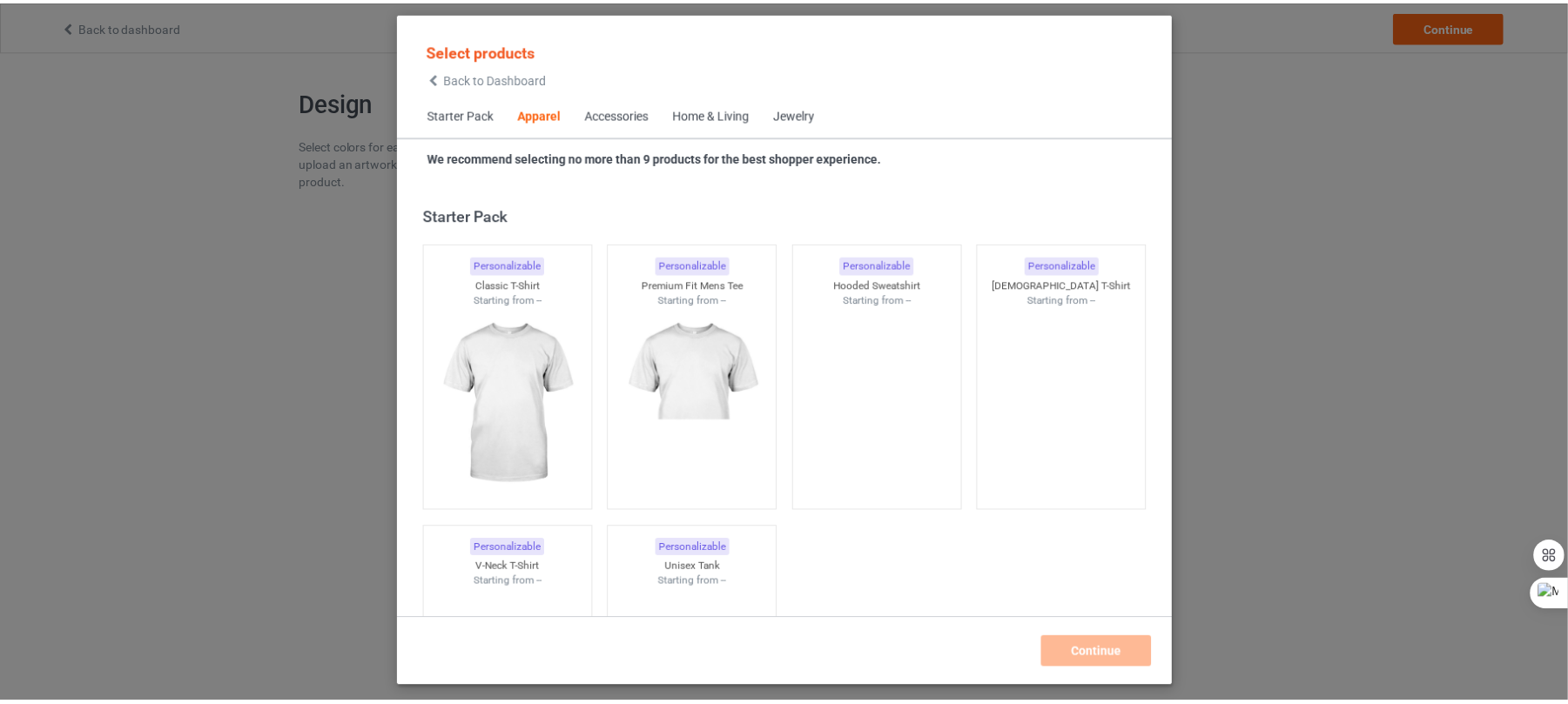
scroll to position [649, 0]
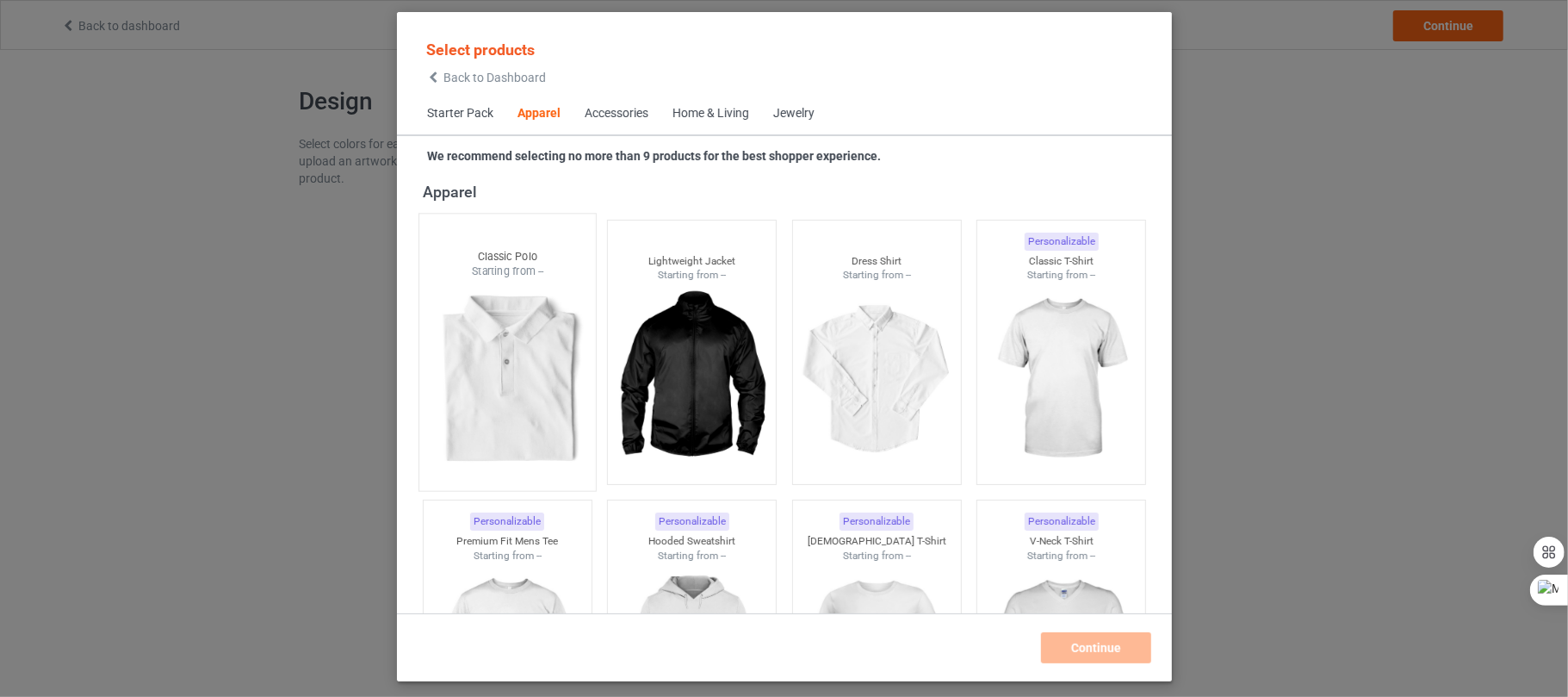
click at [503, 383] on div at bounding box center [507, 380] width 177 height 202
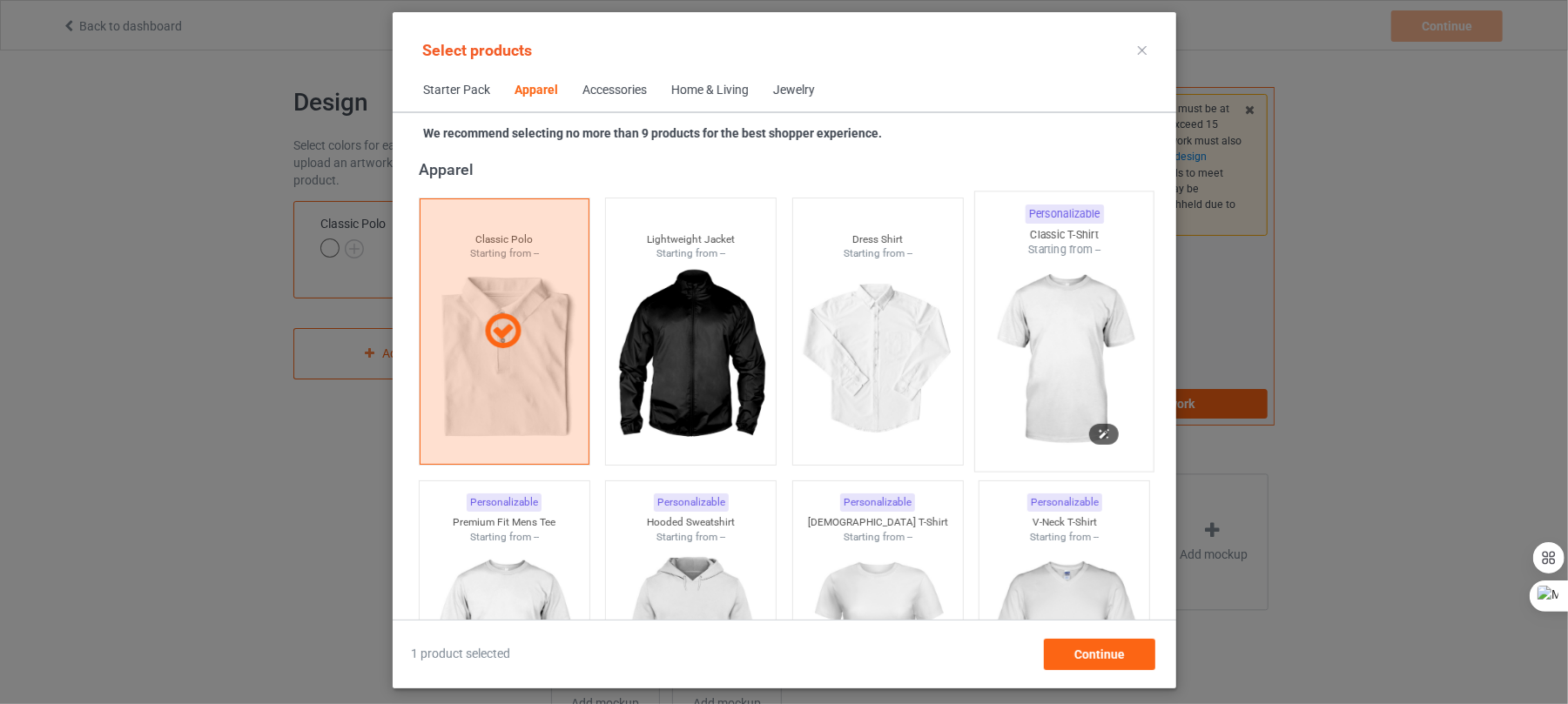
click at [1046, 329] on img at bounding box center [1063, 360] width 163 height 204
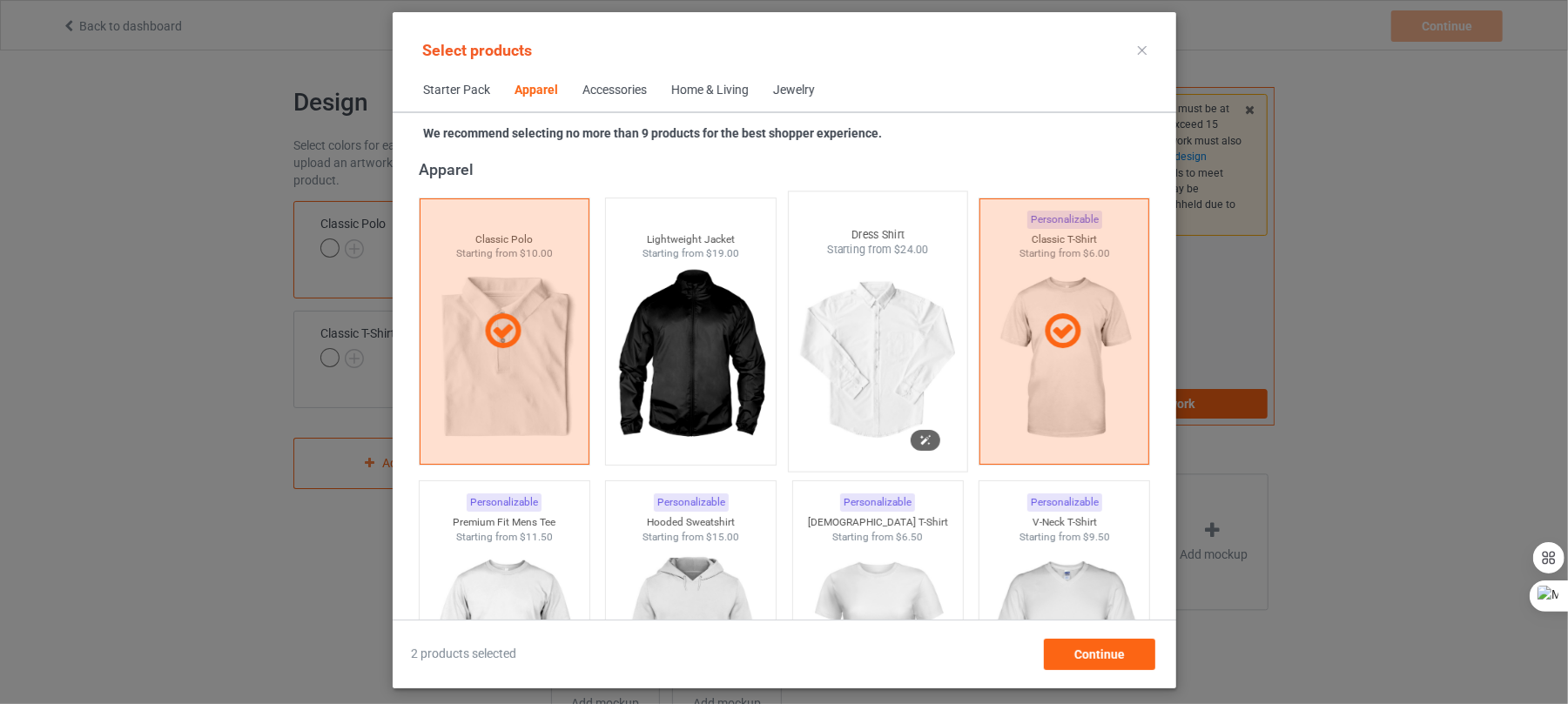
click at [860, 377] on div at bounding box center [877, 360] width 179 height 204
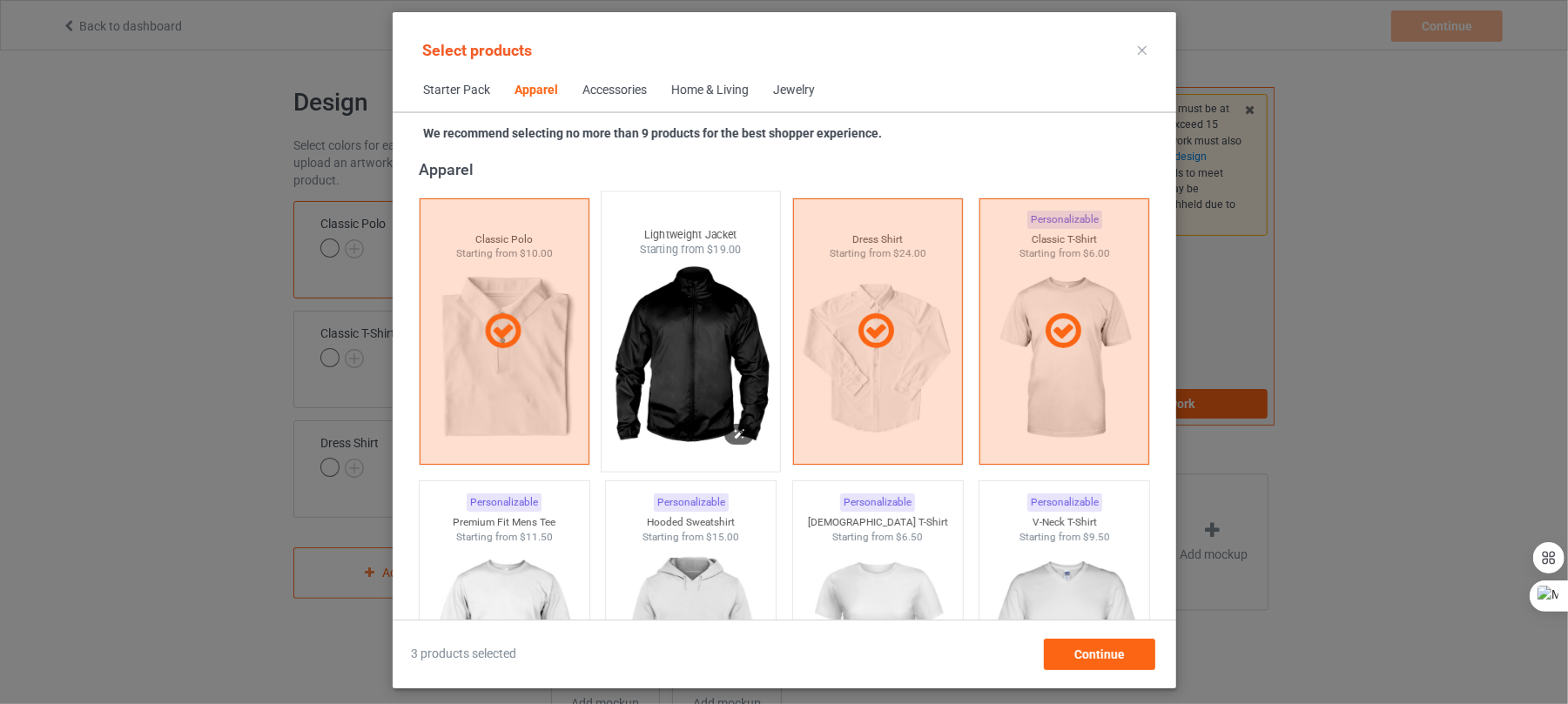
click at [687, 394] on img at bounding box center [690, 360] width 163 height 204
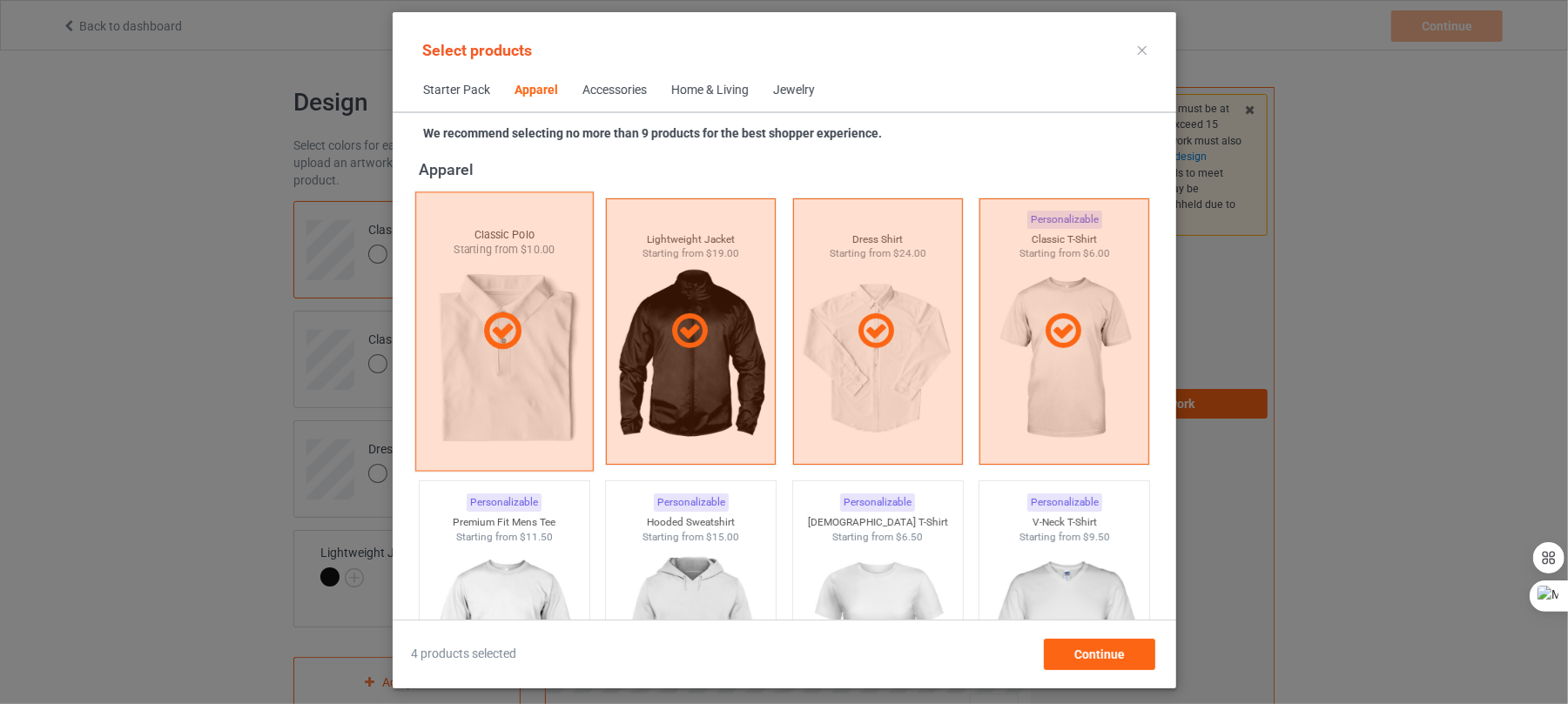
click at [495, 325] on icon at bounding box center [502, 331] width 52 height 44
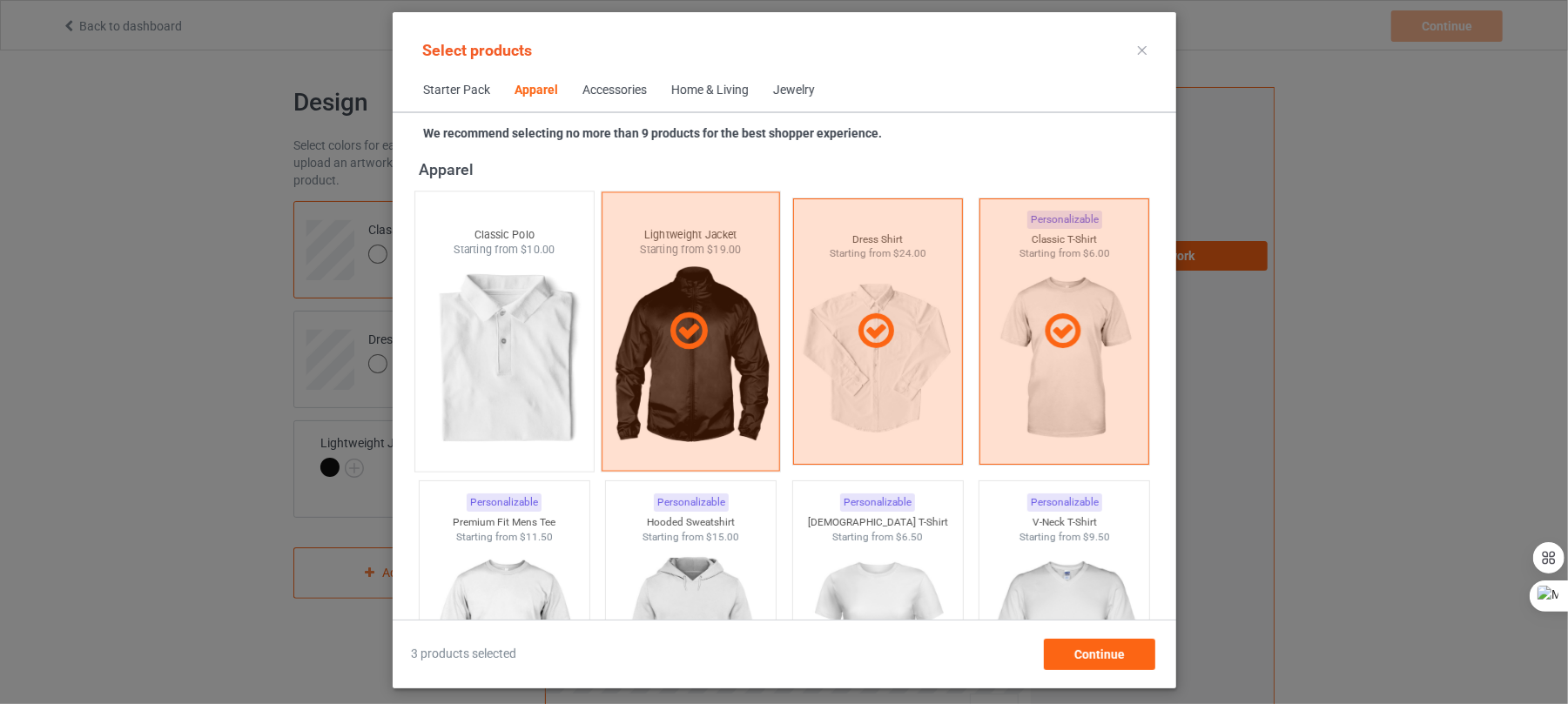
click at [687, 326] on icon at bounding box center [689, 331] width 52 height 44
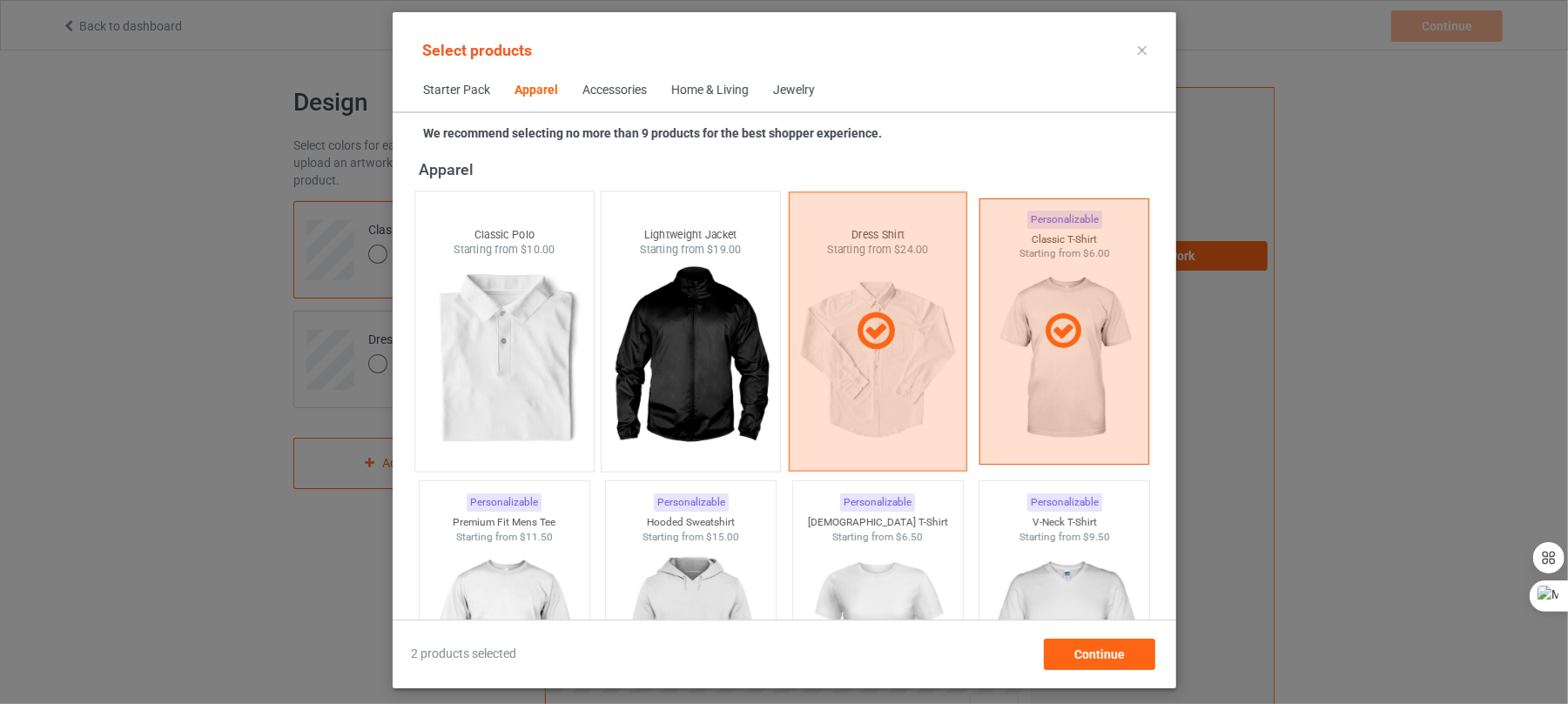
click at [870, 317] on icon at bounding box center [875, 331] width 52 height 44
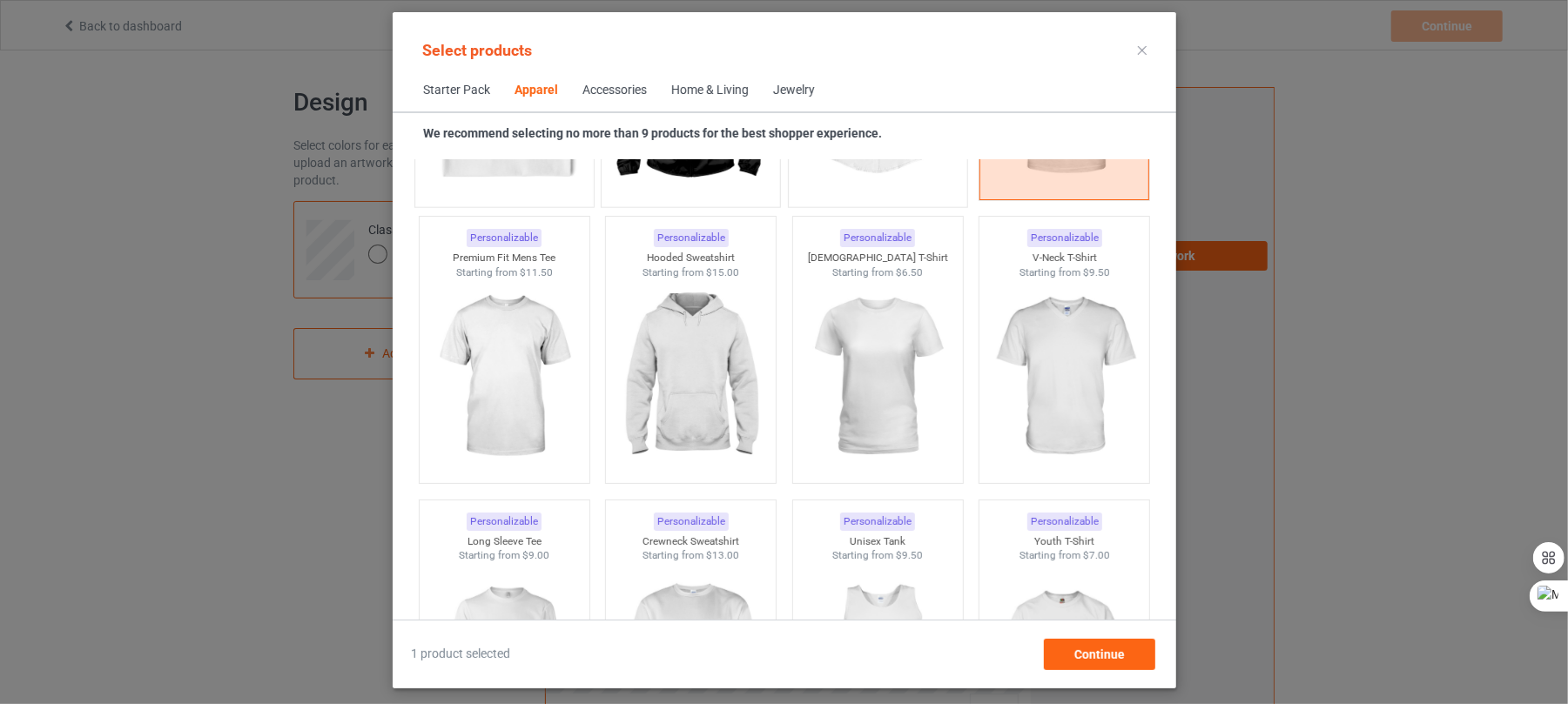
scroll to position [952, 0]
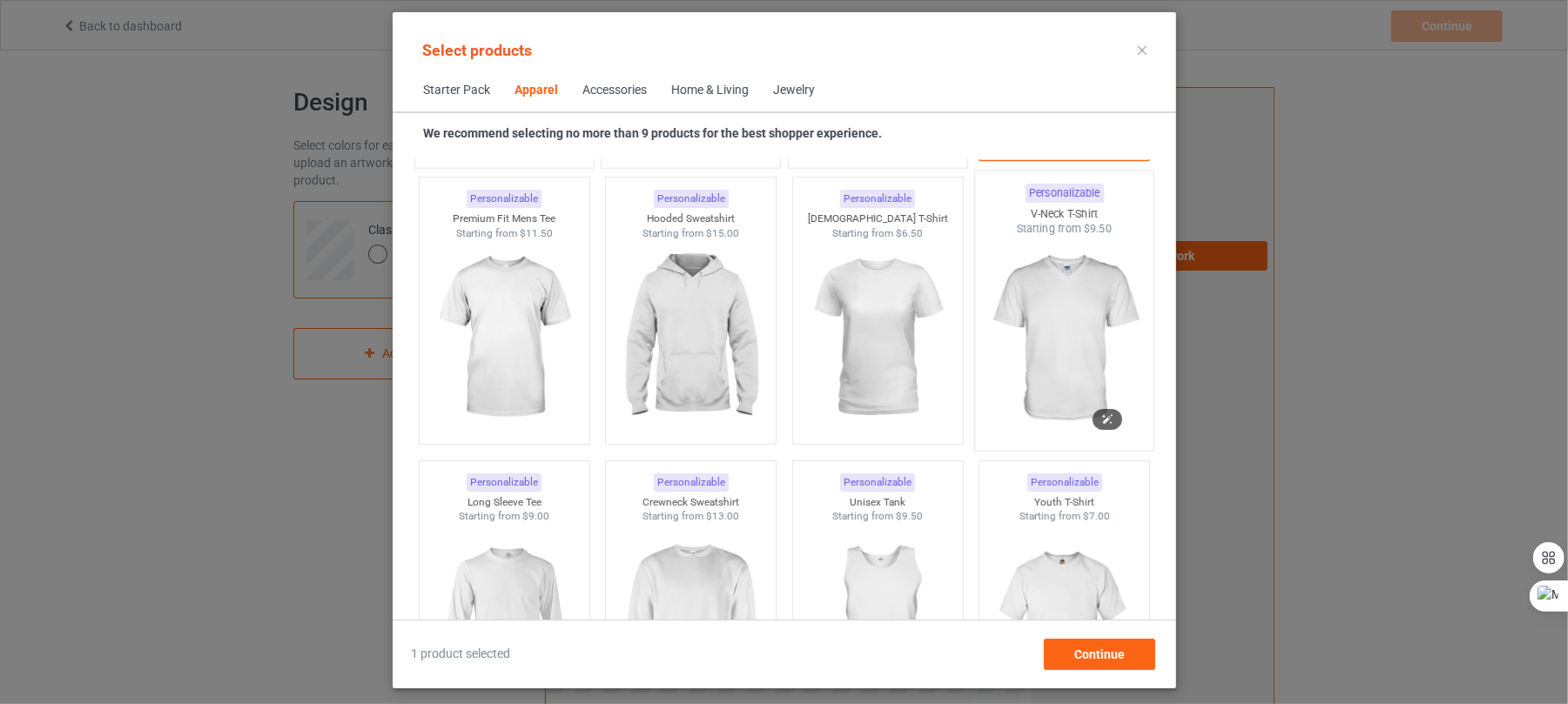
click at [998, 325] on img at bounding box center [1063, 339] width 163 height 204
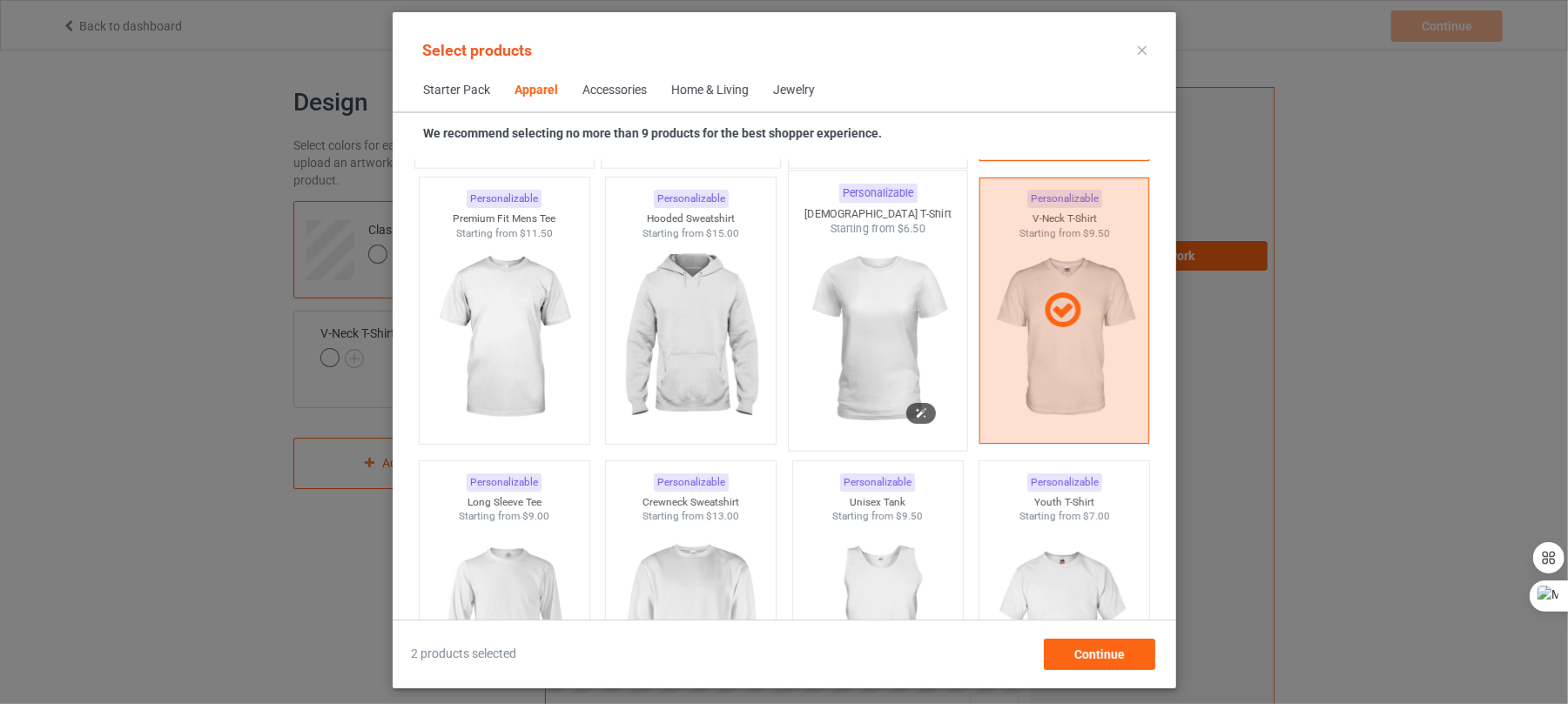
click at [872, 334] on img at bounding box center [877, 339] width 163 height 204
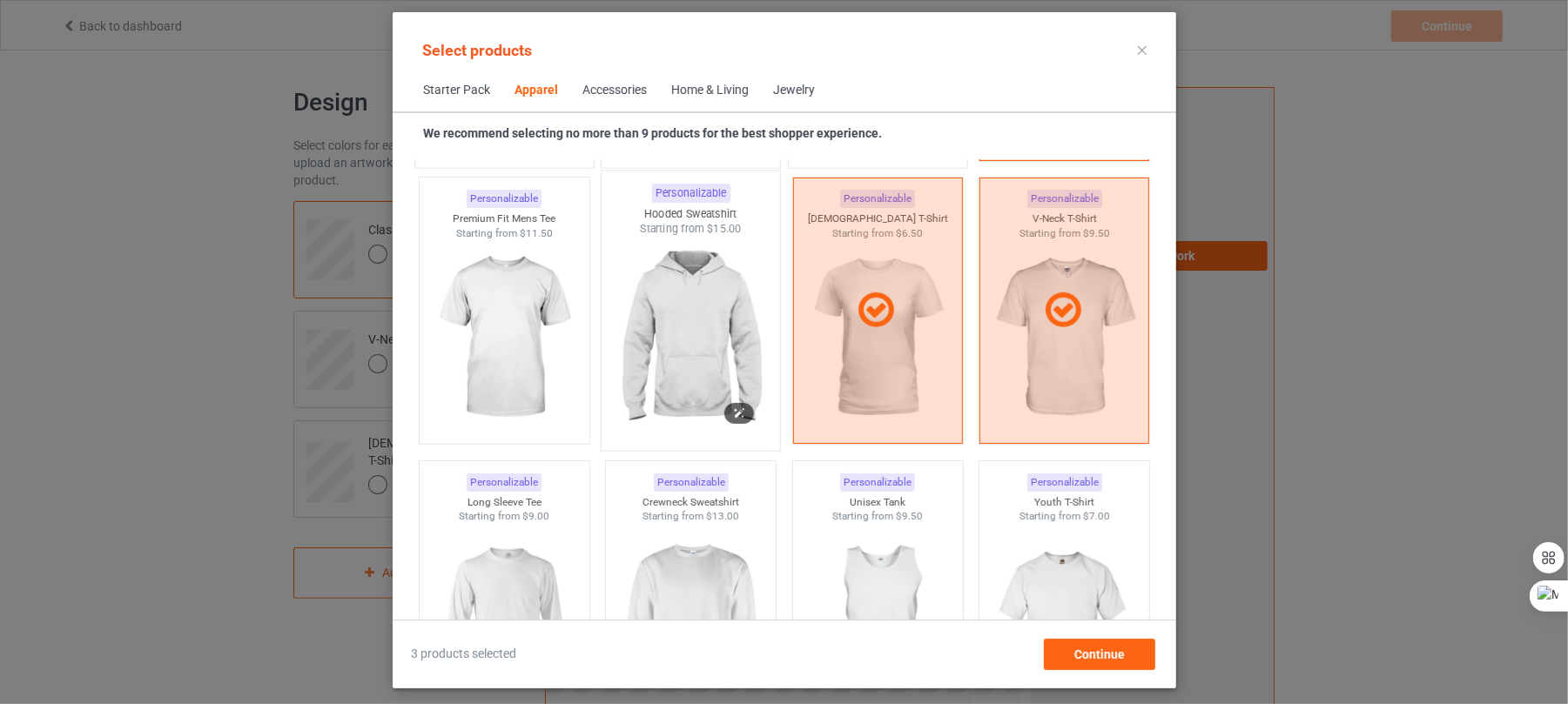
click at [691, 352] on img at bounding box center [690, 339] width 163 height 204
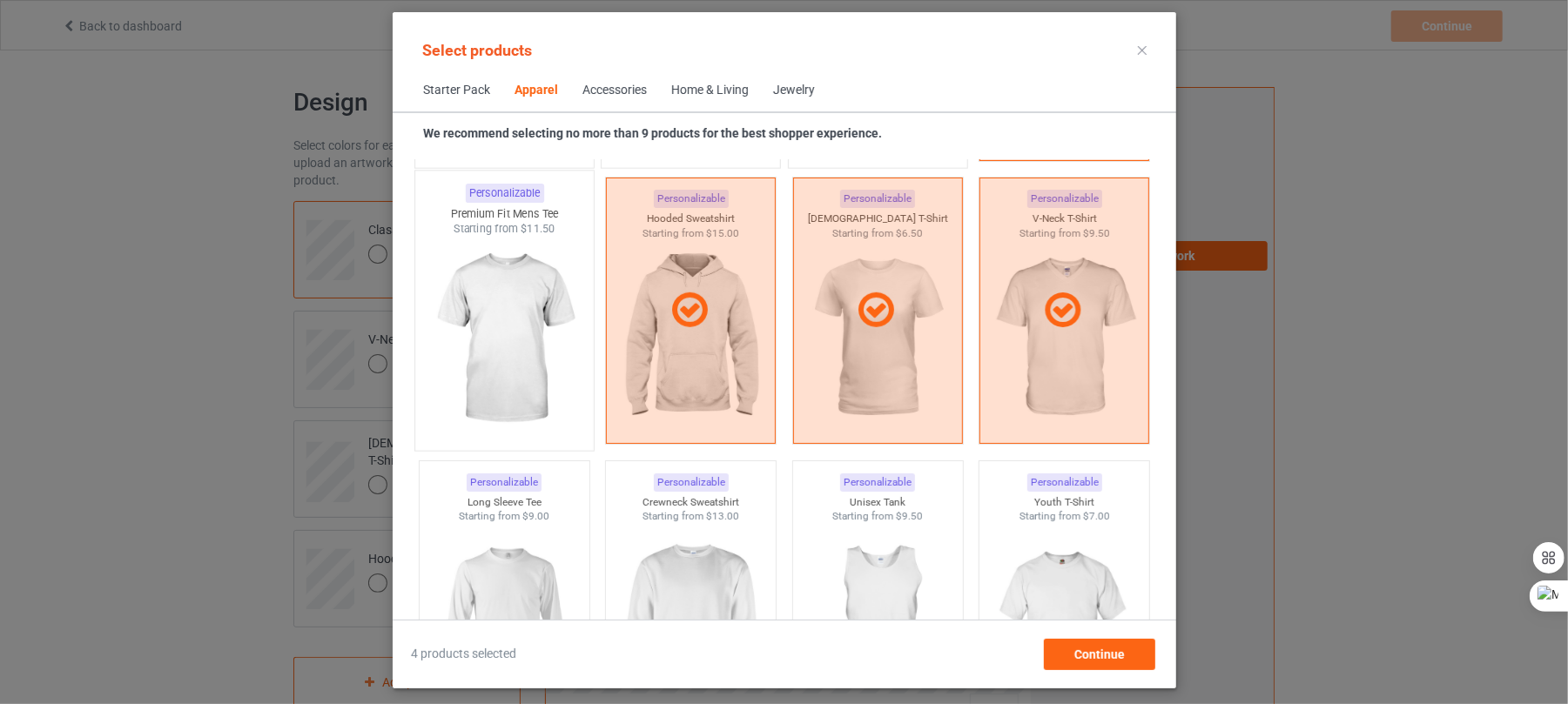
click at [534, 357] on div at bounding box center [504, 339] width 179 height 204
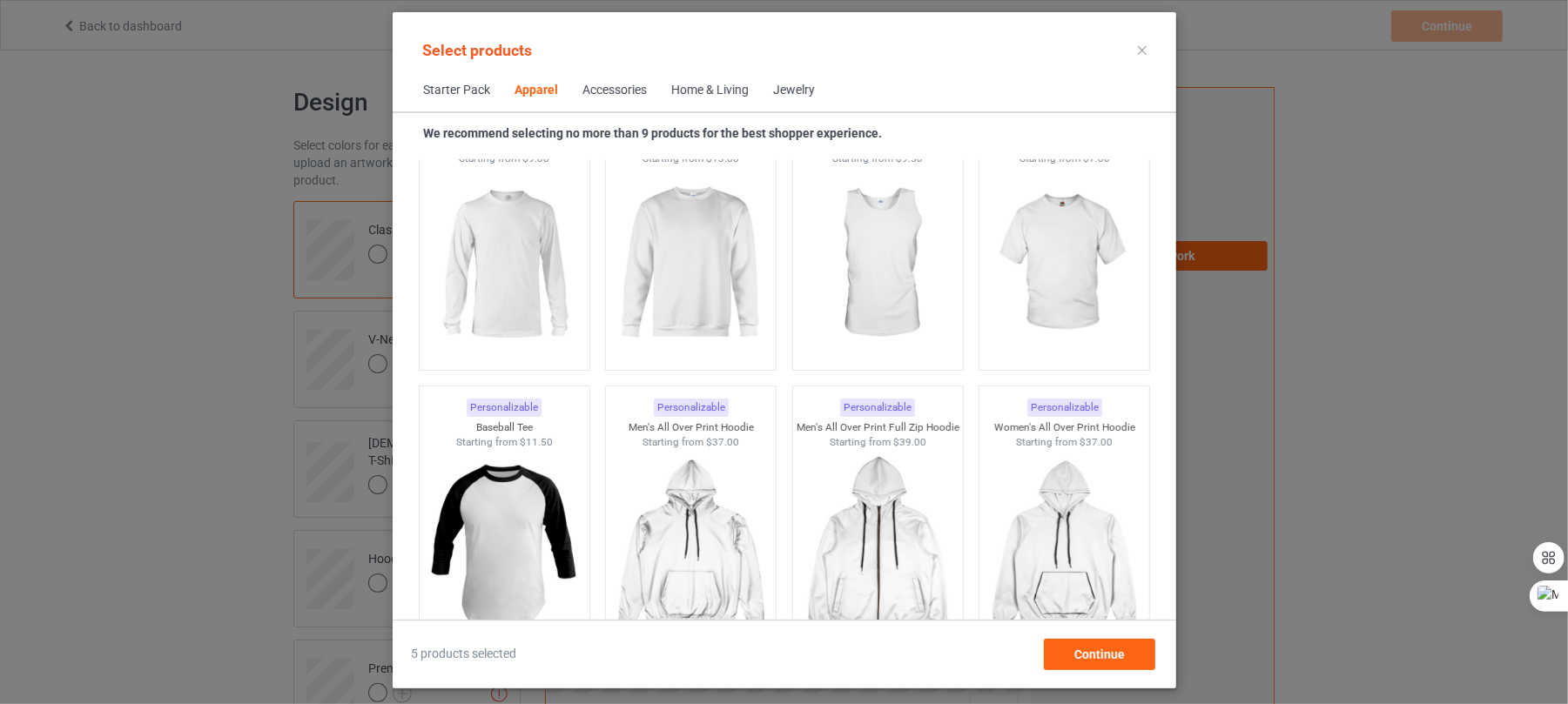
scroll to position [1269, 0]
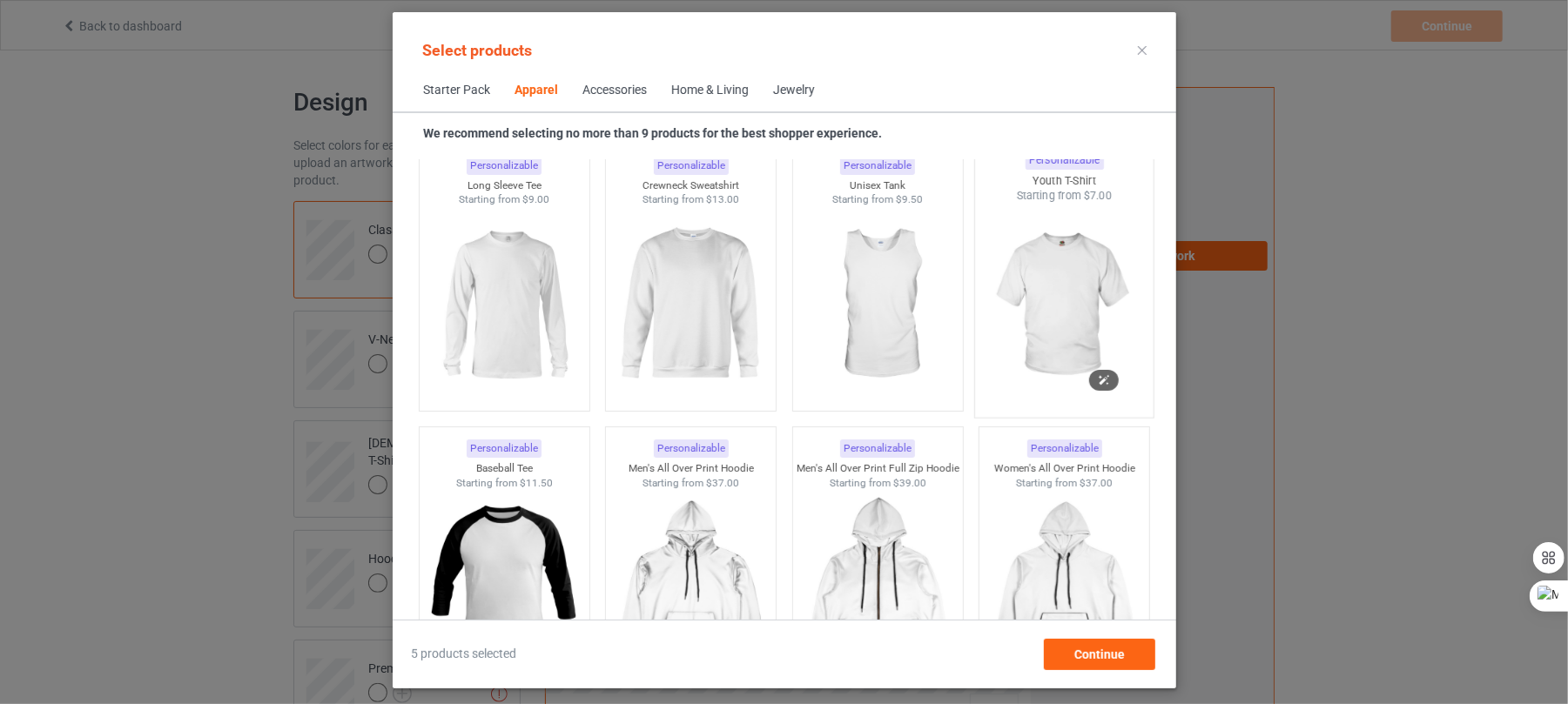
click at [1003, 328] on img at bounding box center [1063, 306] width 163 height 204
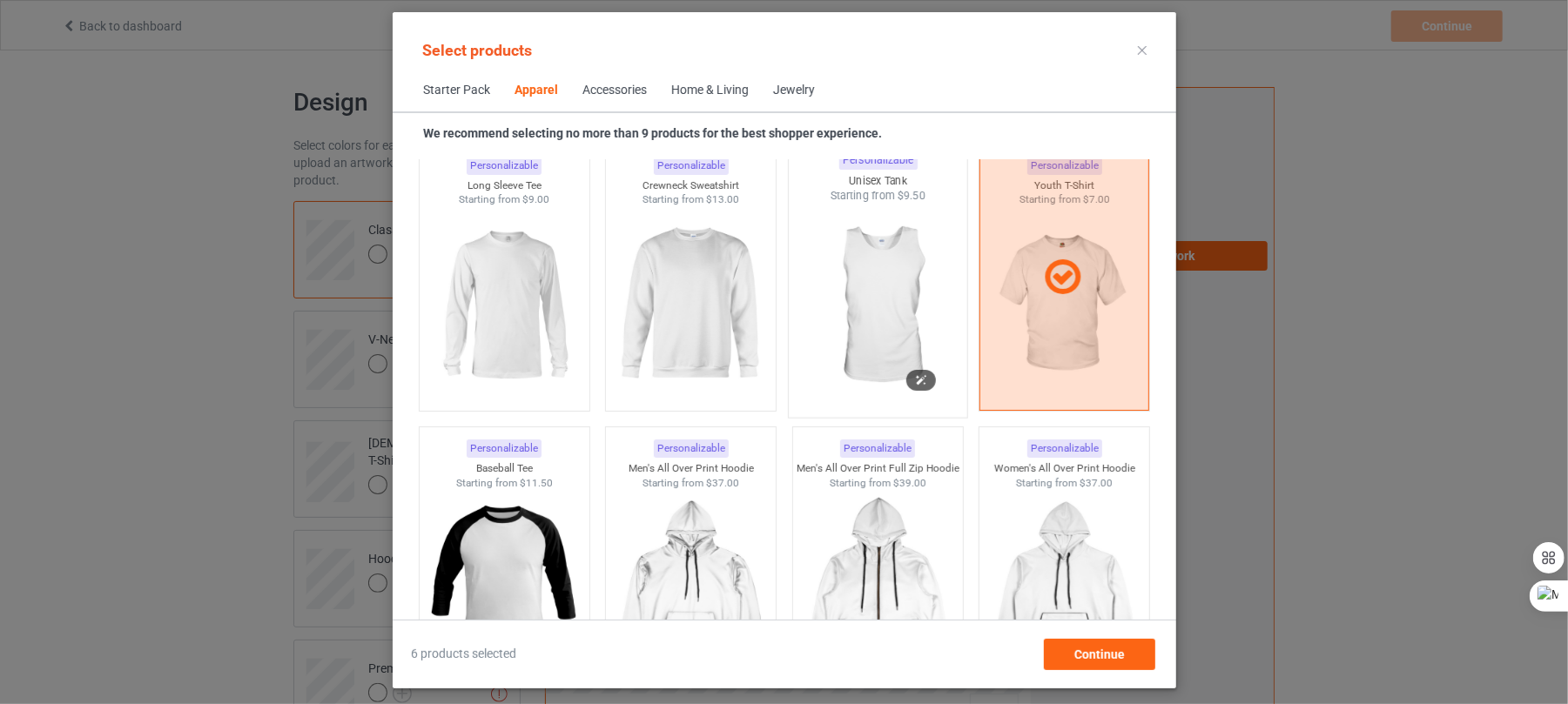
click at [904, 331] on img at bounding box center [877, 306] width 163 height 204
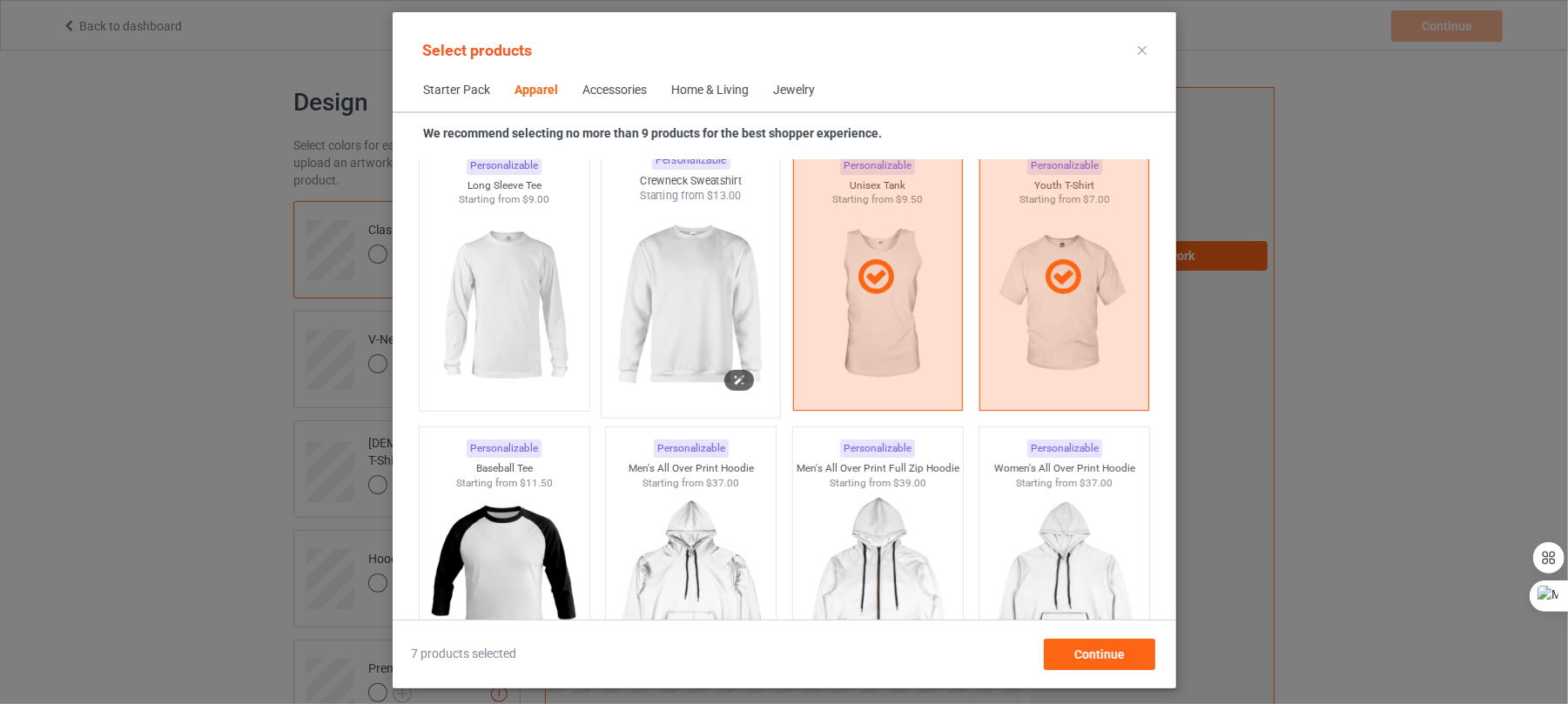
click at [662, 328] on img at bounding box center [690, 306] width 163 height 204
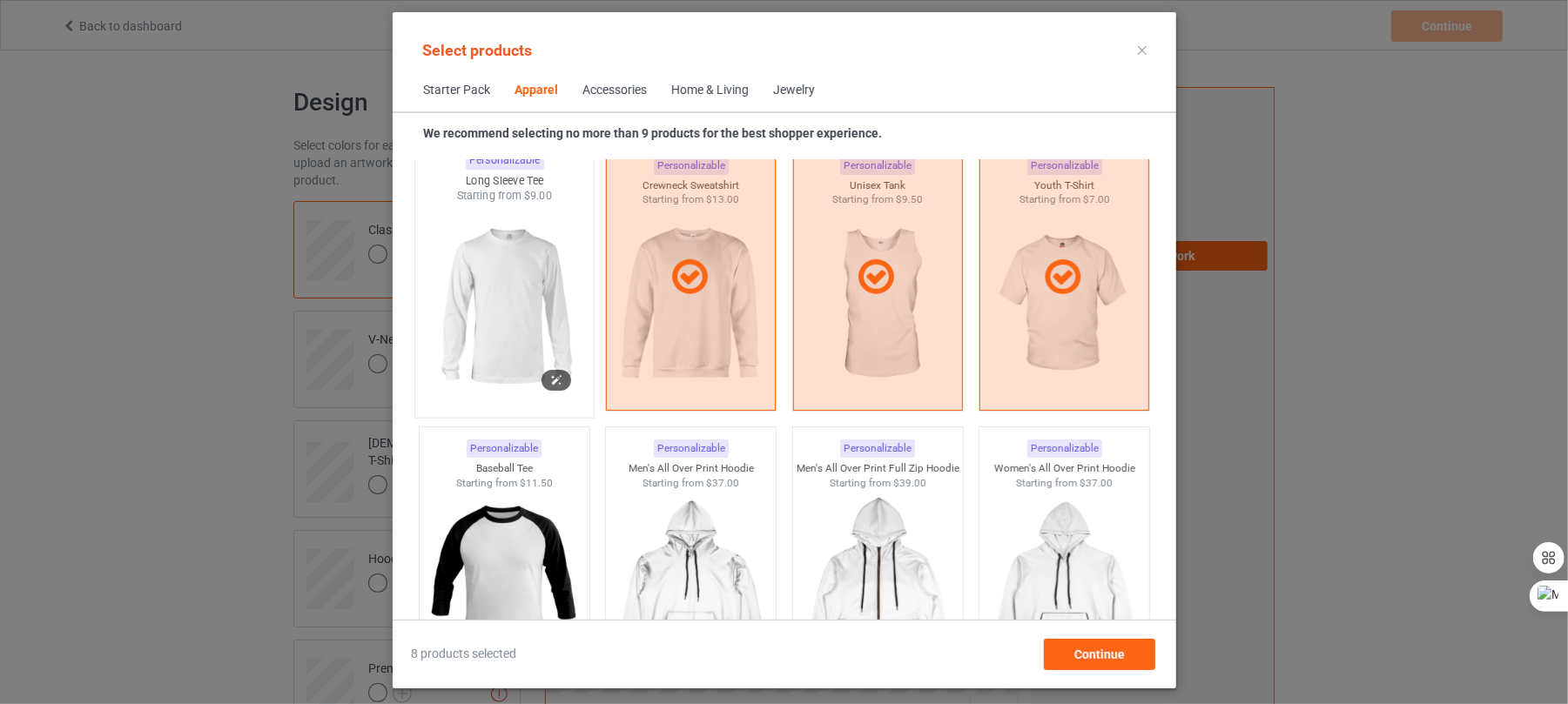
click at [555, 326] on img at bounding box center [504, 306] width 163 height 204
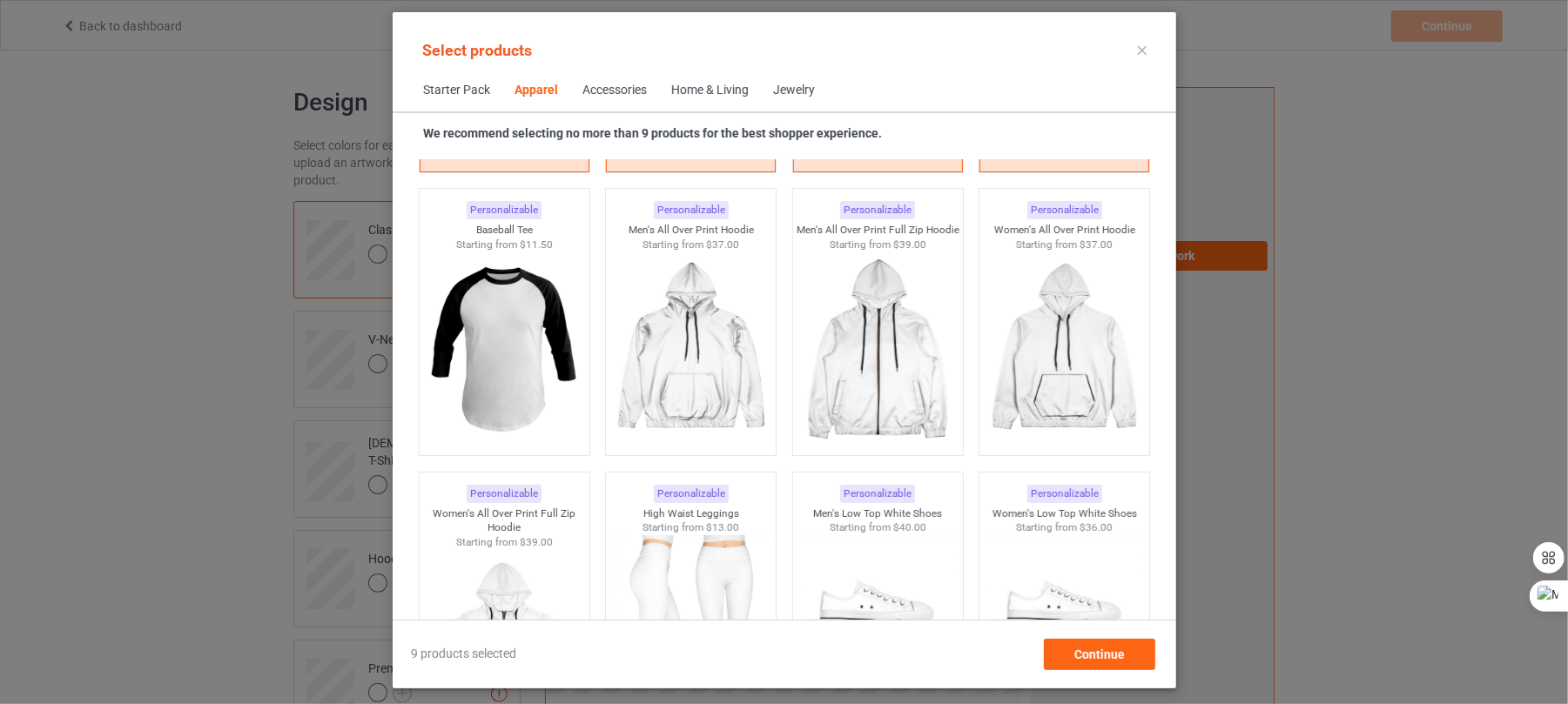
scroll to position [1467, 0]
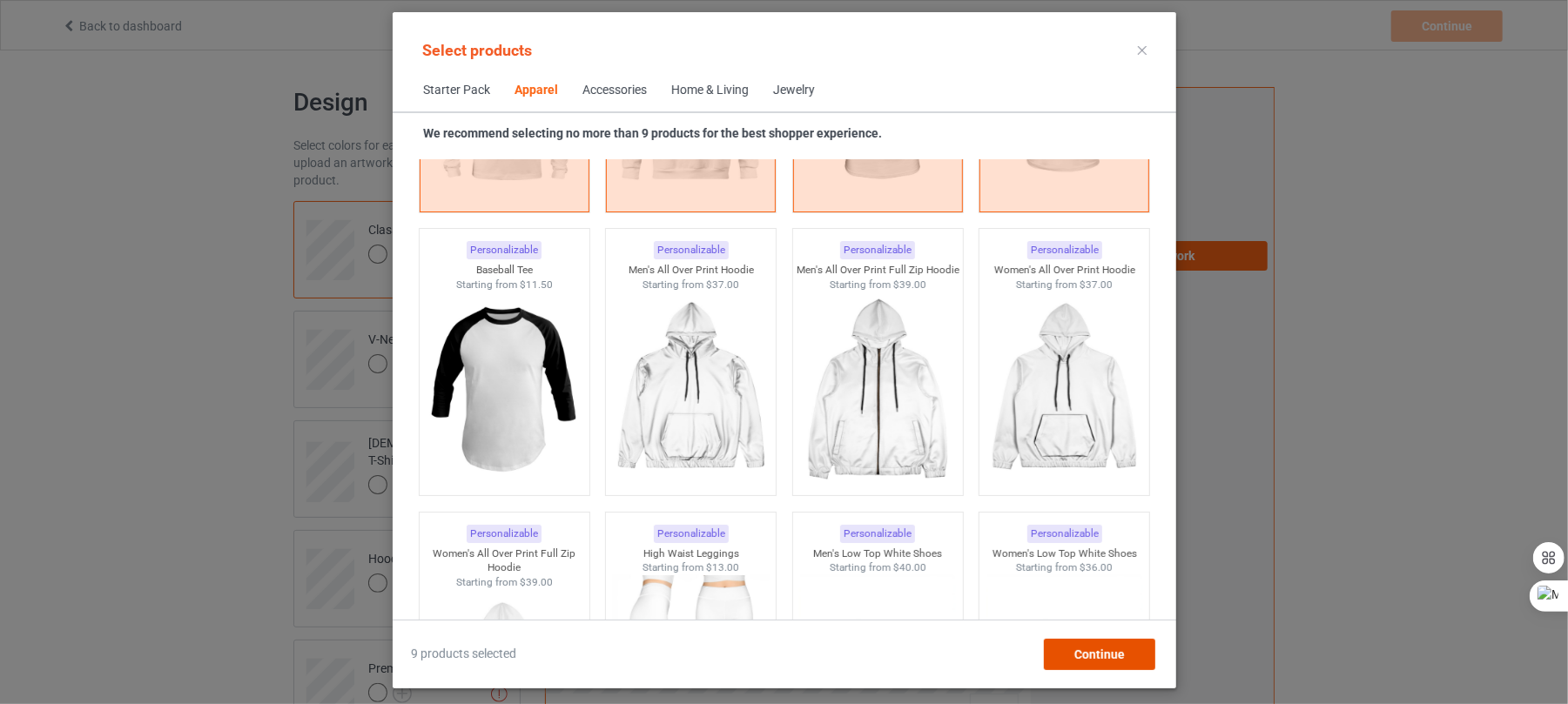
click at [1127, 648] on div "Continue" at bounding box center [1099, 654] width 112 height 32
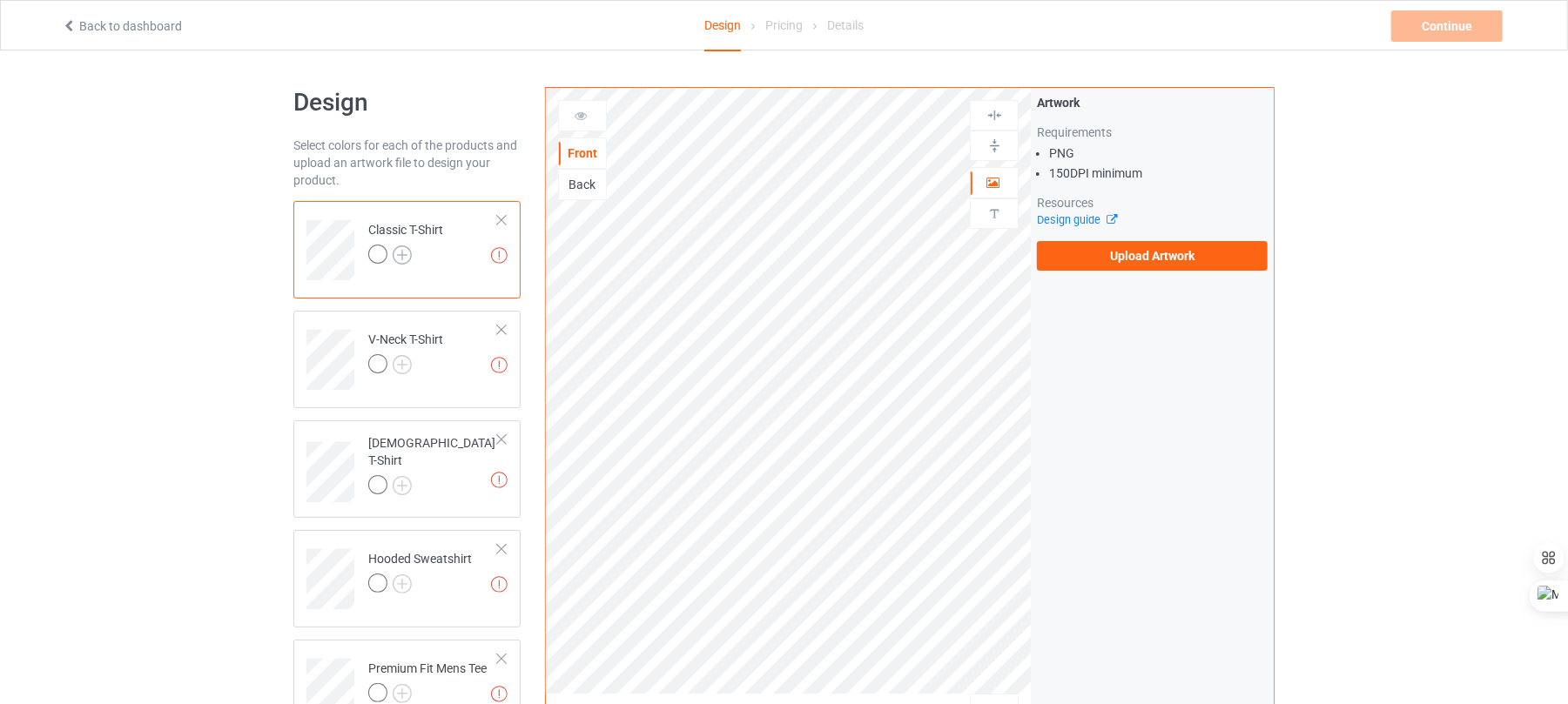
click at [401, 258] on img at bounding box center [402, 255] width 19 height 19
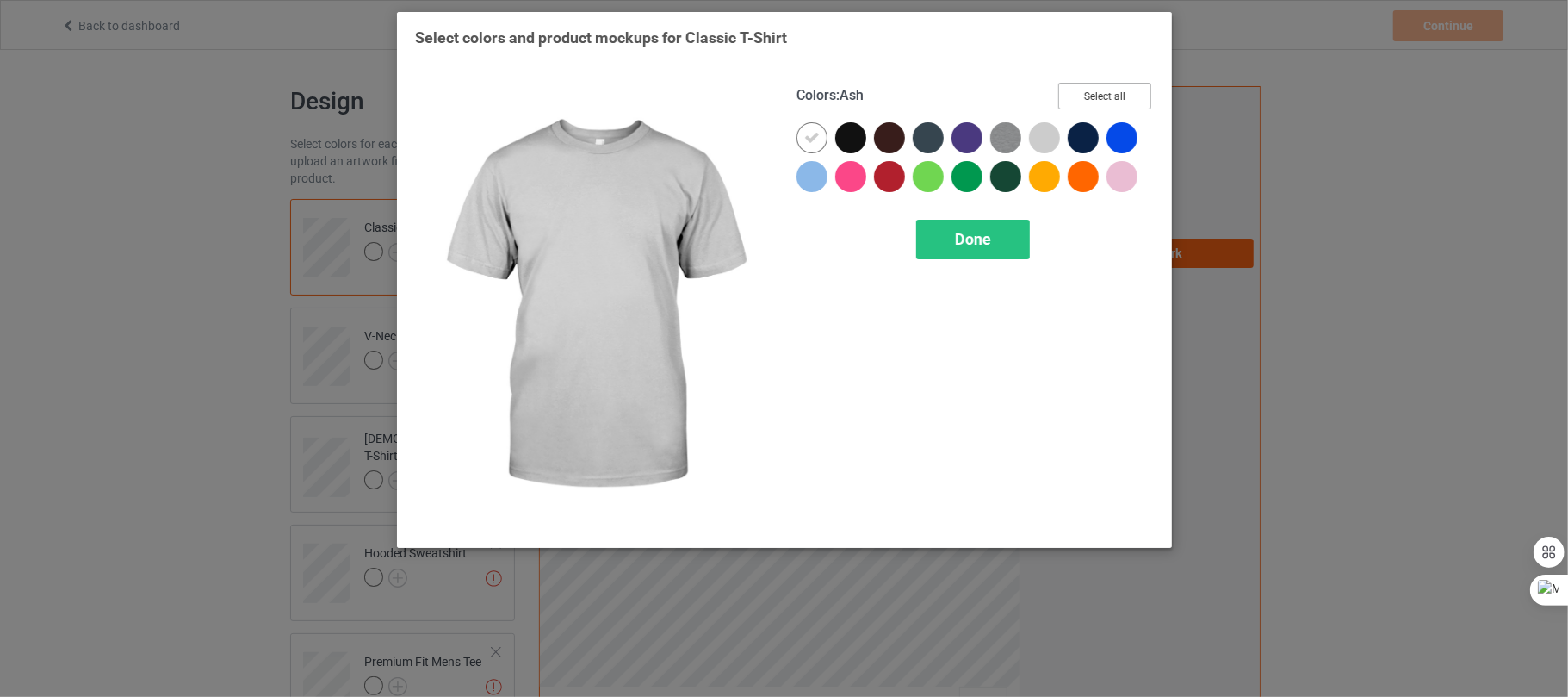
click at [1103, 87] on button "Select all" at bounding box center [1105, 96] width 93 height 26
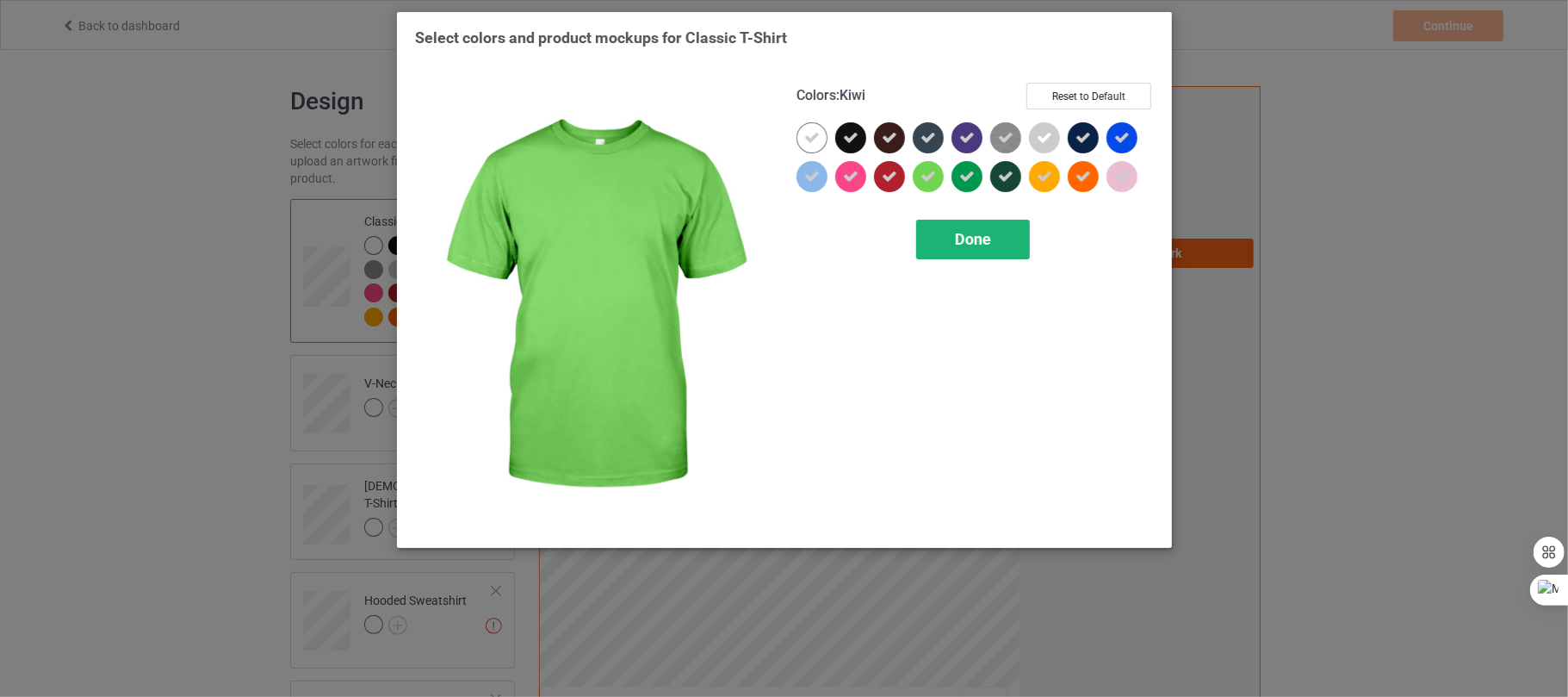
click at [972, 235] on span "Done" at bounding box center [973, 238] width 36 height 18
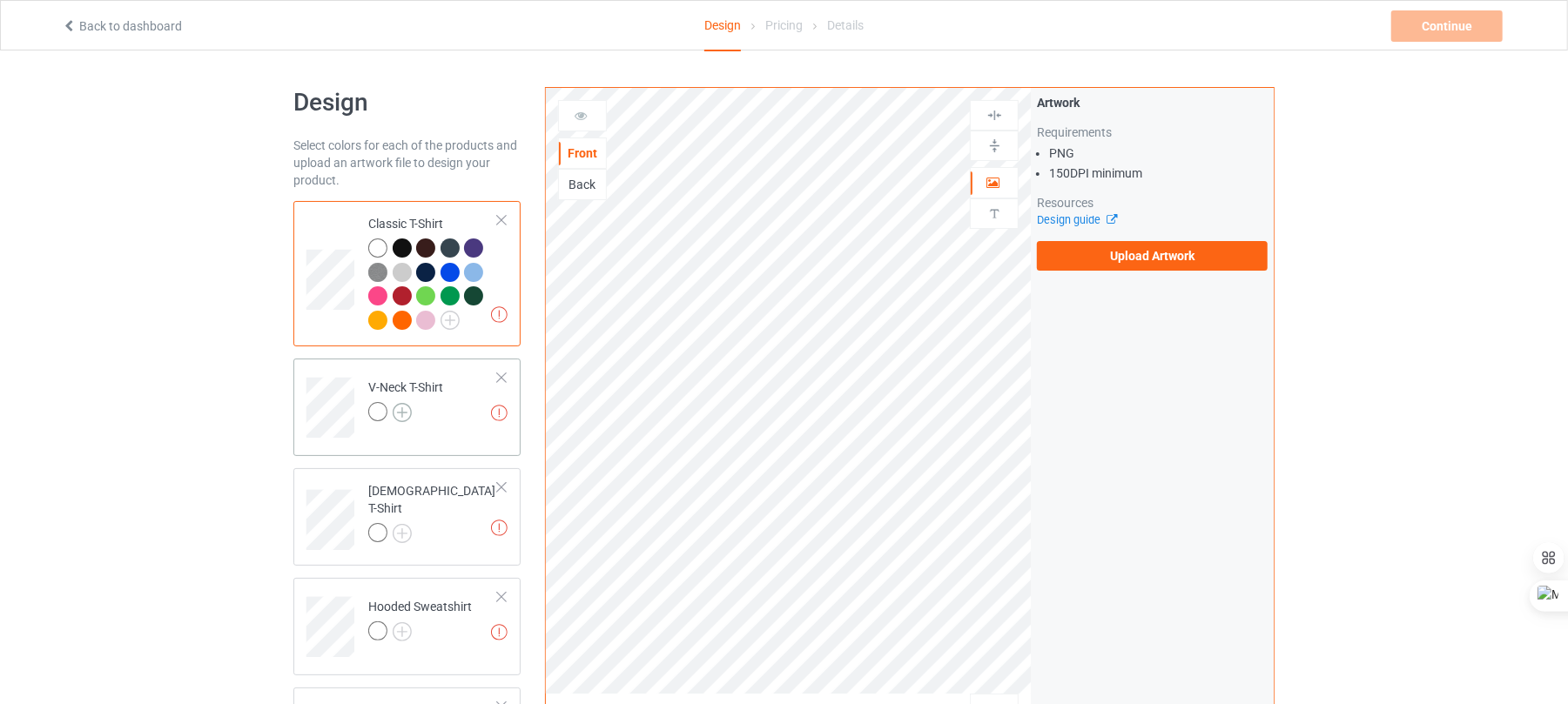
click at [406, 412] on img at bounding box center [402, 413] width 19 height 19
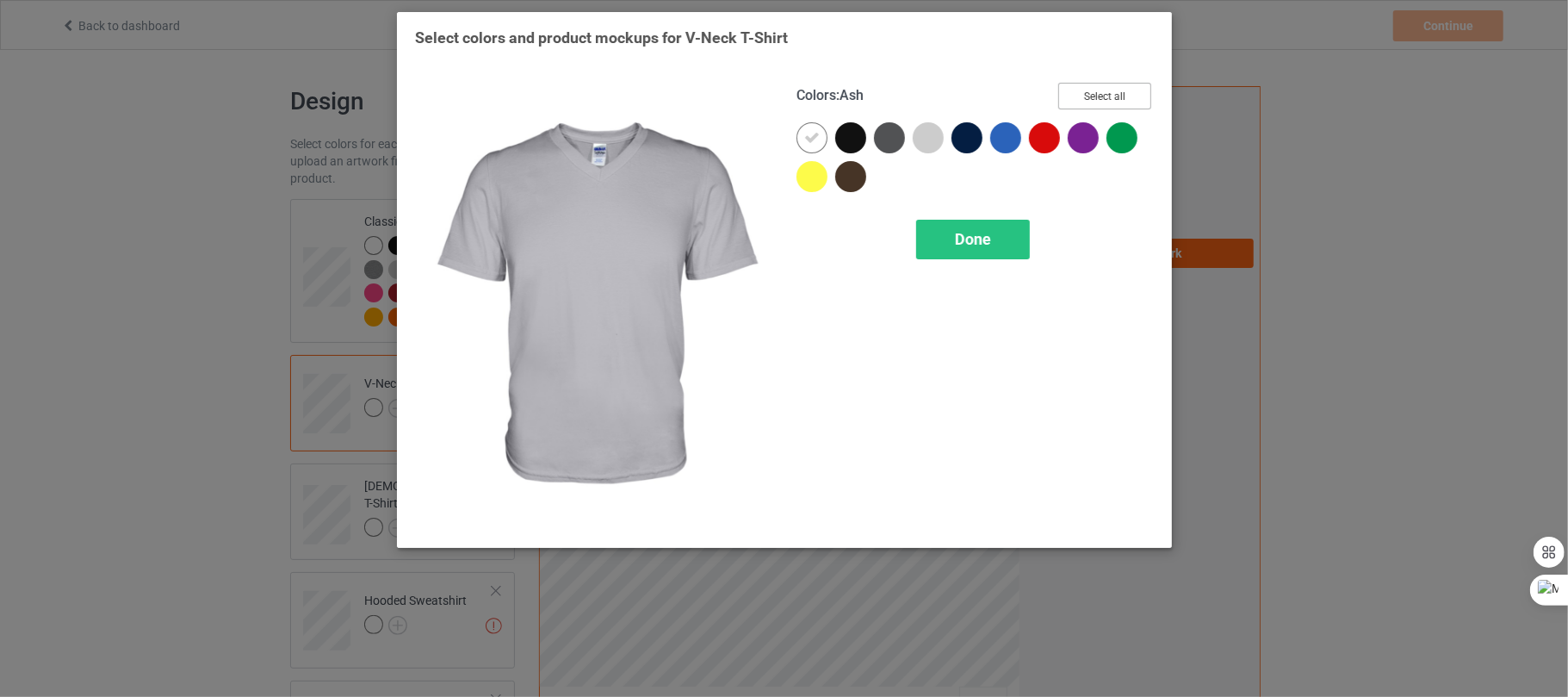
click at [1082, 98] on button "Select all" at bounding box center [1105, 96] width 93 height 26
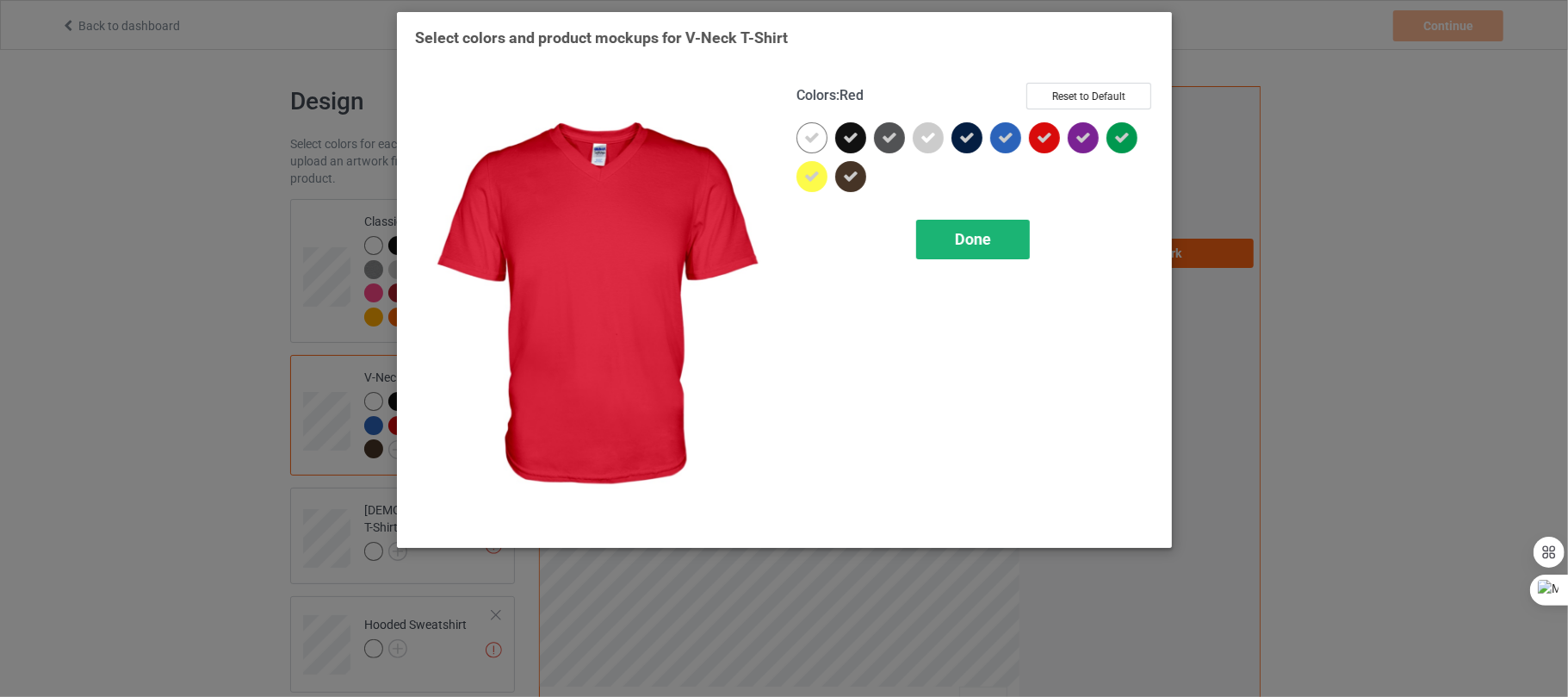
click at [973, 237] on span "Done" at bounding box center [973, 238] width 36 height 18
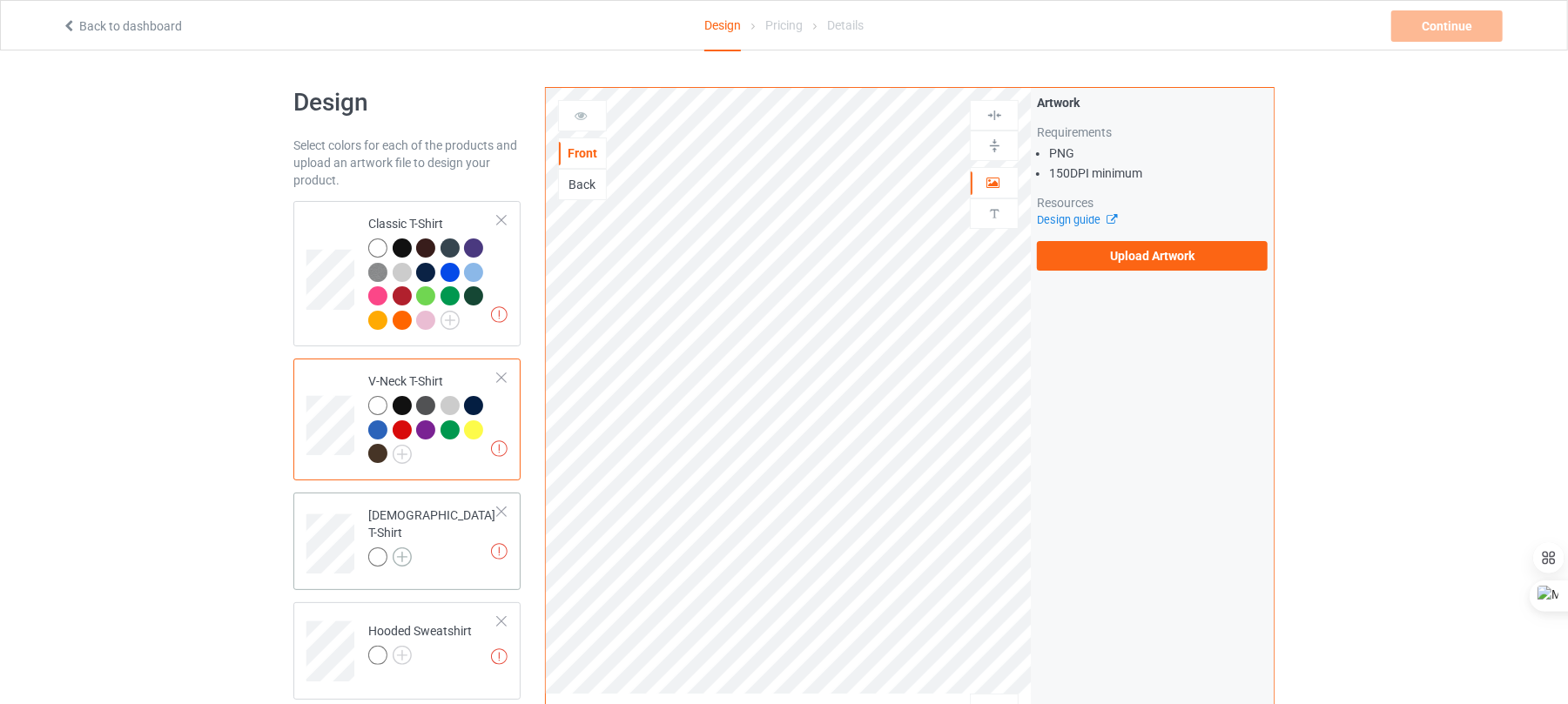
click at [402, 548] on img at bounding box center [402, 557] width 19 height 19
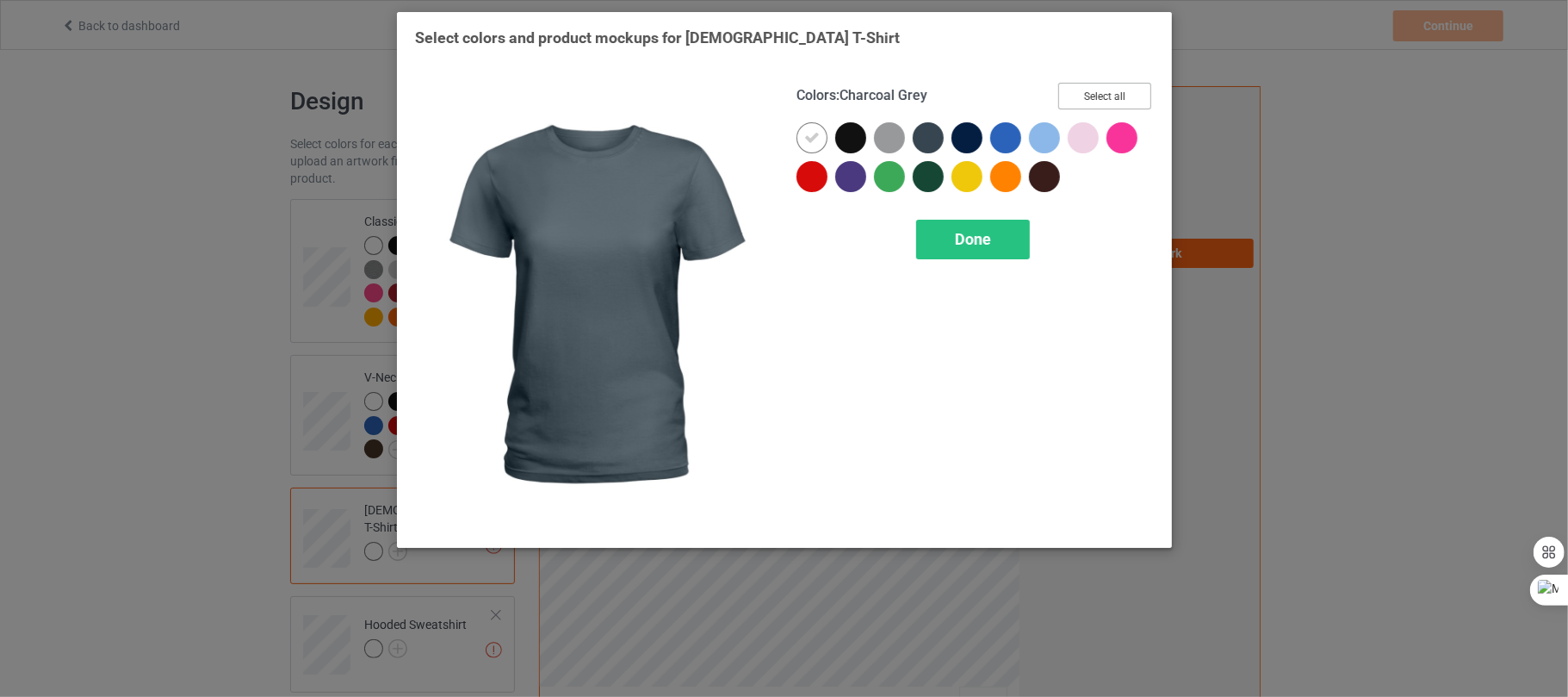
click at [1118, 83] on button "Select all" at bounding box center [1105, 96] width 93 height 26
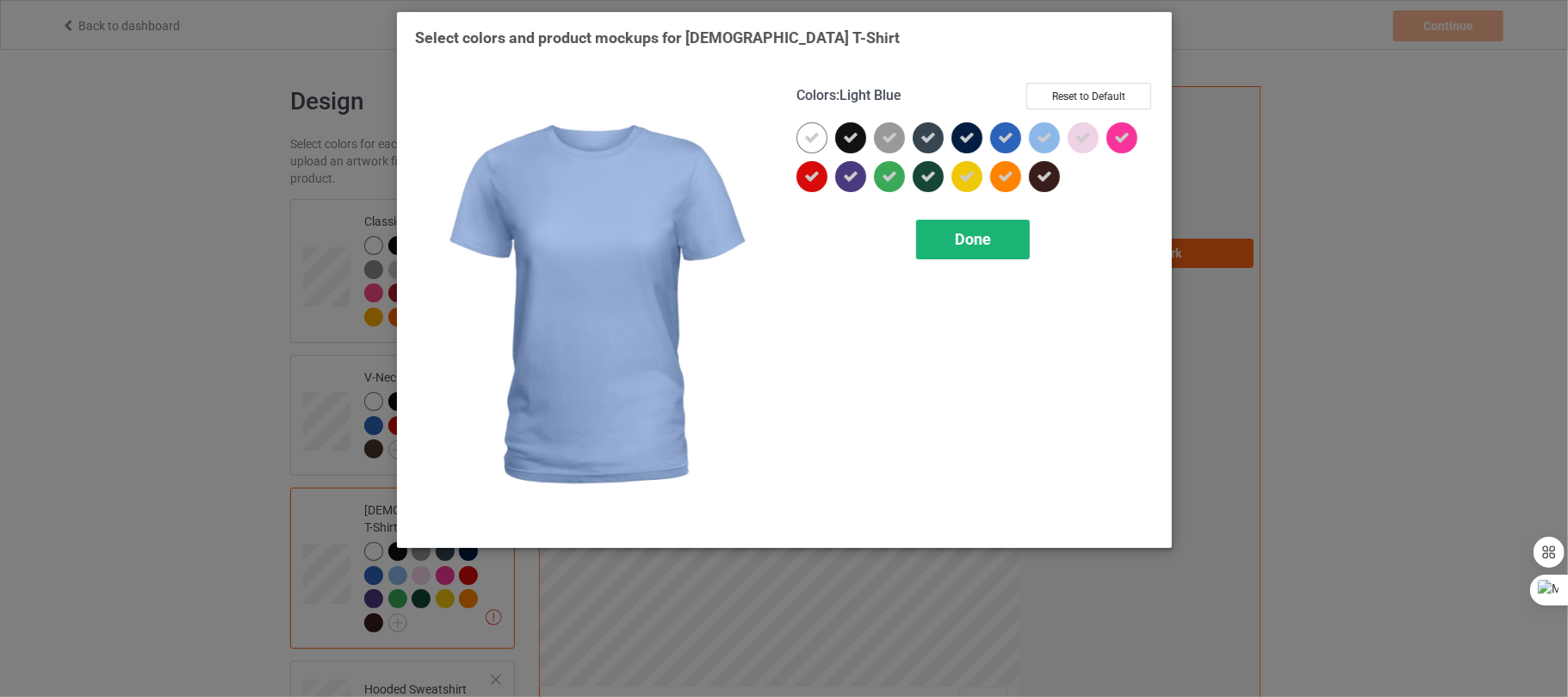
click at [945, 250] on div "Done" at bounding box center [973, 239] width 113 height 40
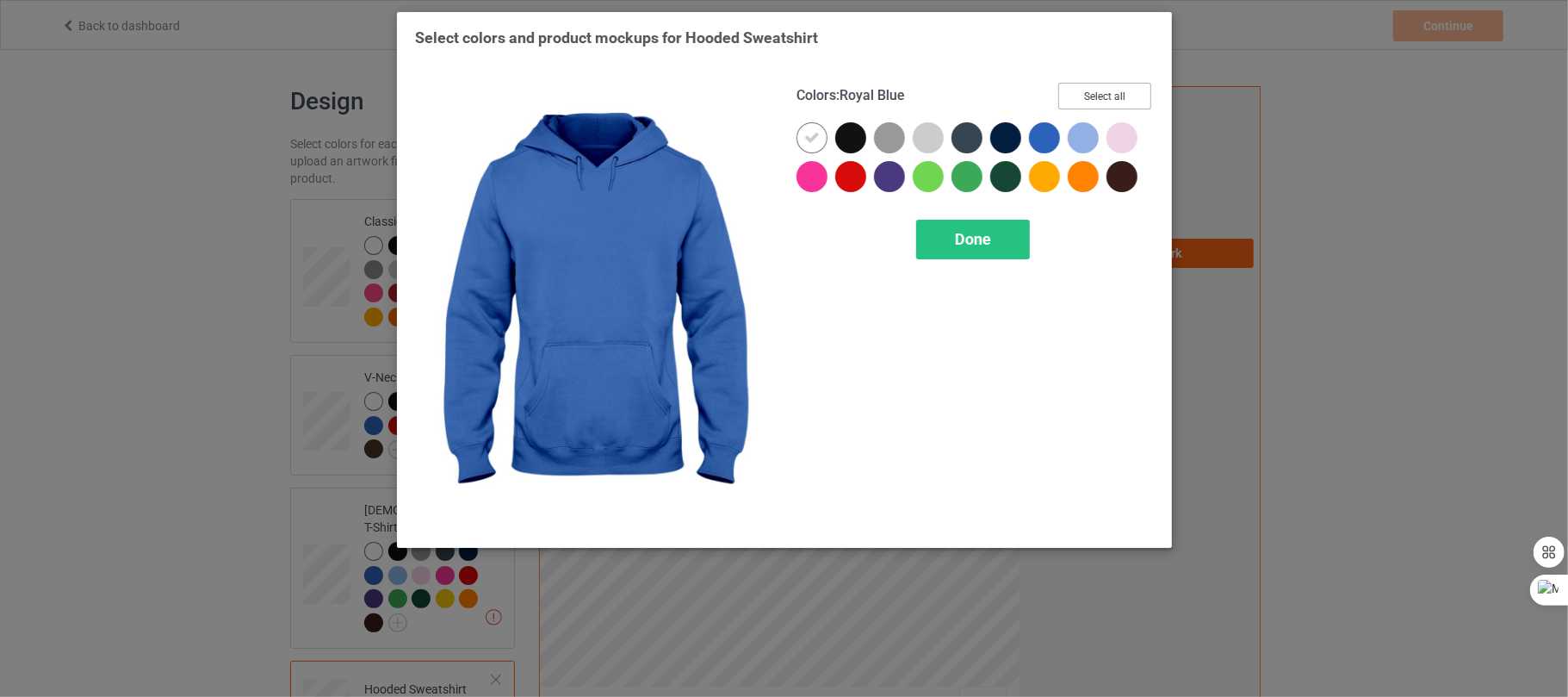
click at [1083, 84] on button "Select all" at bounding box center [1105, 96] width 93 height 26
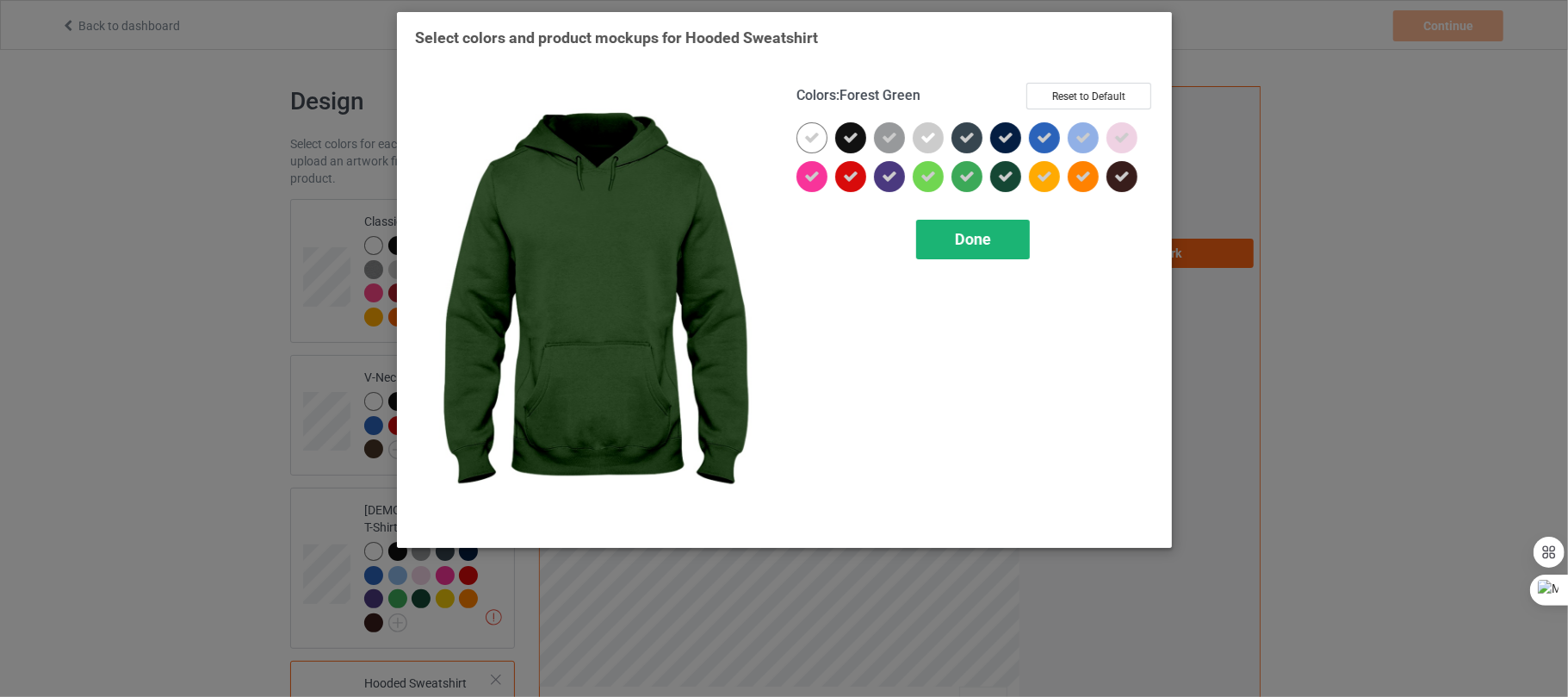
click at [1013, 233] on div "Done" at bounding box center [973, 239] width 113 height 40
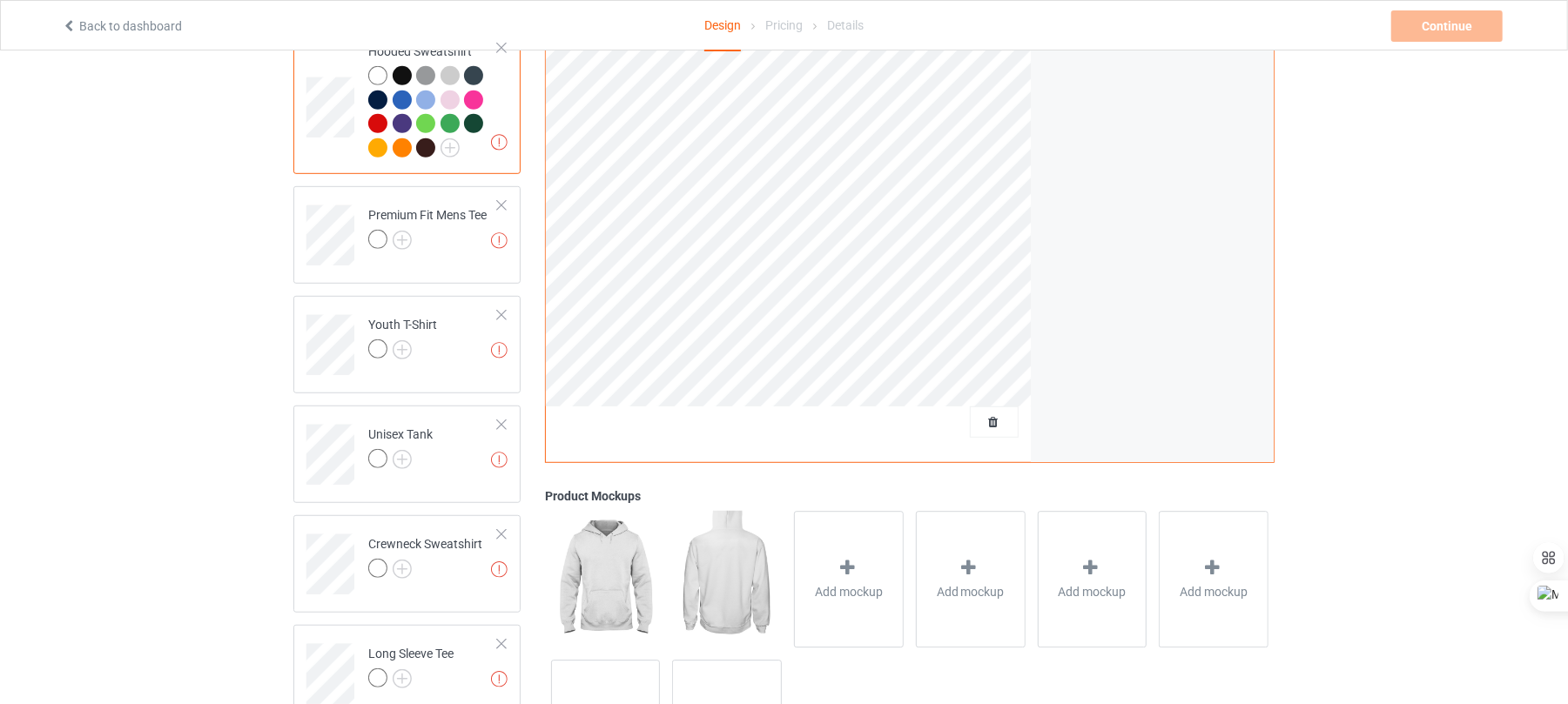
scroll to position [642, 0]
click at [408, 228] on img at bounding box center [402, 238] width 19 height 19
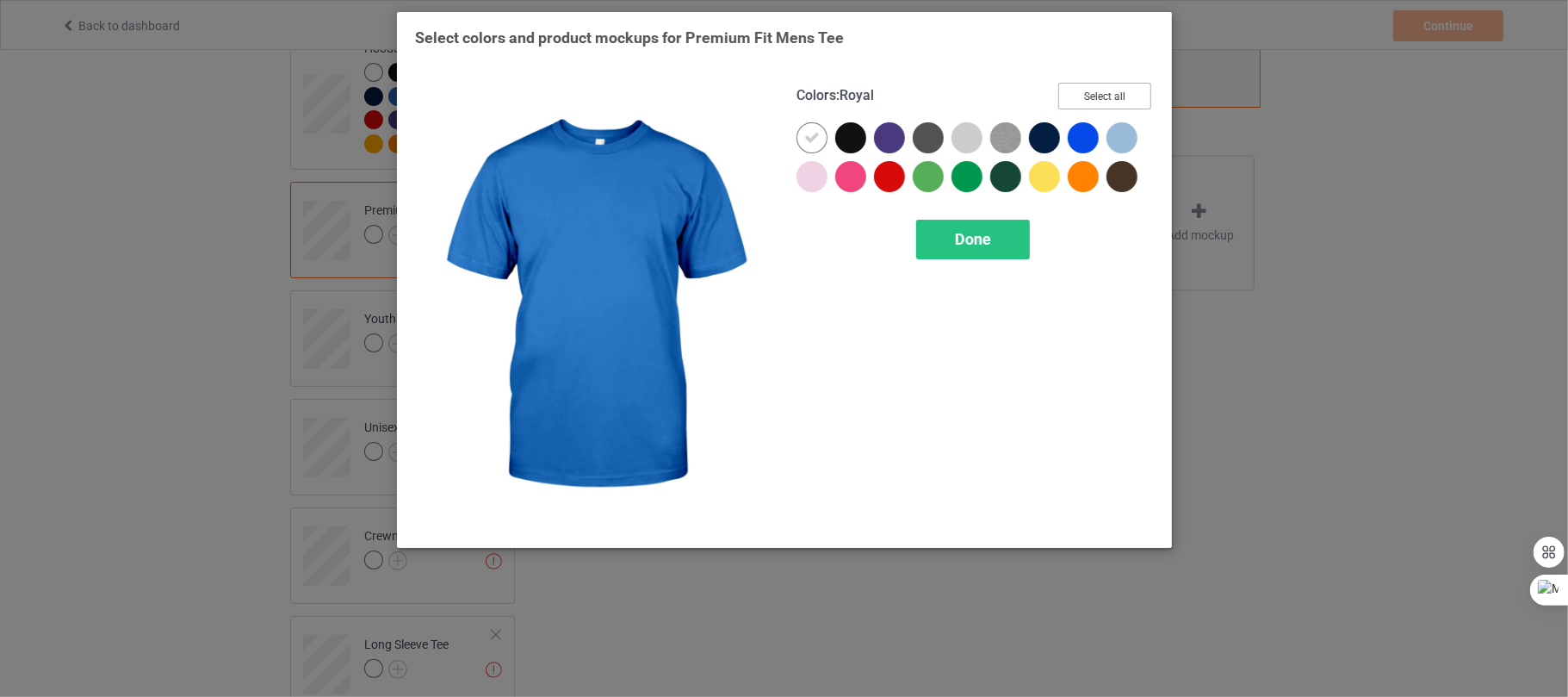
click at [1089, 96] on button "Select all" at bounding box center [1105, 96] width 93 height 26
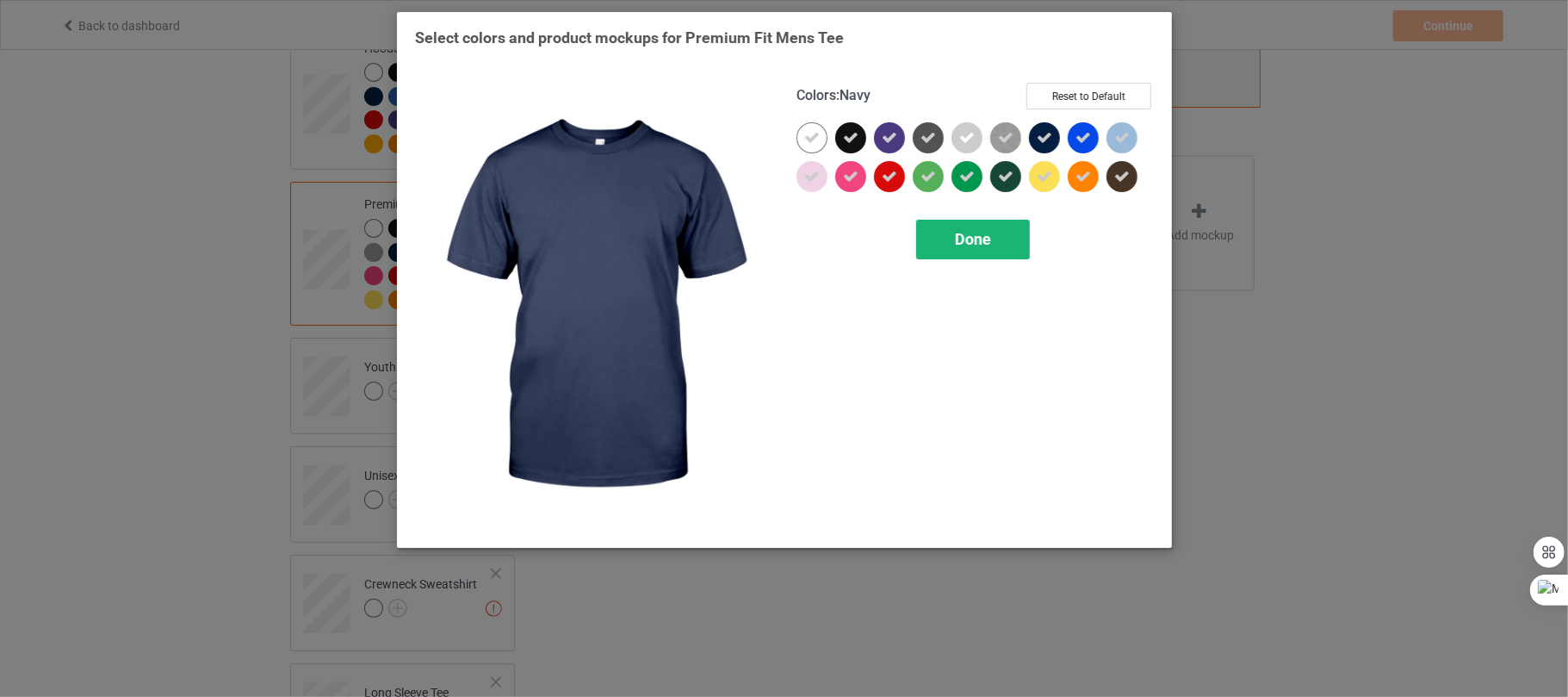
click at [974, 233] on span "Done" at bounding box center [973, 238] width 36 height 18
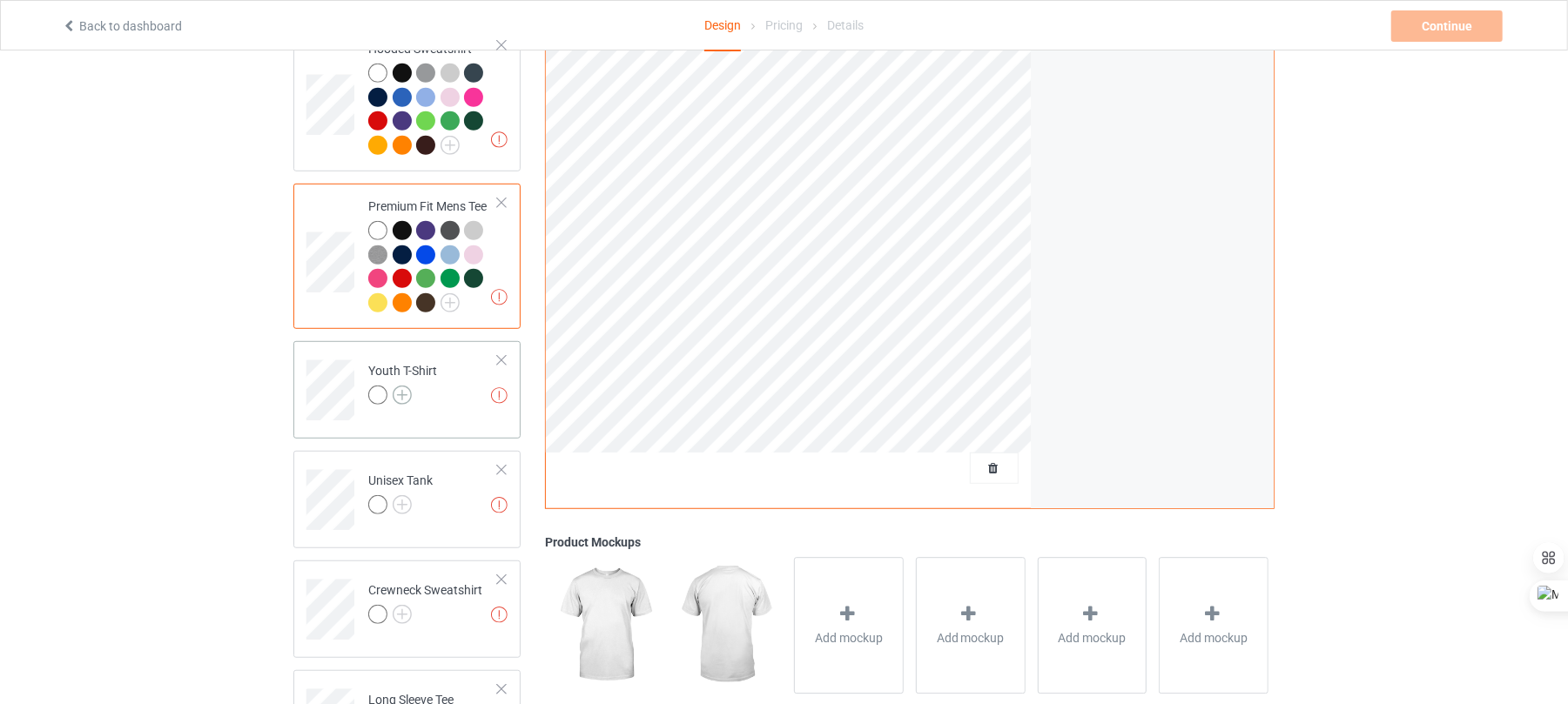
click at [400, 387] on img at bounding box center [402, 395] width 19 height 19
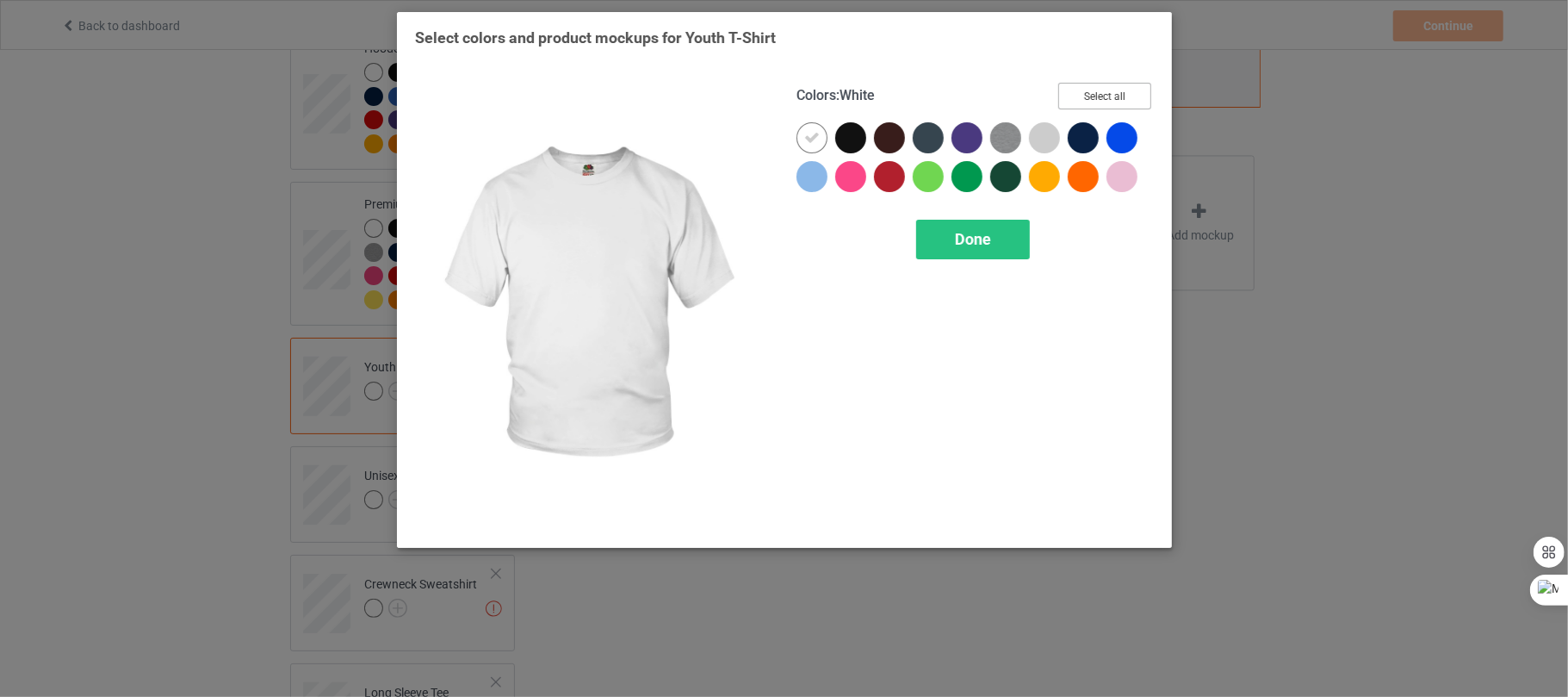
click at [1107, 92] on button "Select all" at bounding box center [1105, 96] width 93 height 26
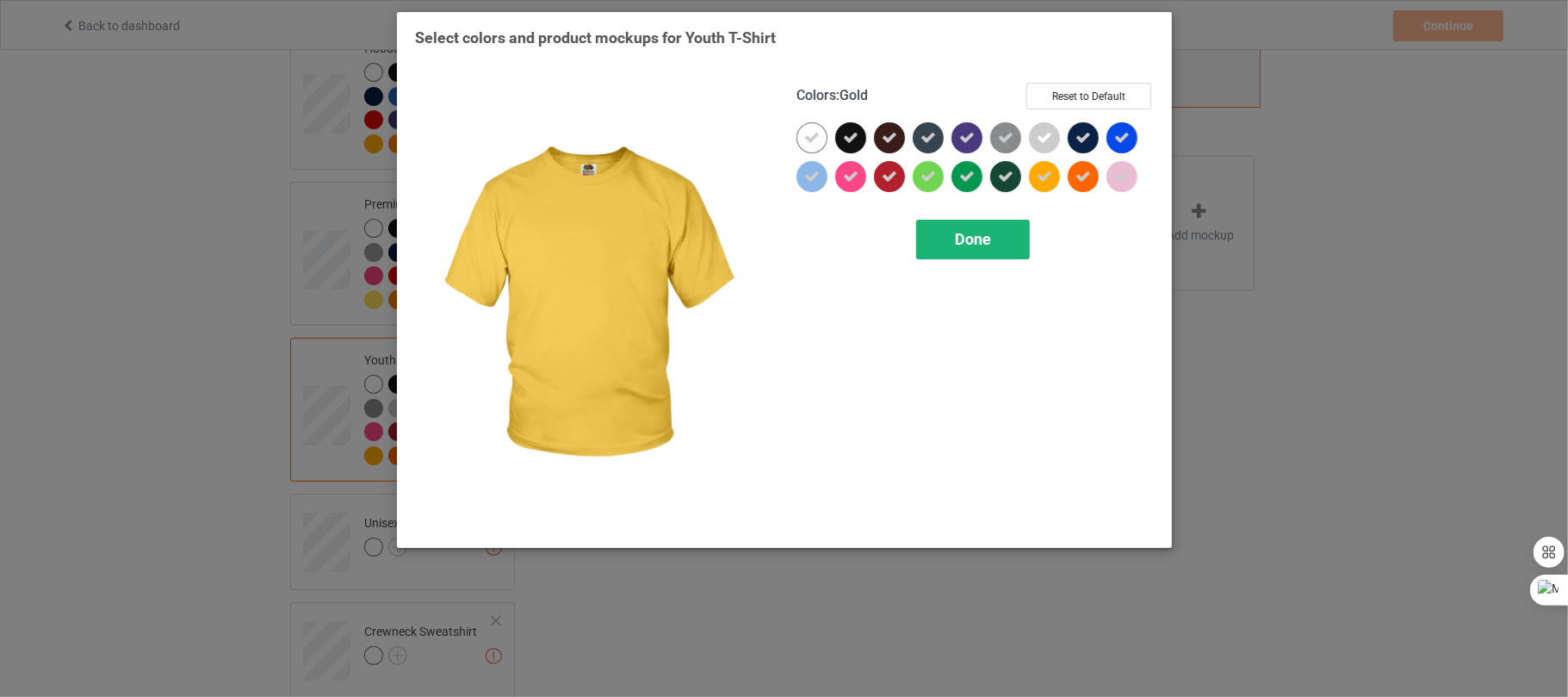
click at [975, 253] on div "Done" at bounding box center [973, 239] width 113 height 40
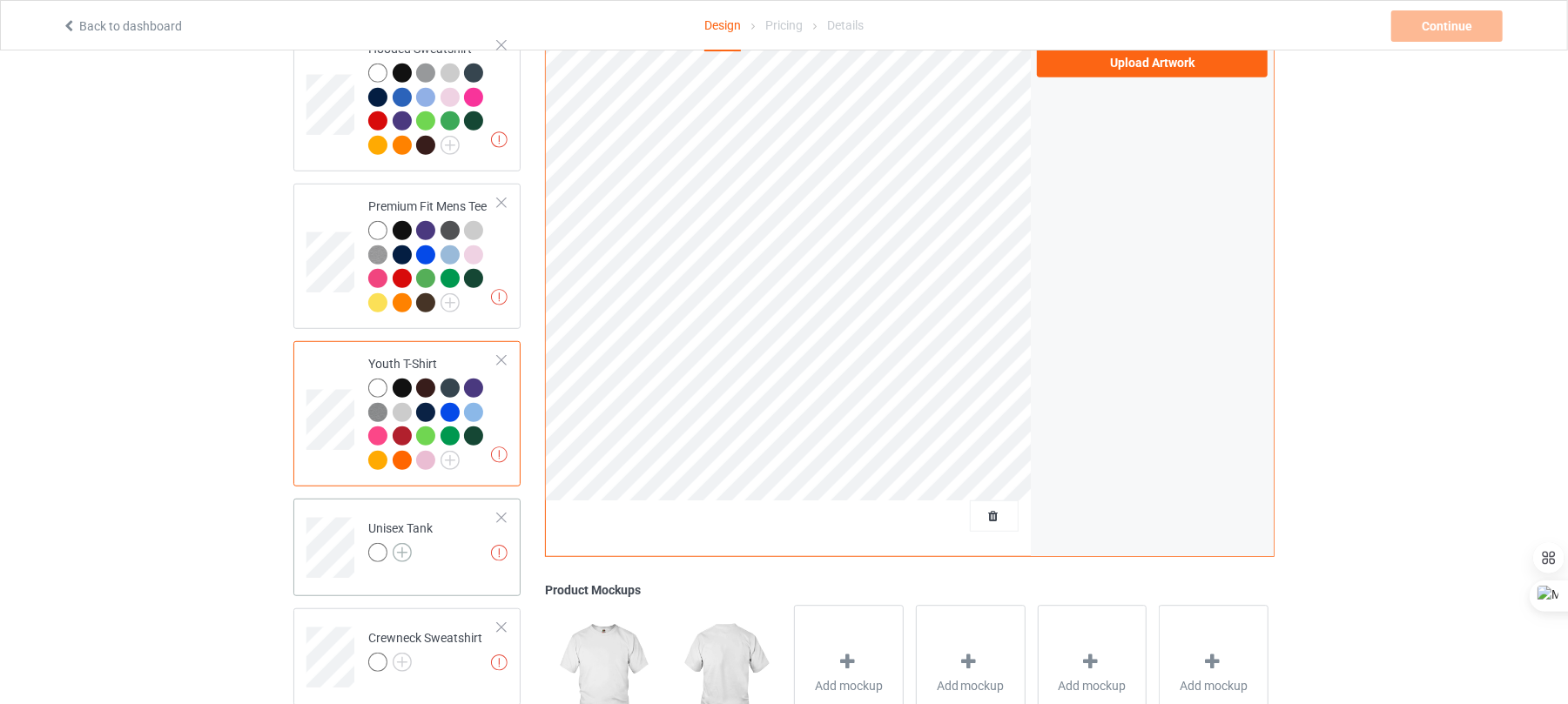
click at [398, 546] on img at bounding box center [402, 553] width 19 height 19
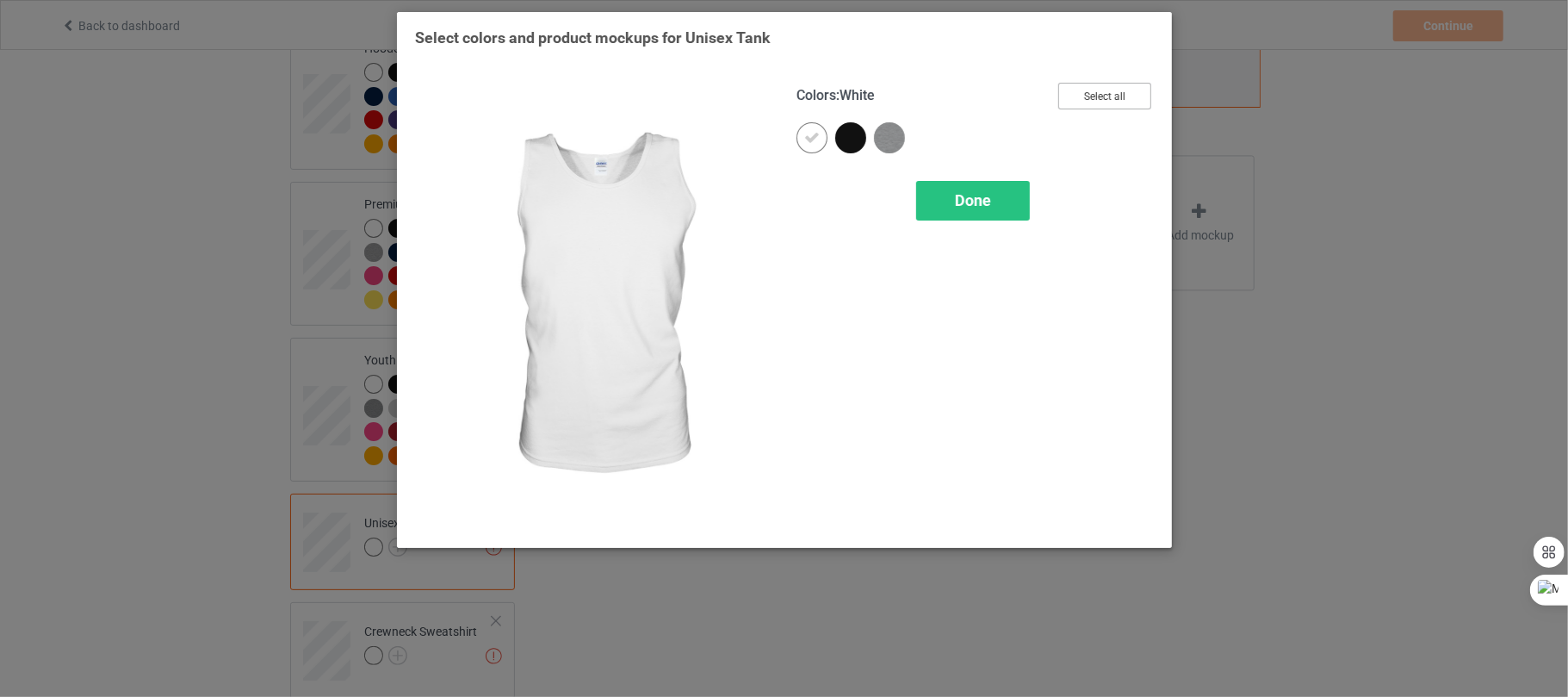
click at [1095, 87] on button "Select all" at bounding box center [1105, 96] width 93 height 26
click at [985, 208] on span "Done" at bounding box center [973, 200] width 36 height 18
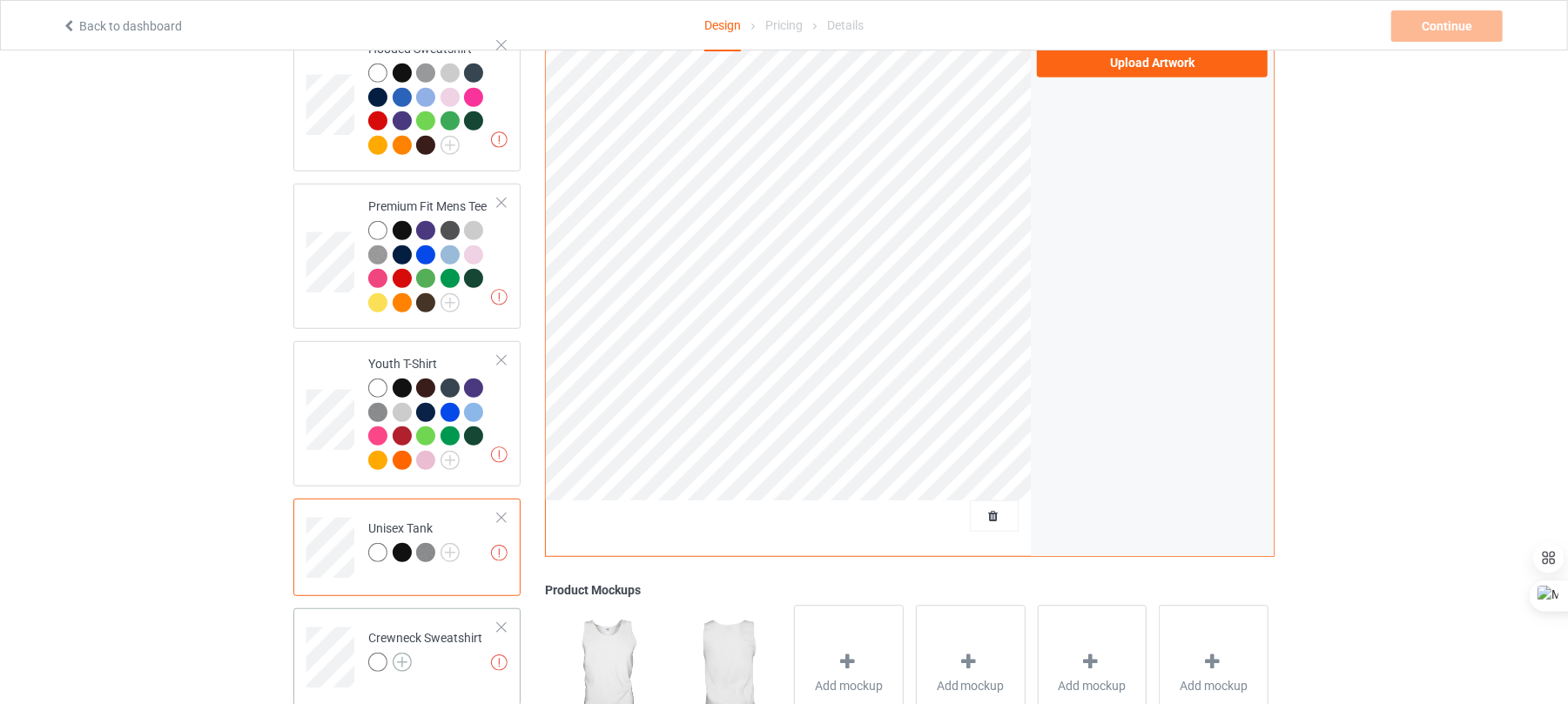
click at [401, 652] on img at bounding box center [402, 662] width 19 height 19
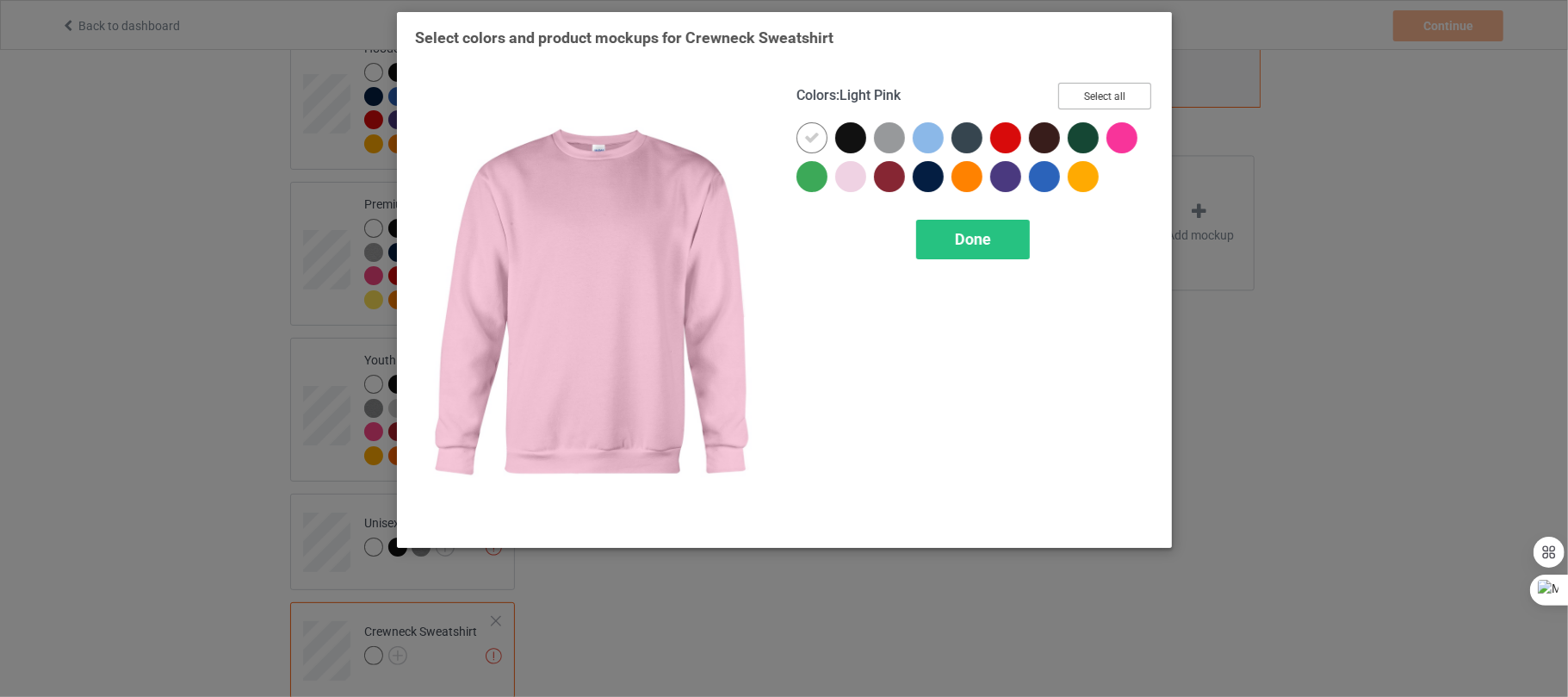
click at [1090, 90] on button "Select all" at bounding box center [1105, 96] width 93 height 26
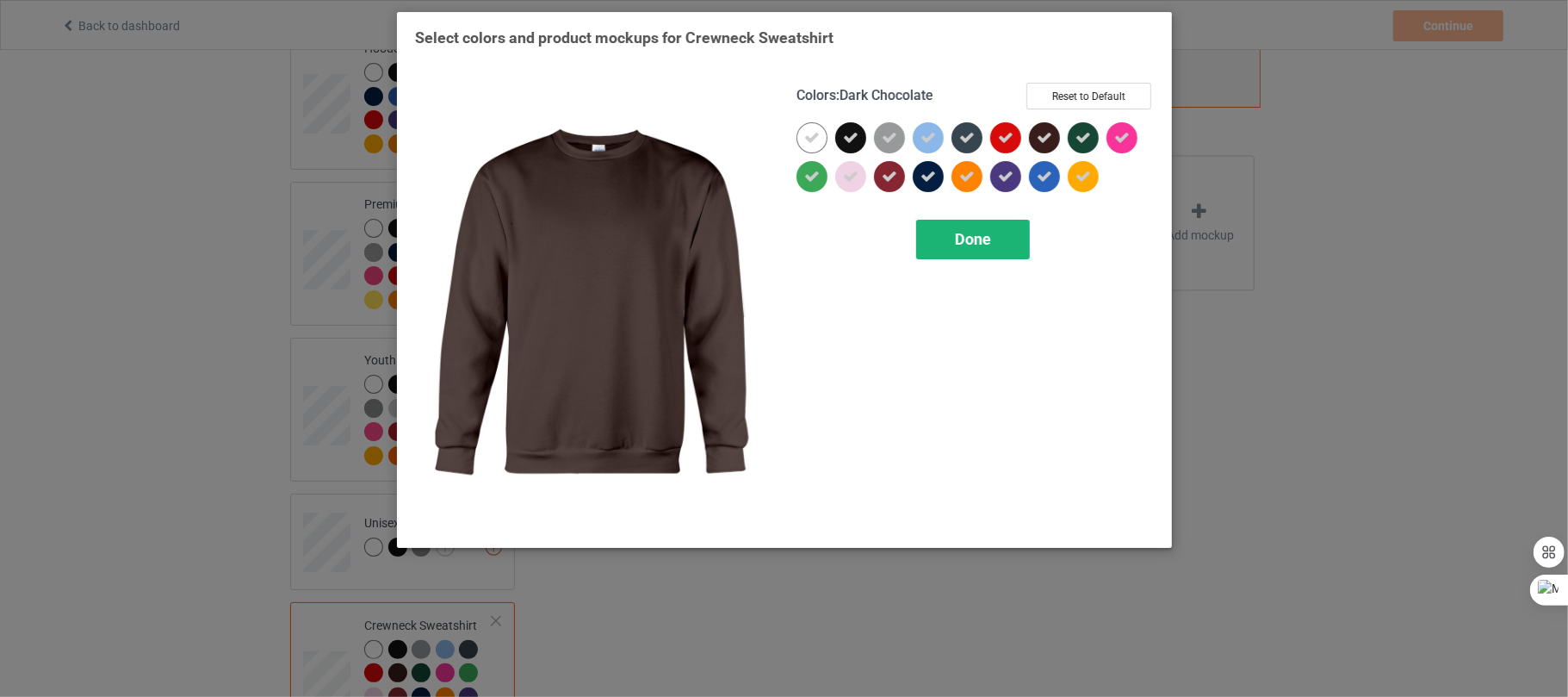
click at [969, 247] on span "Done" at bounding box center [973, 238] width 36 height 18
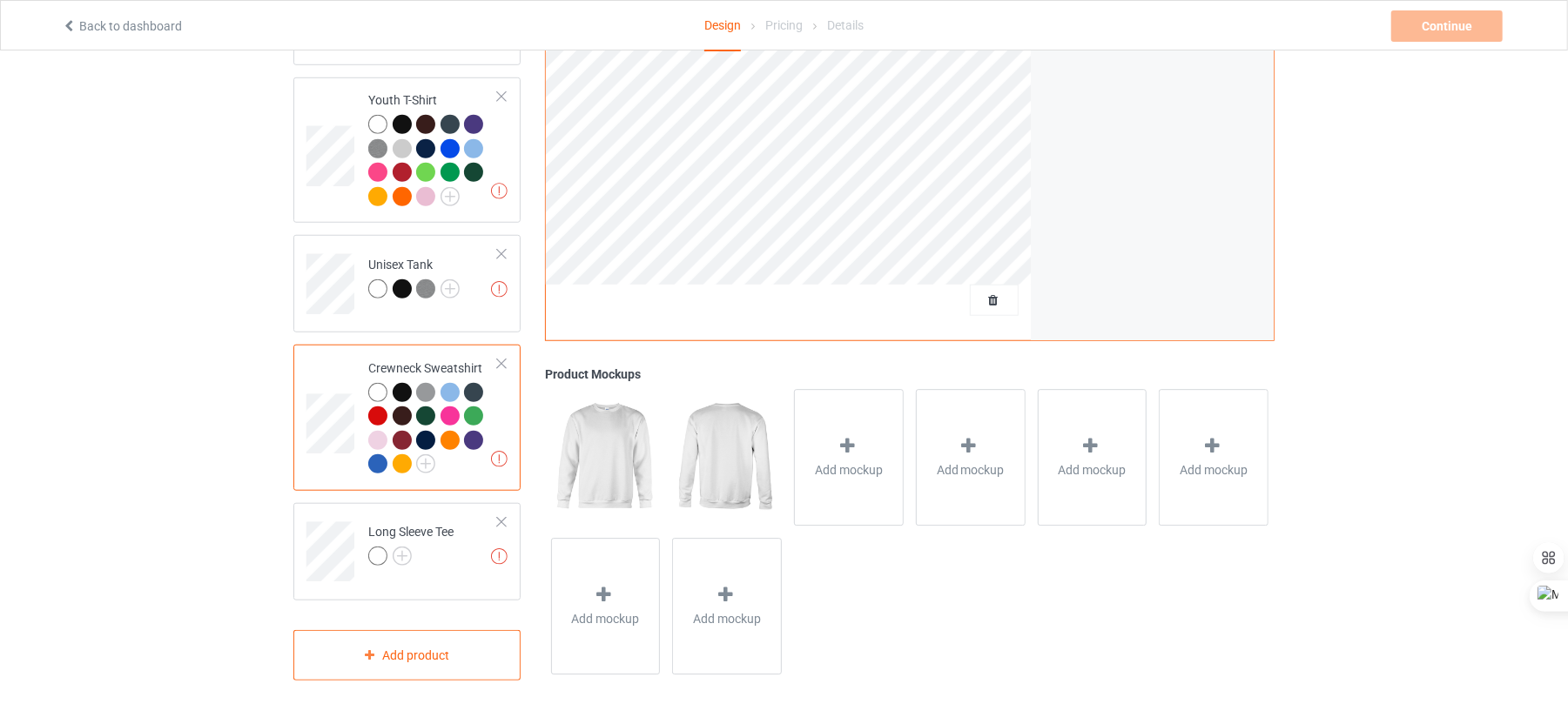
scroll to position [907, 0]
click at [406, 544] on img at bounding box center [402, 554] width 19 height 19
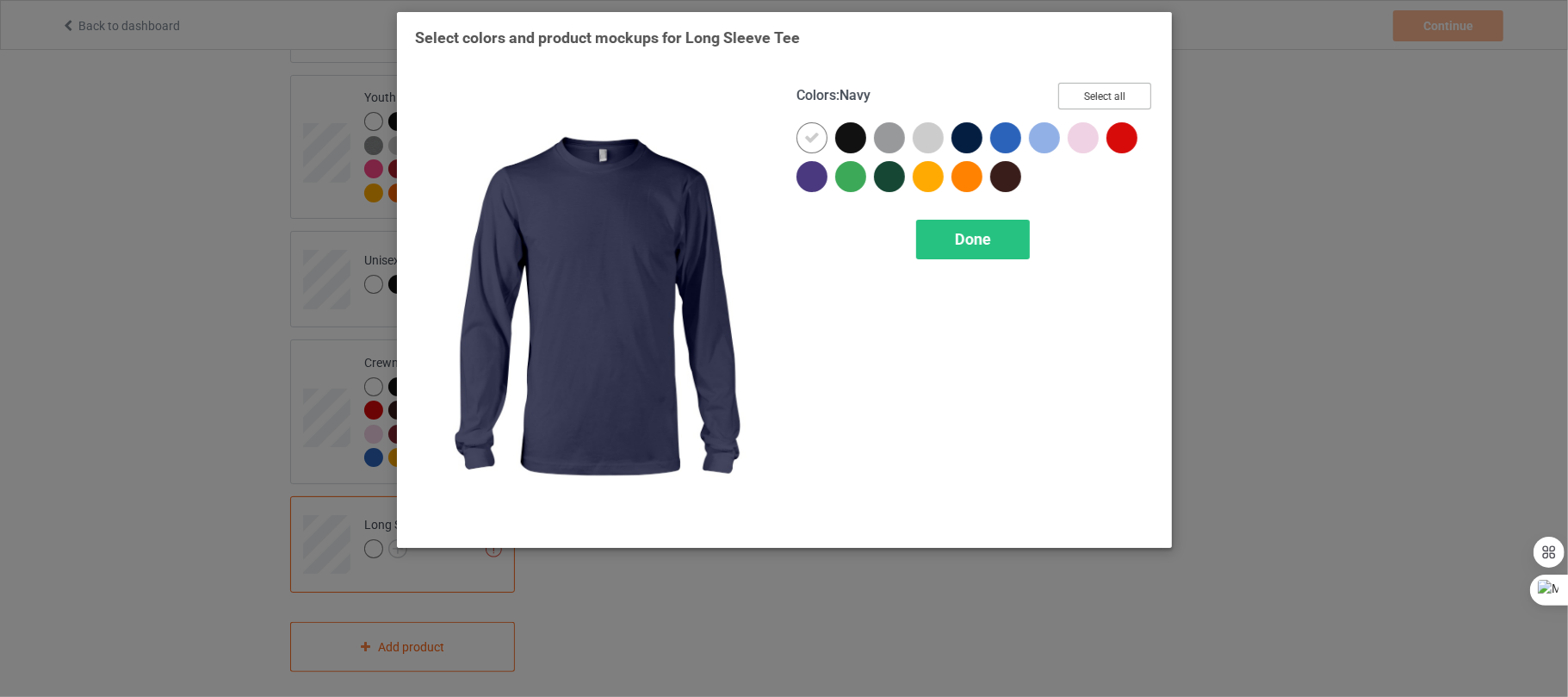
click at [1099, 96] on button "Select all" at bounding box center [1105, 96] width 93 height 26
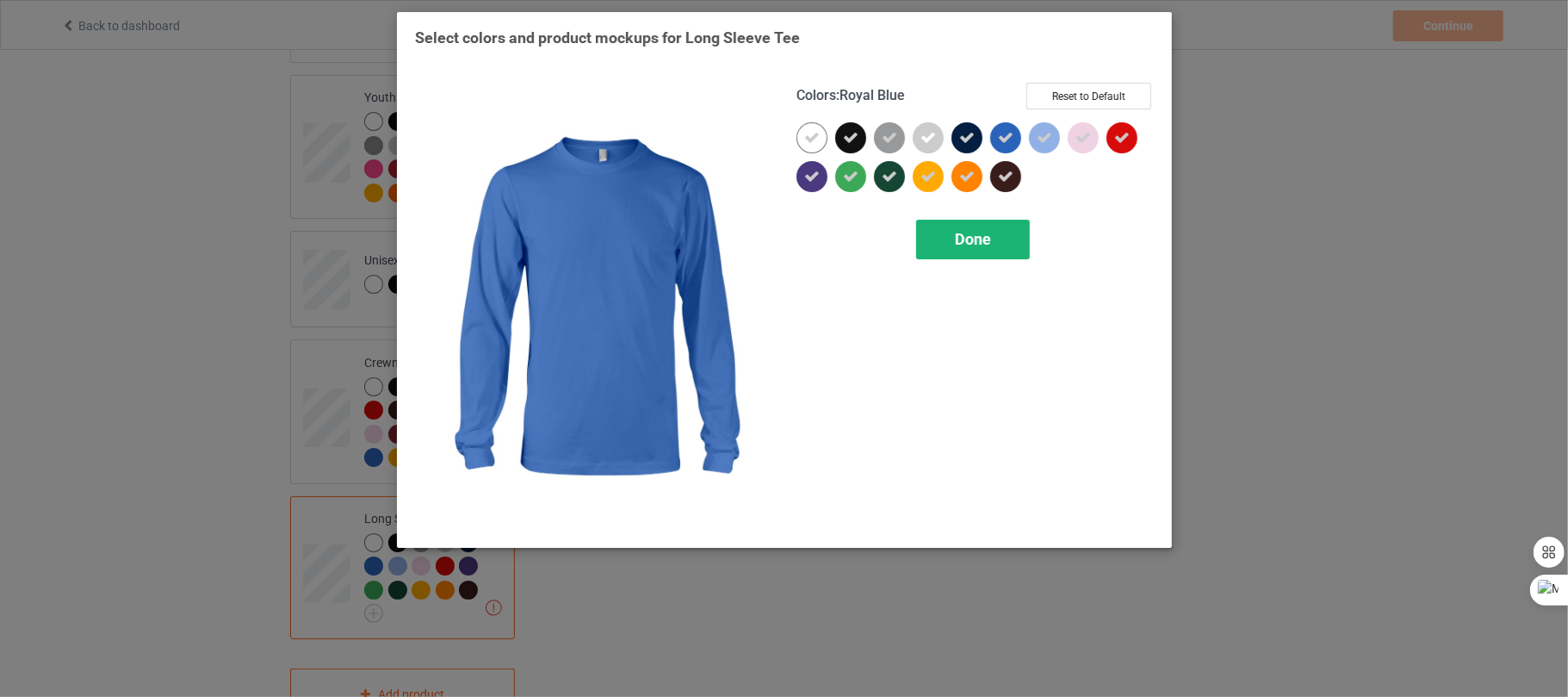
click at [939, 238] on div "Done" at bounding box center [973, 239] width 113 height 40
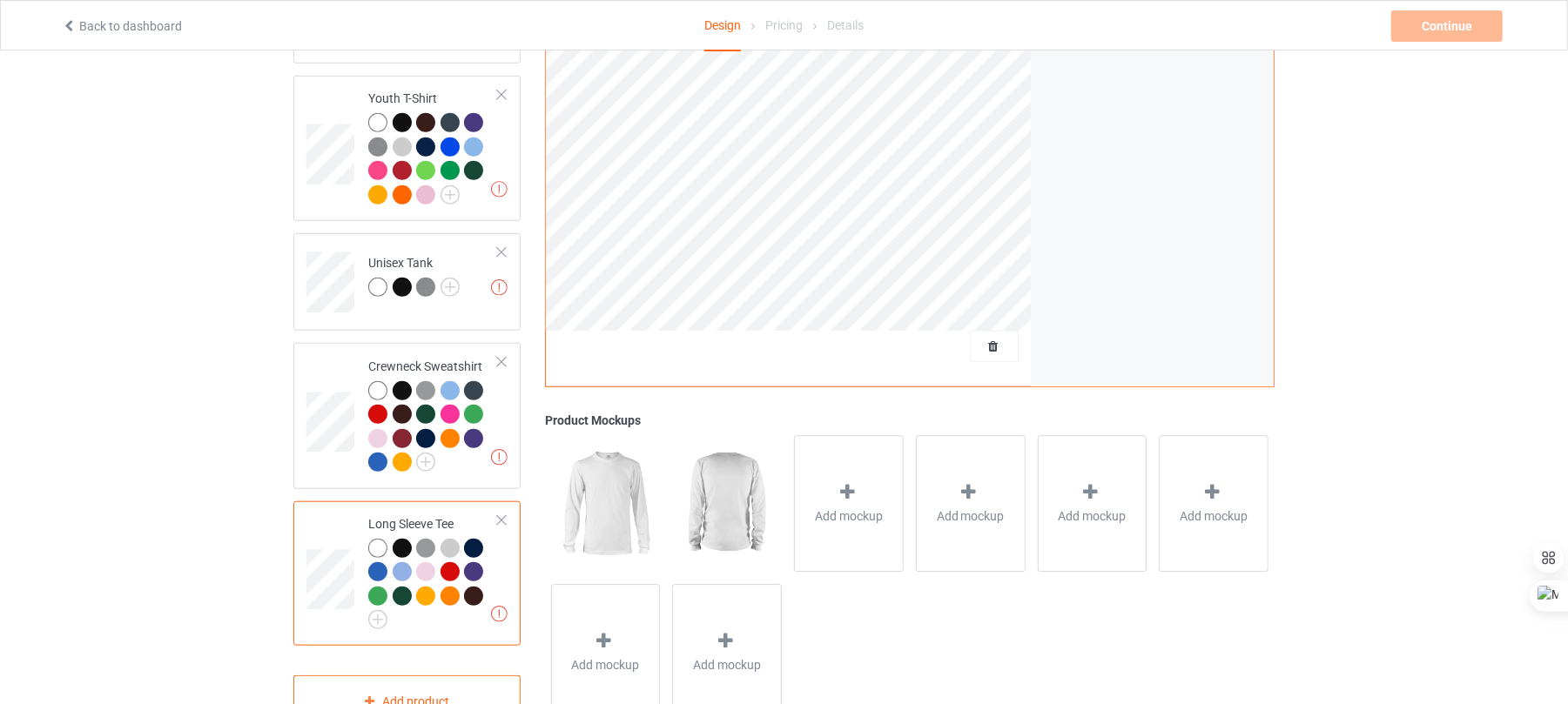
scroll to position [955, 0]
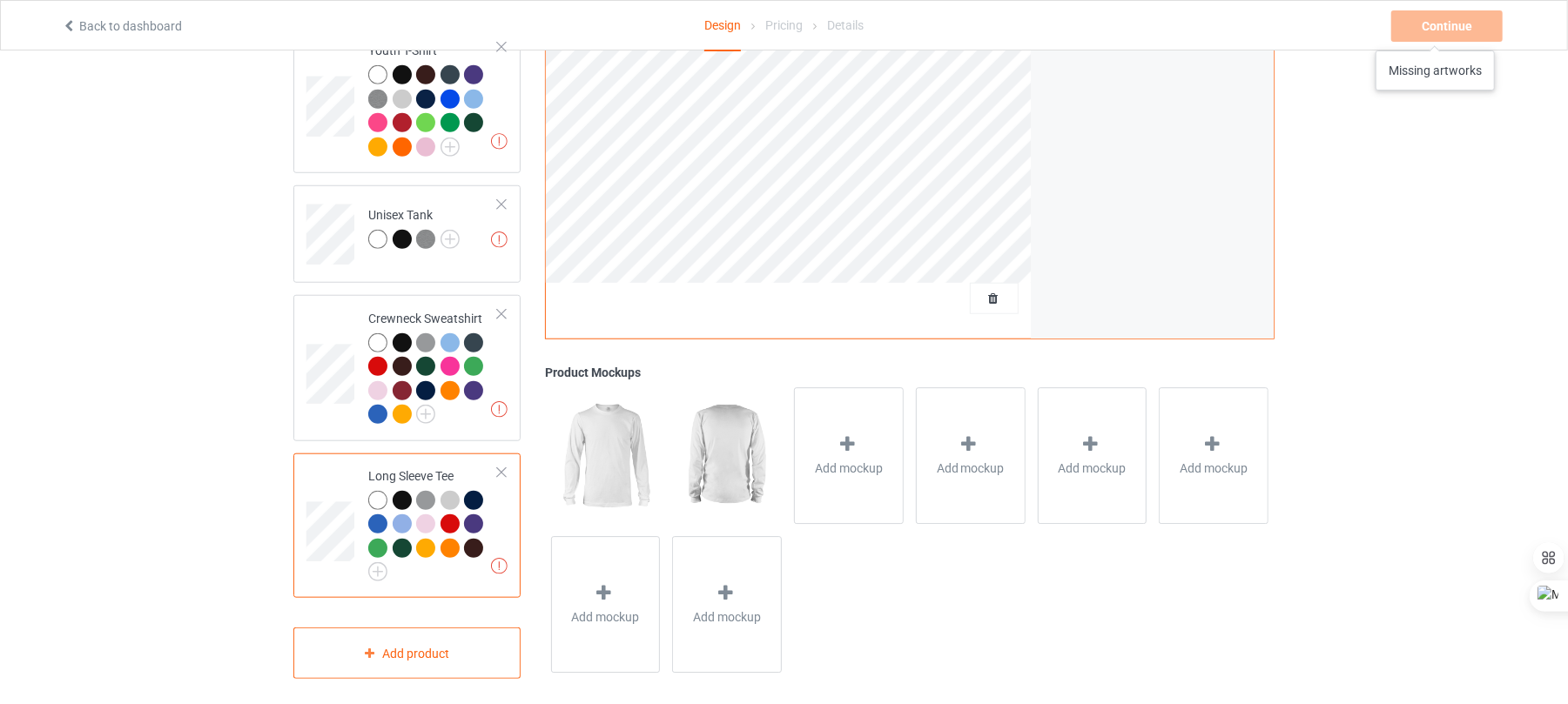
click at [1435, 33] on div "Continue Missing artworks" at bounding box center [1449, 26] width 115 height 32
click at [1429, 18] on div "Continue Missing artworks" at bounding box center [1449, 26] width 115 height 32
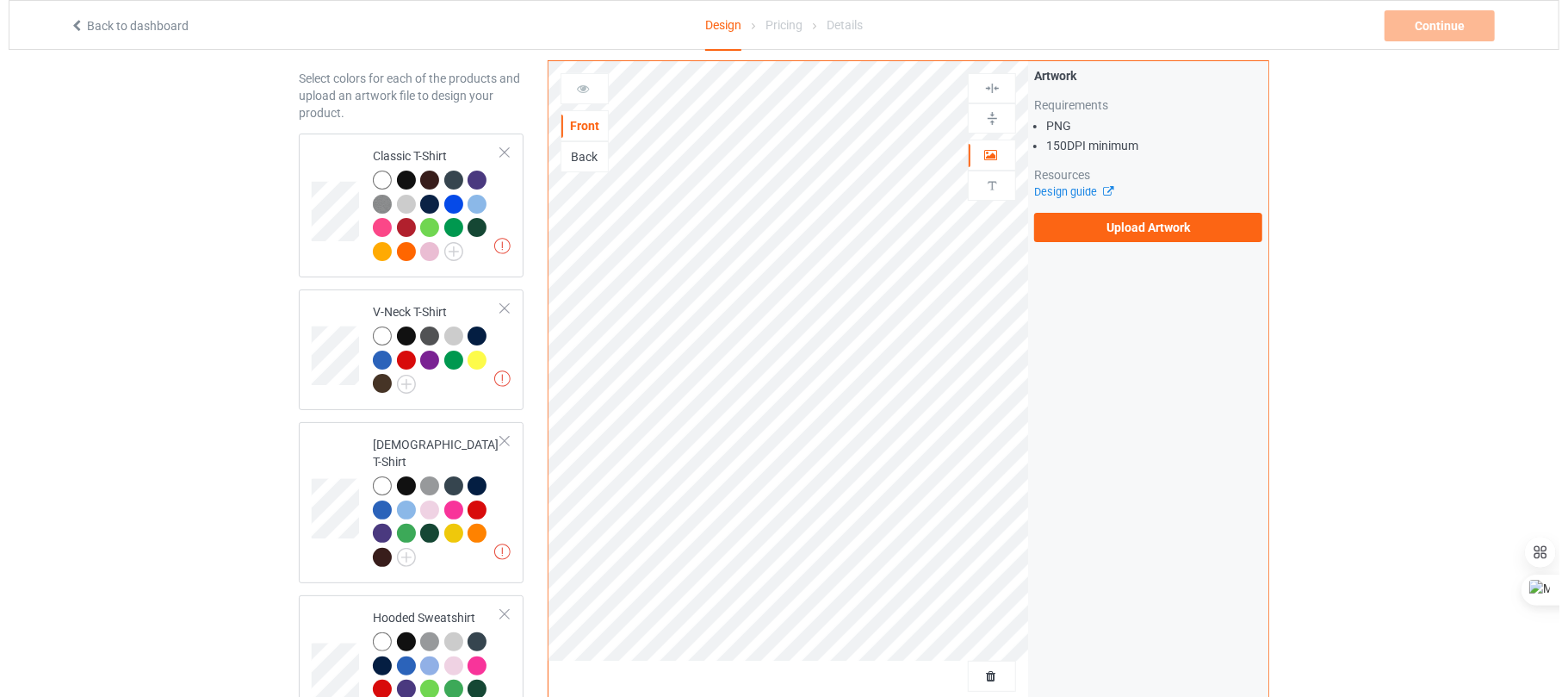
scroll to position [0, 0]
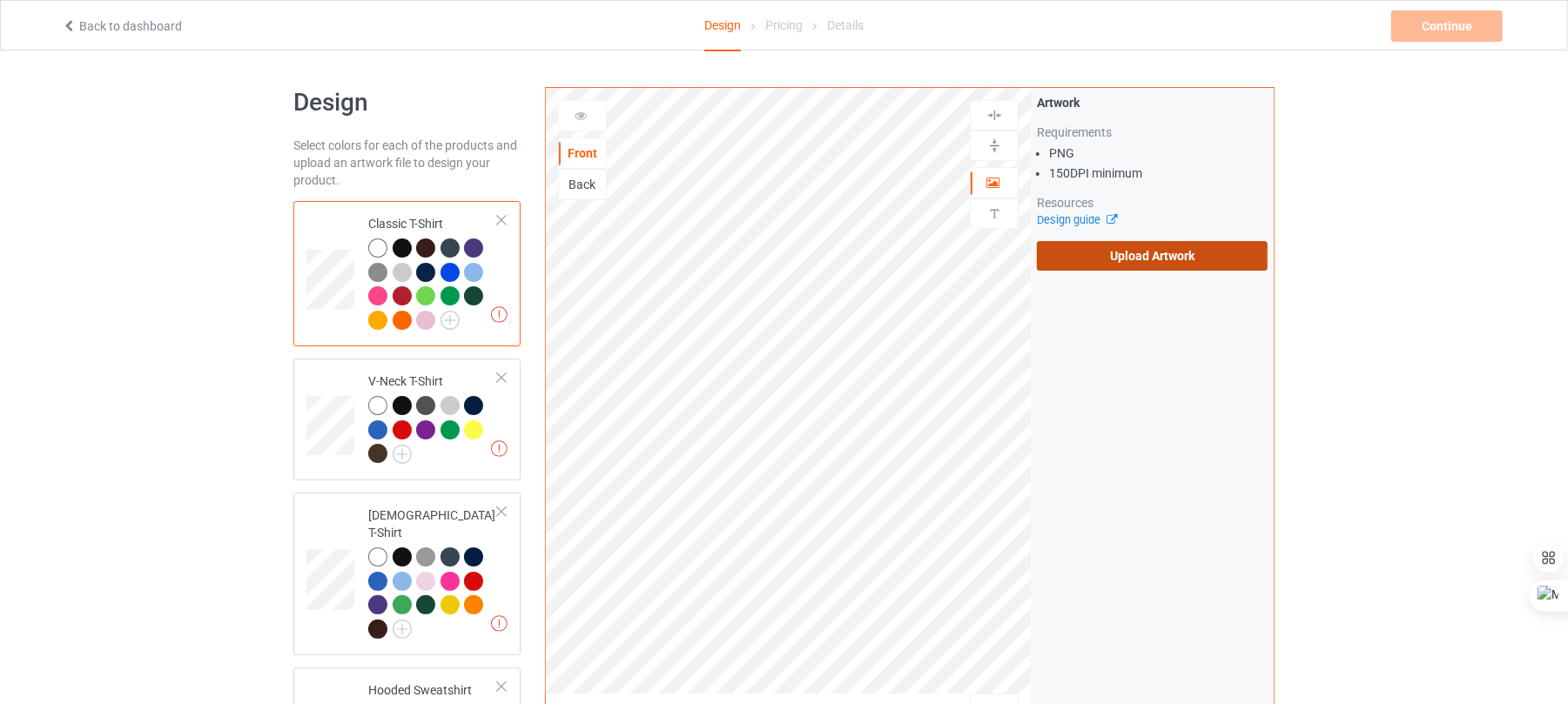
click at [1153, 258] on label "Upload Artwork" at bounding box center [1151, 255] width 230 height 30
click at [0, 0] on input "Upload Artwork" at bounding box center [0, 0] width 0 height 0
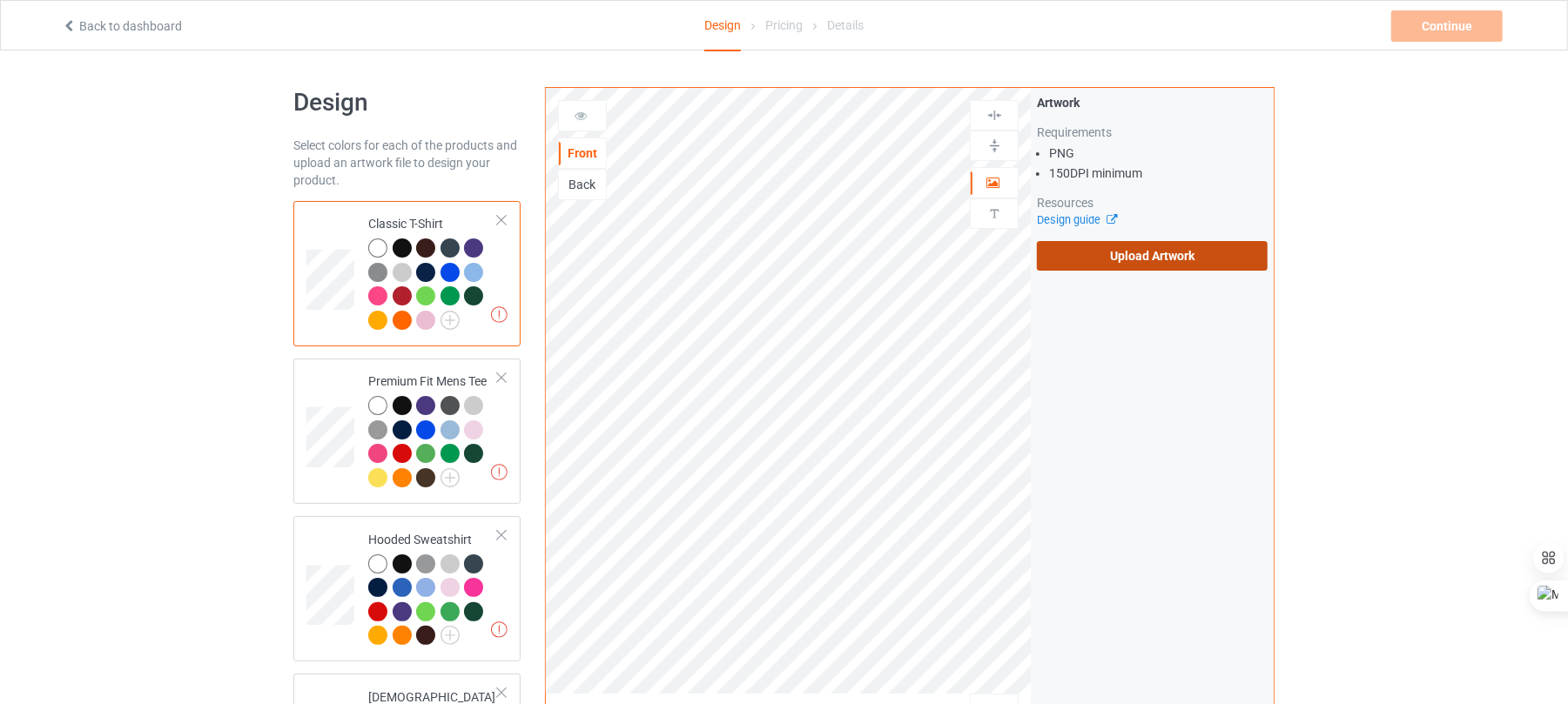
click at [1136, 247] on label "Upload Artwork" at bounding box center [1151, 255] width 230 height 30
click at [0, 0] on input "Upload Artwork" at bounding box center [0, 0] width 0 height 0
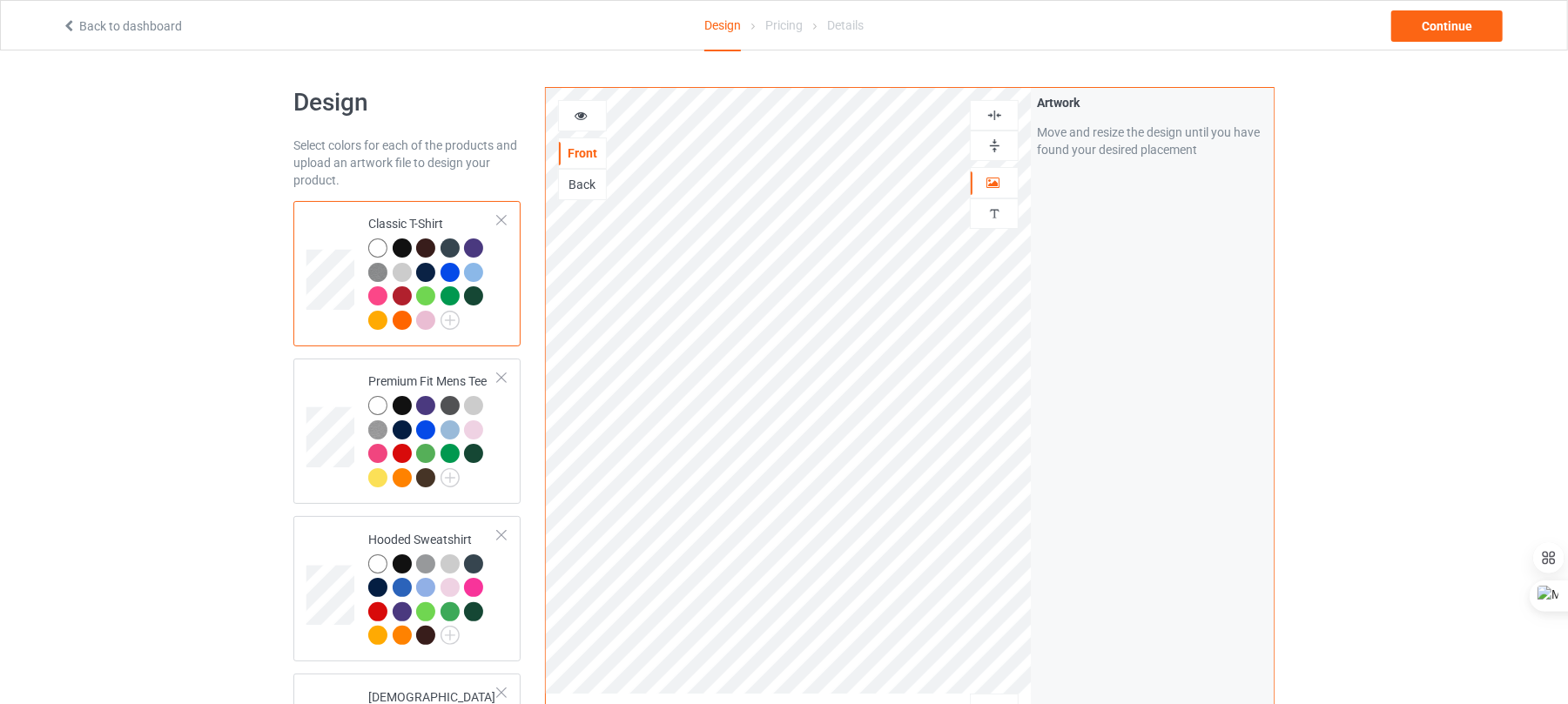
click at [404, 244] on div at bounding box center [402, 248] width 19 height 19
click at [1422, 19] on div "Continue" at bounding box center [1447, 26] width 112 height 32
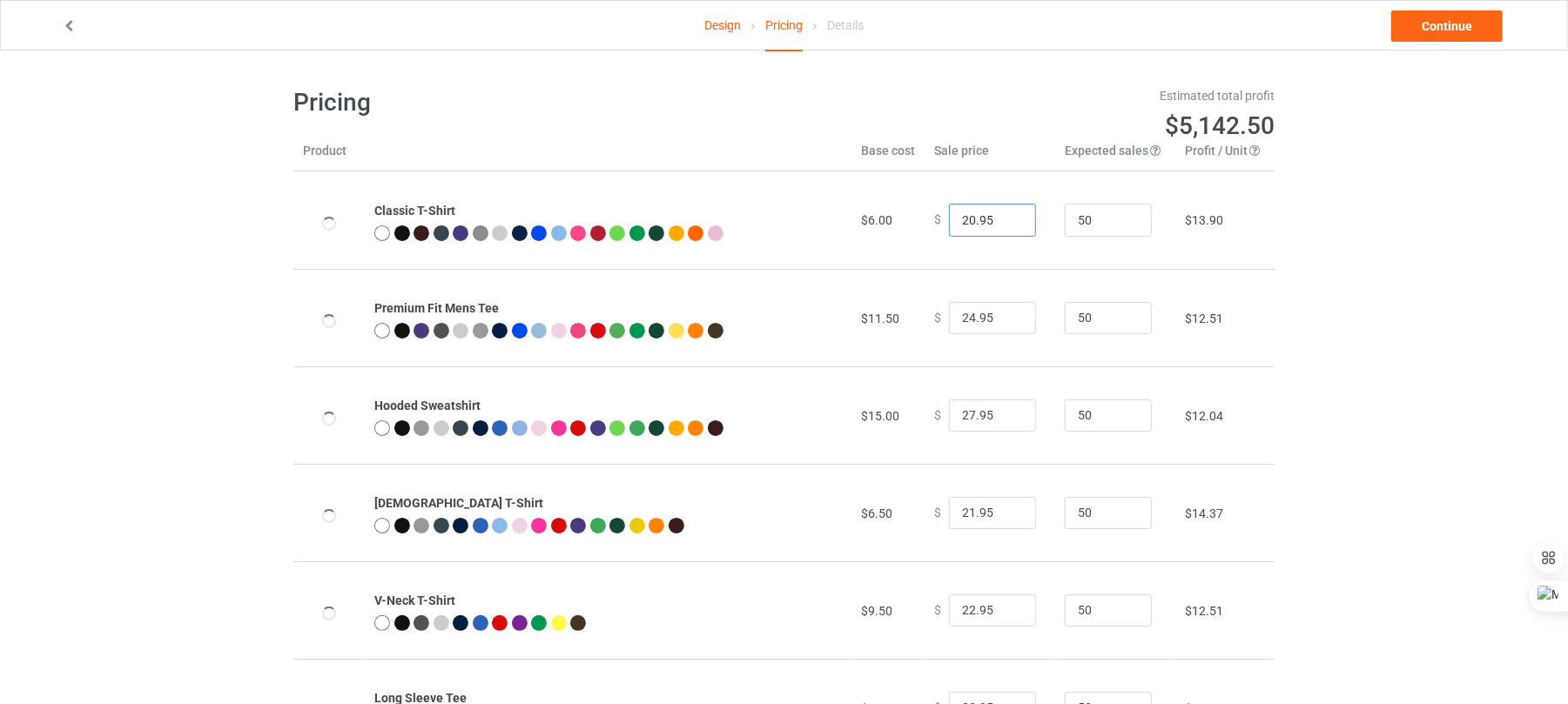
type input "20.95"
click at [1004, 224] on input "20.95" at bounding box center [992, 220] width 87 height 33
click at [1122, 224] on input "49" at bounding box center [1107, 220] width 87 height 33
click at [1122, 224] on input "48" at bounding box center [1107, 220] width 87 height 33
click at [1122, 224] on input "47" at bounding box center [1107, 220] width 87 height 33
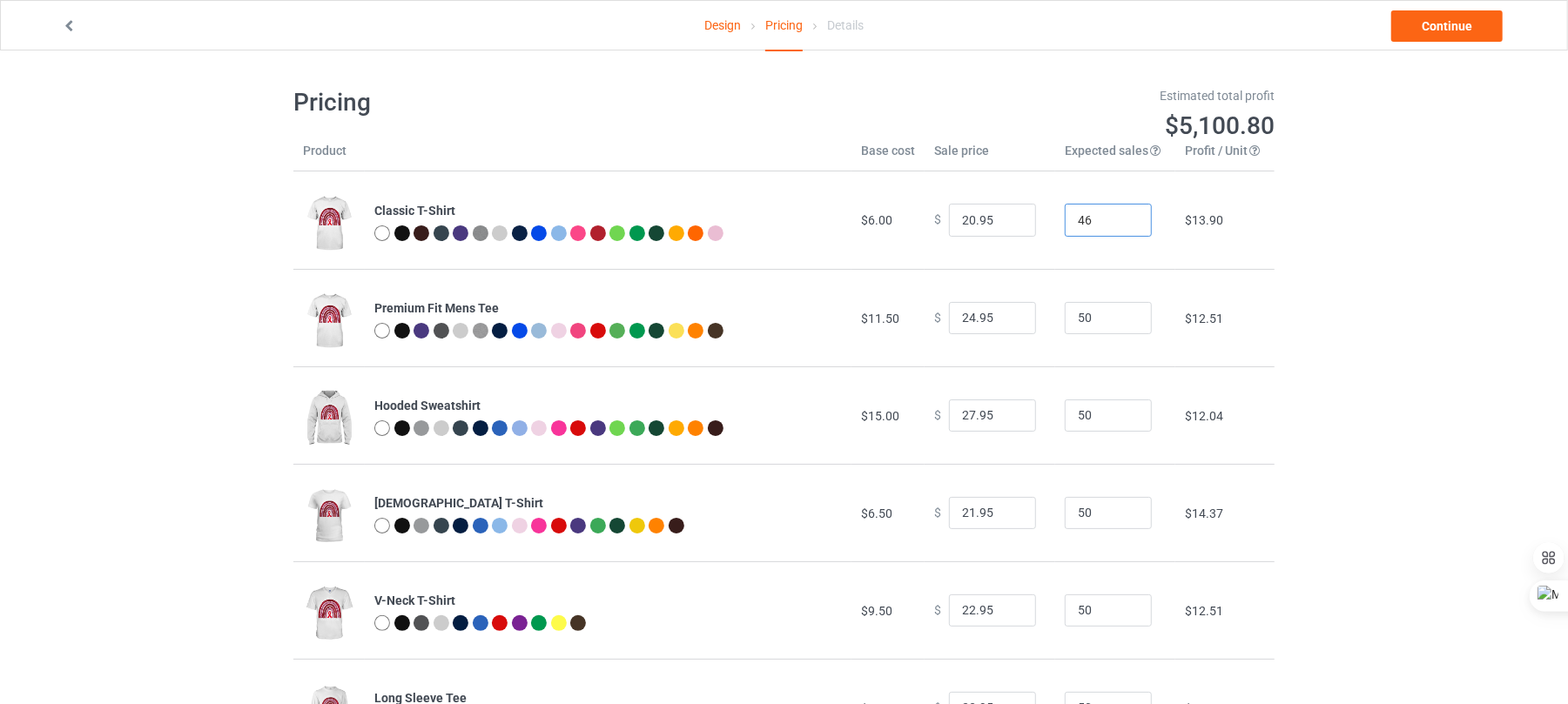
click at [1122, 224] on input "46" at bounding box center [1107, 220] width 87 height 33
click at [1122, 224] on input "45" at bounding box center [1107, 220] width 87 height 33
click at [1122, 224] on input "44" at bounding box center [1107, 220] width 87 height 33
click at [1122, 224] on input "43" at bounding box center [1107, 220] width 87 height 33
click at [1122, 224] on input "42" at bounding box center [1107, 220] width 87 height 33
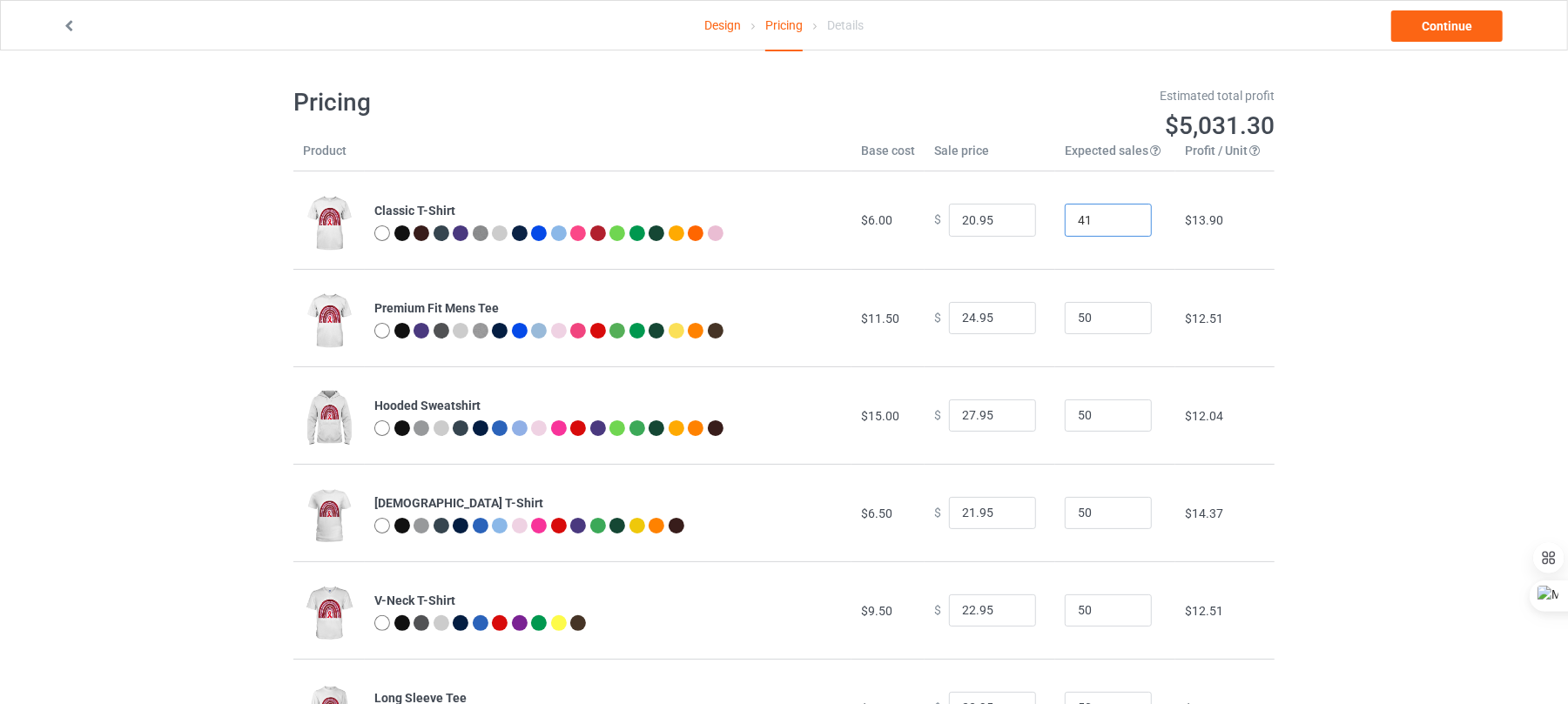
click at [1122, 224] on input "41" at bounding box center [1107, 220] width 87 height 33
click at [1122, 224] on input "40" at bounding box center [1107, 220] width 87 height 33
click at [1122, 224] on input "39" at bounding box center [1107, 220] width 87 height 33
type input "38"
click at [1122, 224] on input "38" at bounding box center [1107, 220] width 87 height 33
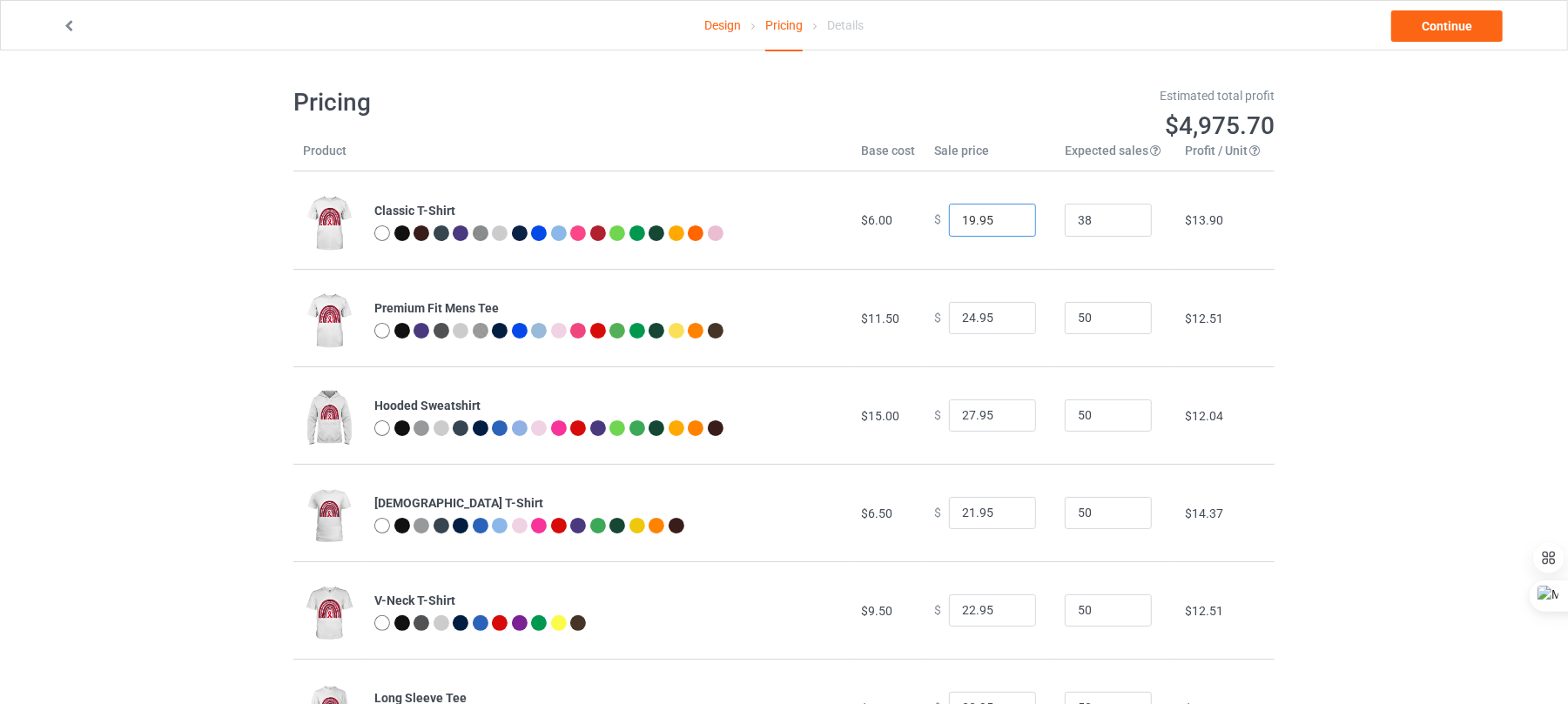
click at [1004, 224] on input "19.95" at bounding box center [992, 220] width 87 height 33
click at [1004, 224] on input "18.95" at bounding box center [992, 220] width 87 height 33
type input "17.95"
click at [1004, 224] on input "17.95" at bounding box center [992, 220] width 87 height 33
click at [1004, 318] on input "23.95" at bounding box center [992, 318] width 87 height 33
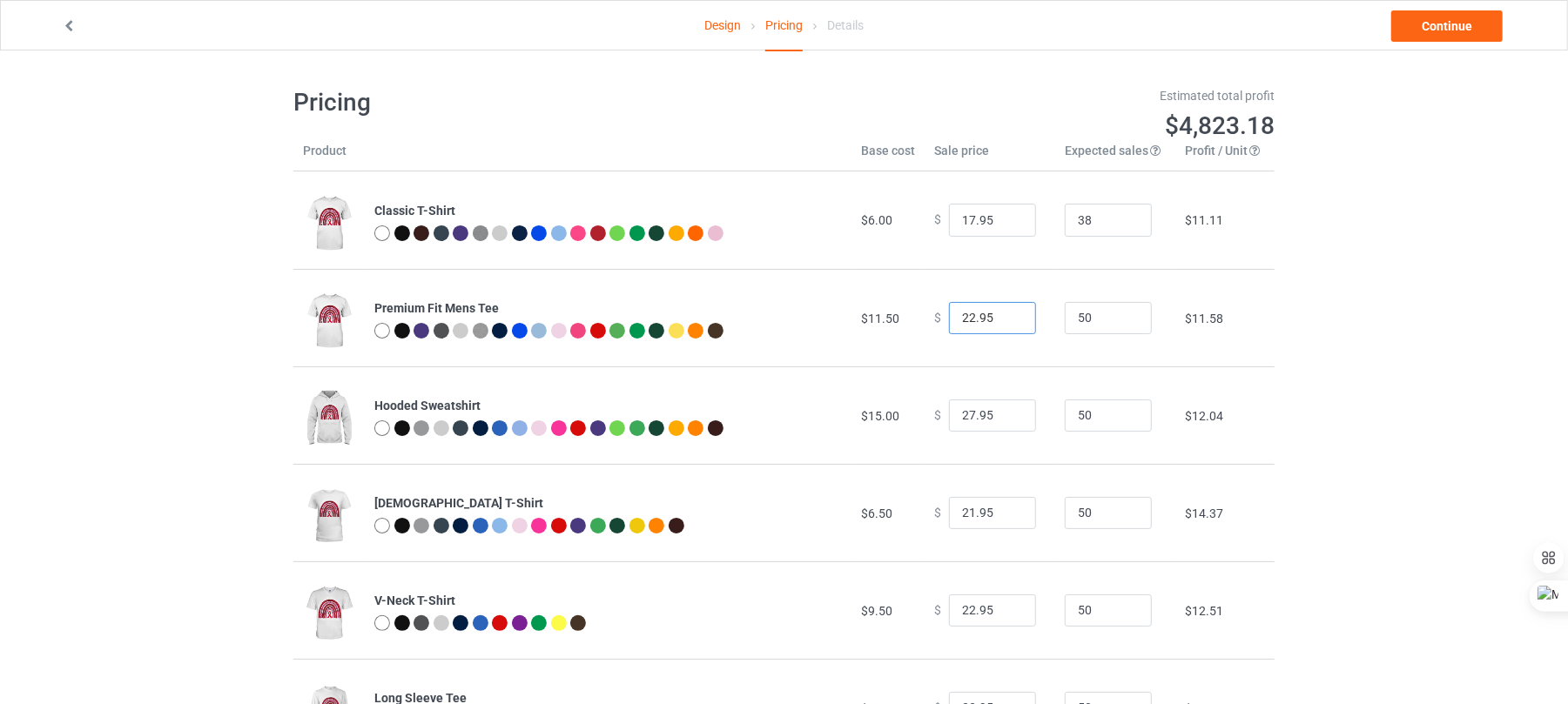
click at [1004, 318] on input "22.95" at bounding box center [992, 318] width 87 height 33
type input "21.95"
click at [1004, 318] on input "21.95" at bounding box center [992, 318] width 87 height 33
click at [1007, 419] on input "26.95" at bounding box center [992, 416] width 87 height 33
click at [1007, 419] on input "25.95" at bounding box center [992, 416] width 87 height 33
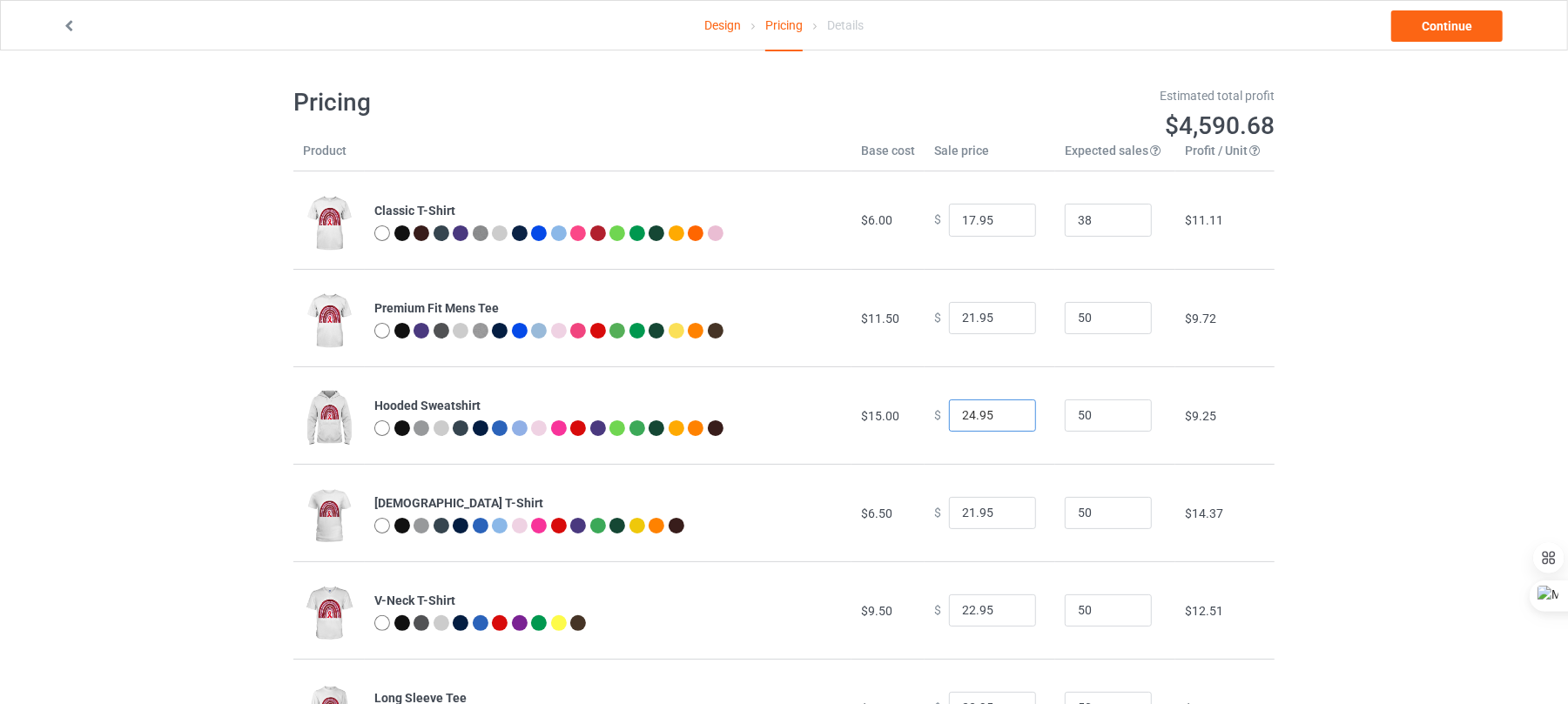
type input "24.95"
click at [1007, 419] on input "24.95" at bounding box center [992, 416] width 87 height 33
click at [1010, 517] on input "20.95" at bounding box center [992, 513] width 87 height 33
click at [1010, 517] on input "19.95" at bounding box center [992, 513] width 87 height 33
type input "18.95"
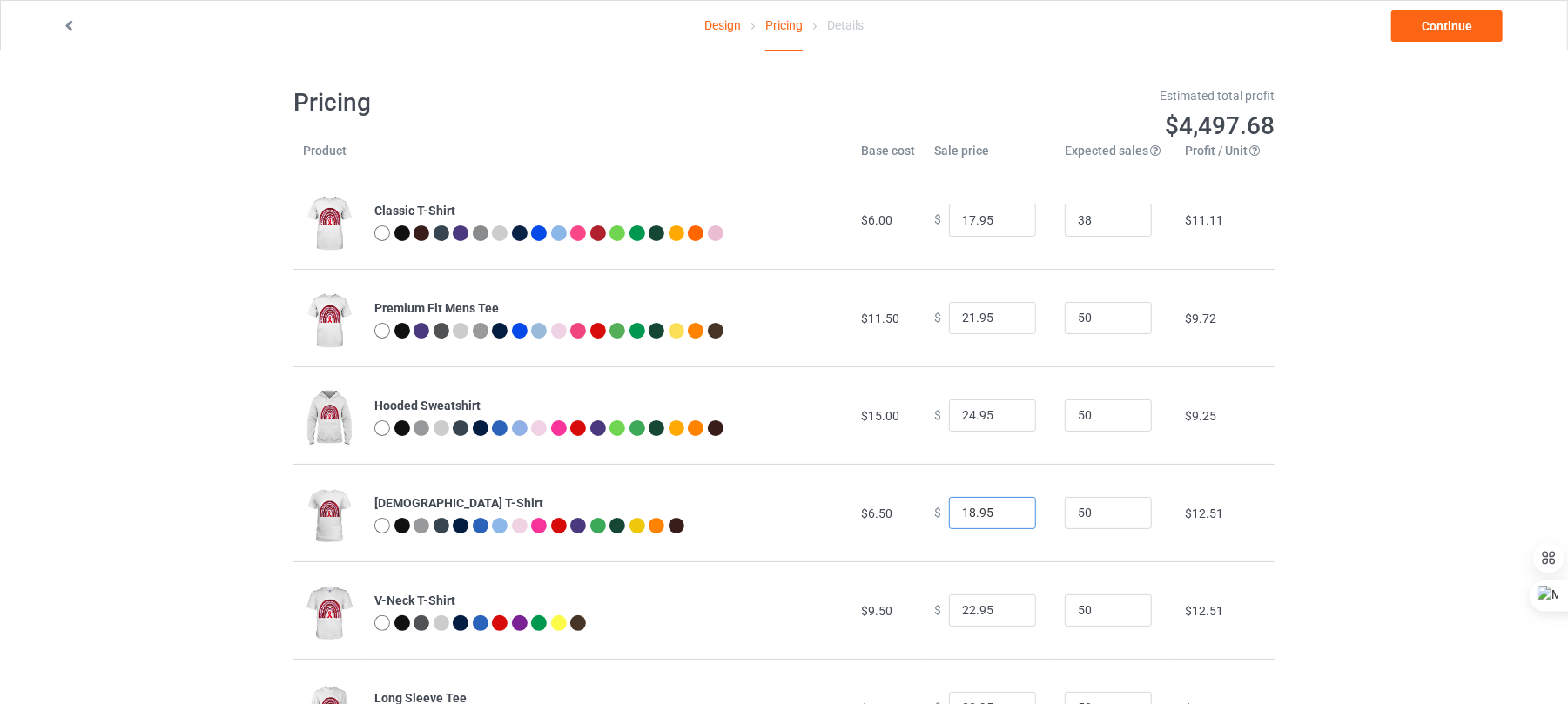
click at [1010, 517] on input "18.95" at bounding box center [992, 513] width 87 height 33
click at [1004, 617] on input "21.95" at bounding box center [992, 610] width 87 height 33
click at [1004, 617] on input "20.95" at bounding box center [992, 610] width 87 height 33
type input "19.95"
click at [1004, 617] on input "19.95" at bounding box center [992, 610] width 87 height 33
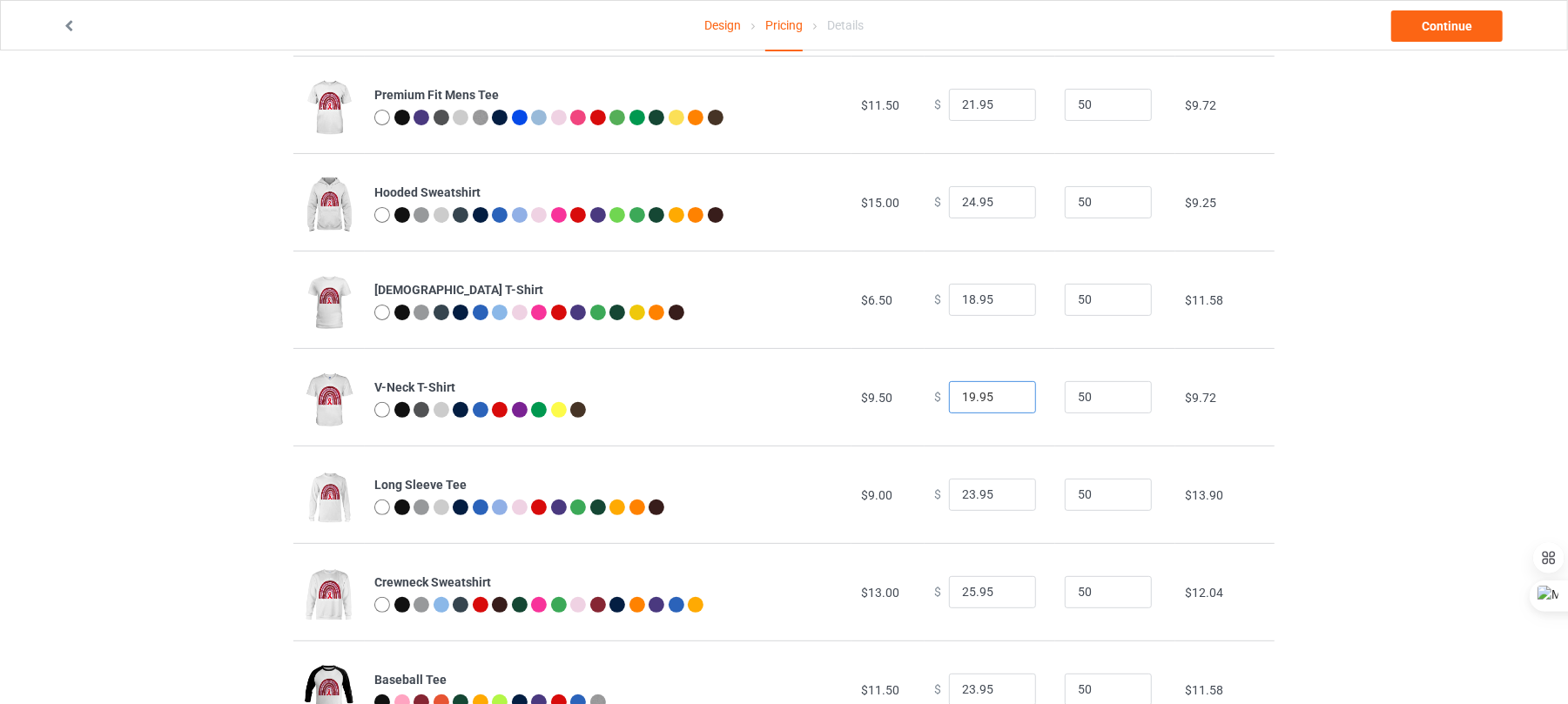
scroll to position [221, 0]
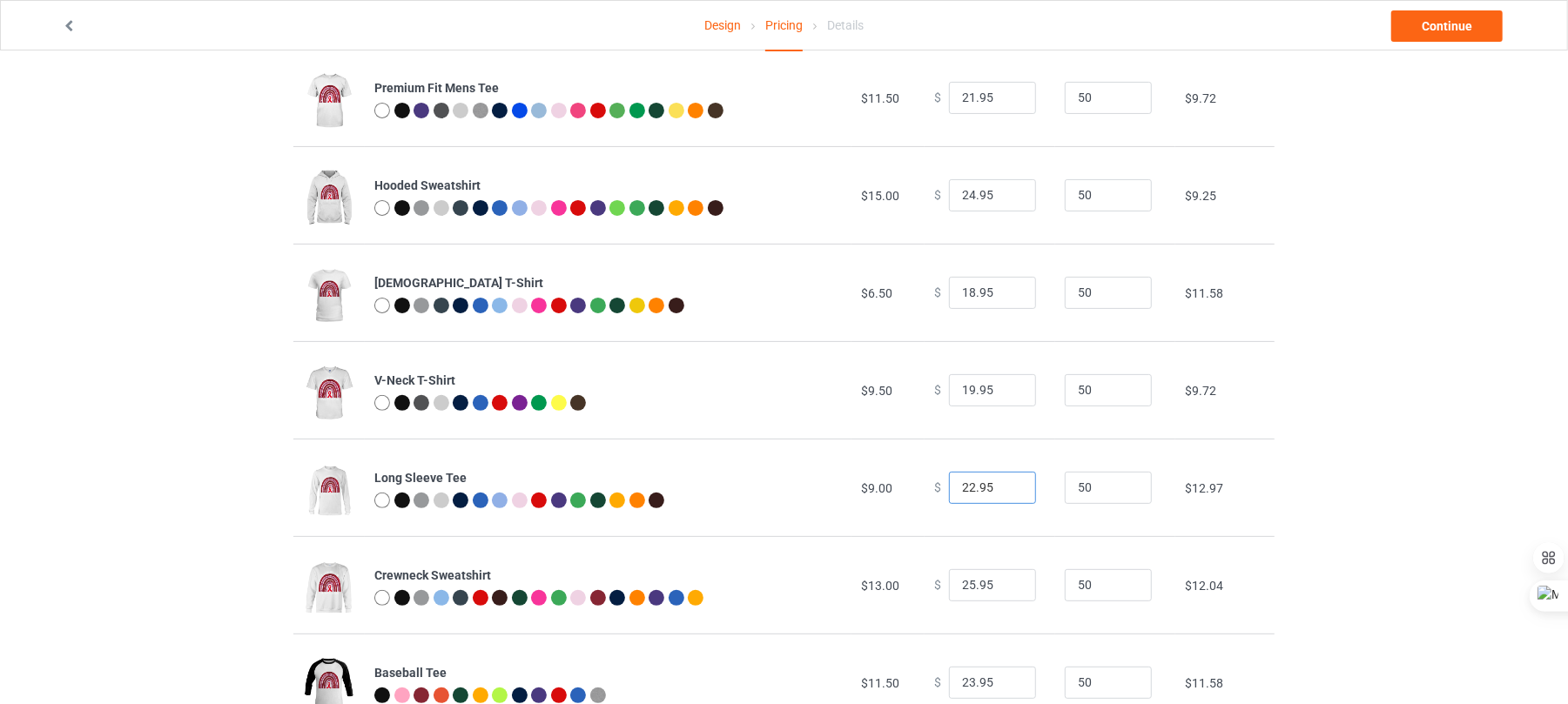
click at [1012, 495] on input "22.95" at bounding box center [992, 488] width 87 height 33
click at [1012, 495] on input "21.95" at bounding box center [992, 488] width 87 height 33
click at [1012, 495] on input "20.95" at bounding box center [992, 488] width 87 height 33
type input "19.95"
click at [1012, 495] on input "19.95" at bounding box center [992, 488] width 87 height 33
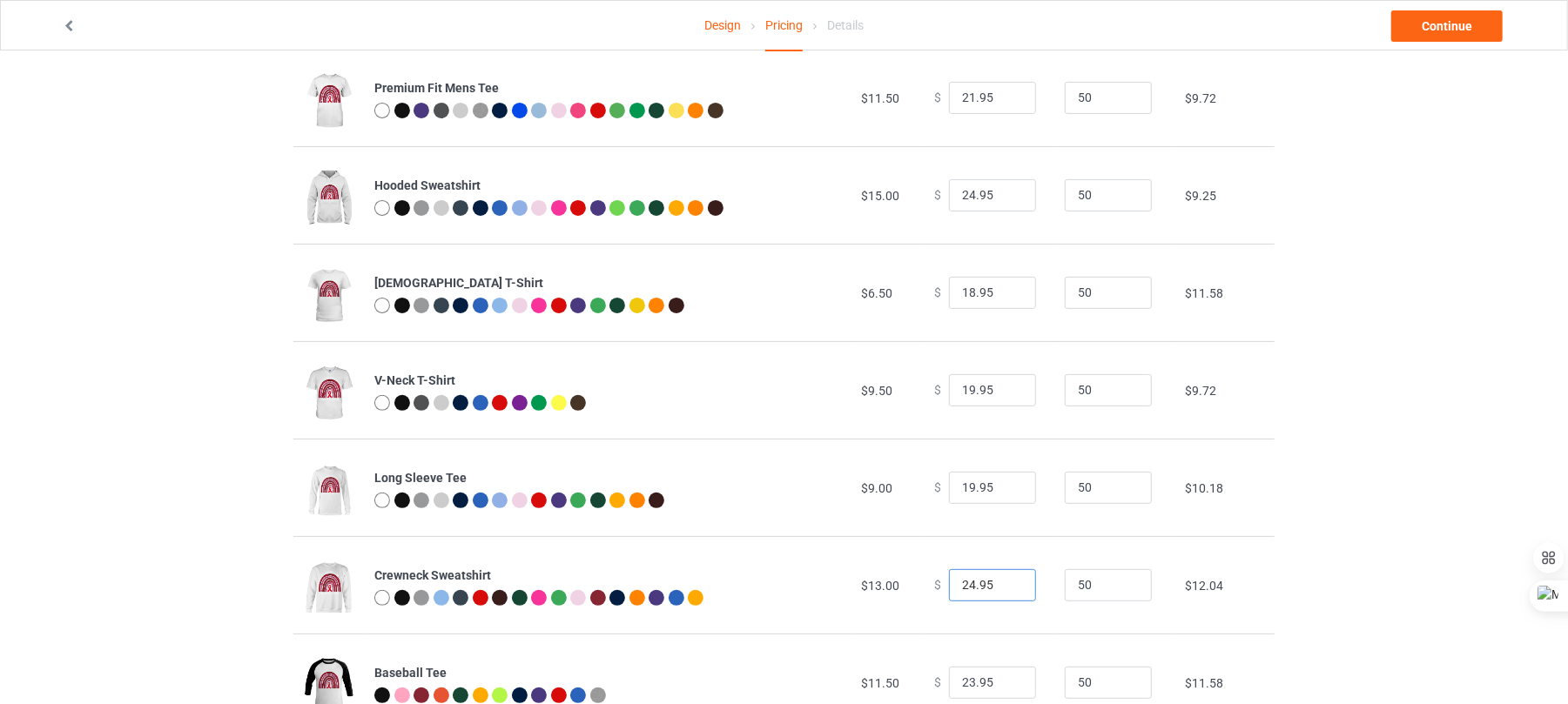
click at [1000, 589] on input "24.95" at bounding box center [992, 586] width 87 height 33
click at [1000, 589] on input "23.95" at bounding box center [992, 586] width 87 height 33
type input "22.95"
click at [1000, 589] on input "22.95" at bounding box center [992, 586] width 87 height 33
click at [1004, 691] on input "23.95" at bounding box center [992, 683] width 87 height 33
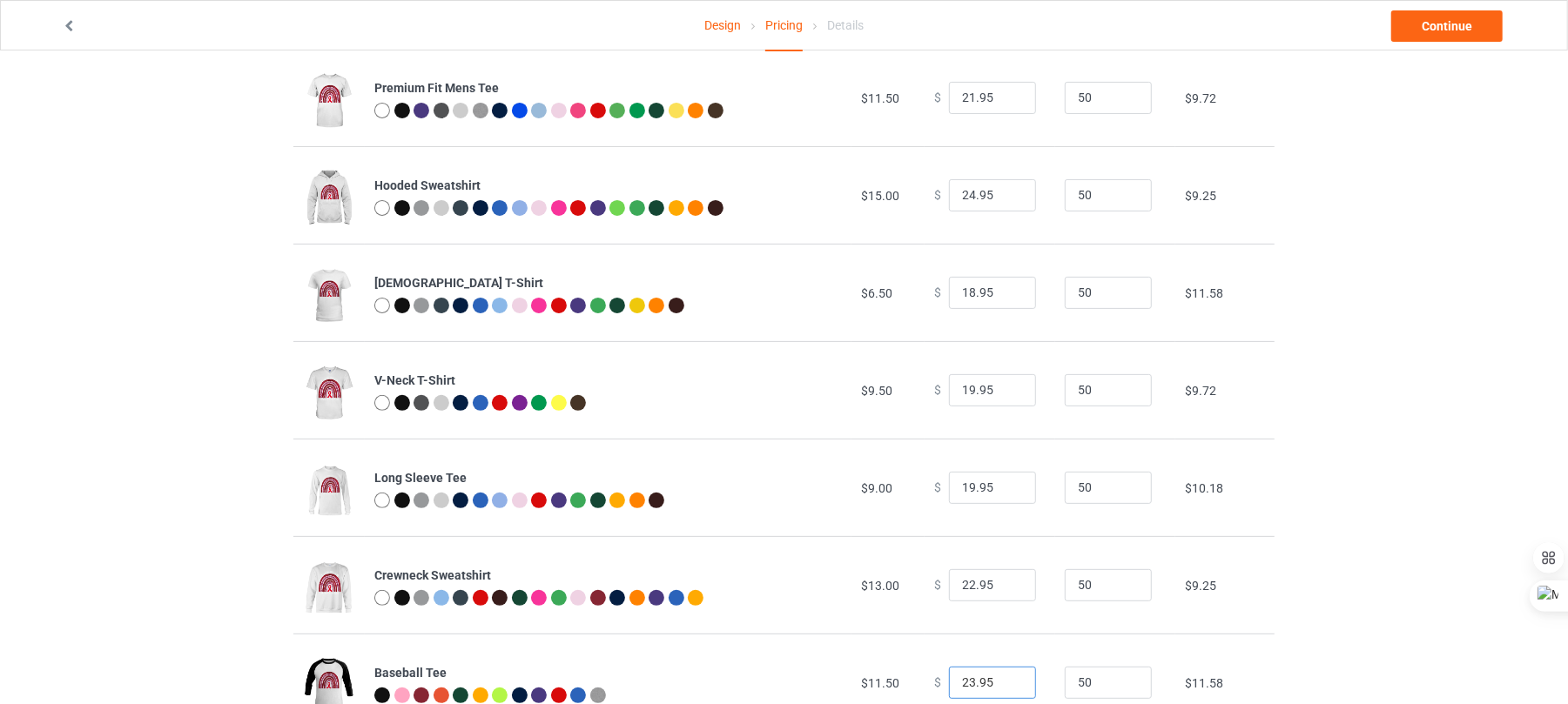
click at [1004, 691] on input "23.95" at bounding box center [992, 683] width 87 height 33
click at [1004, 687] on input "22.95" at bounding box center [992, 683] width 87 height 33
click at [1004, 687] on input "21.95" at bounding box center [992, 683] width 87 height 33
type input "20.95"
click at [1004, 687] on input "20.95" at bounding box center [992, 683] width 87 height 33
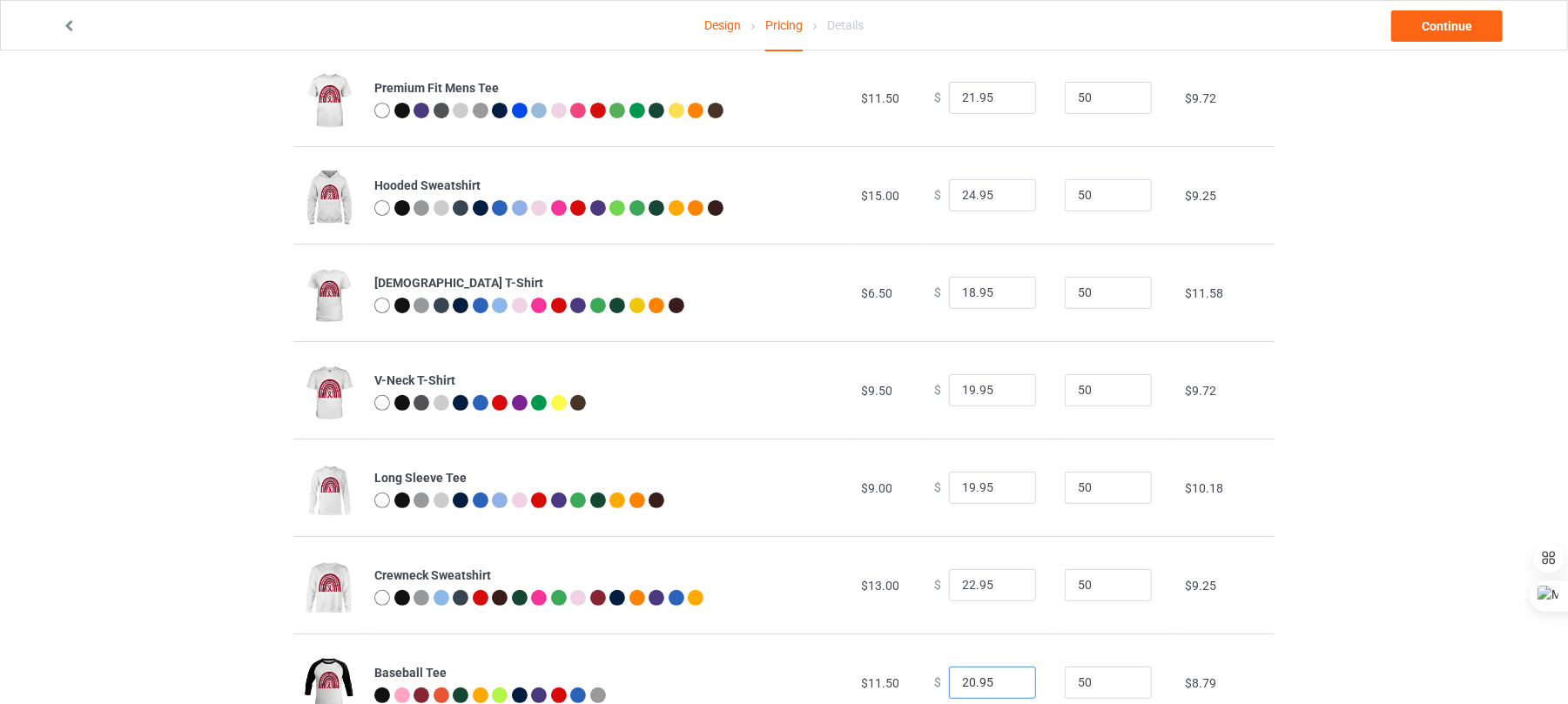
scroll to position [284, 0]
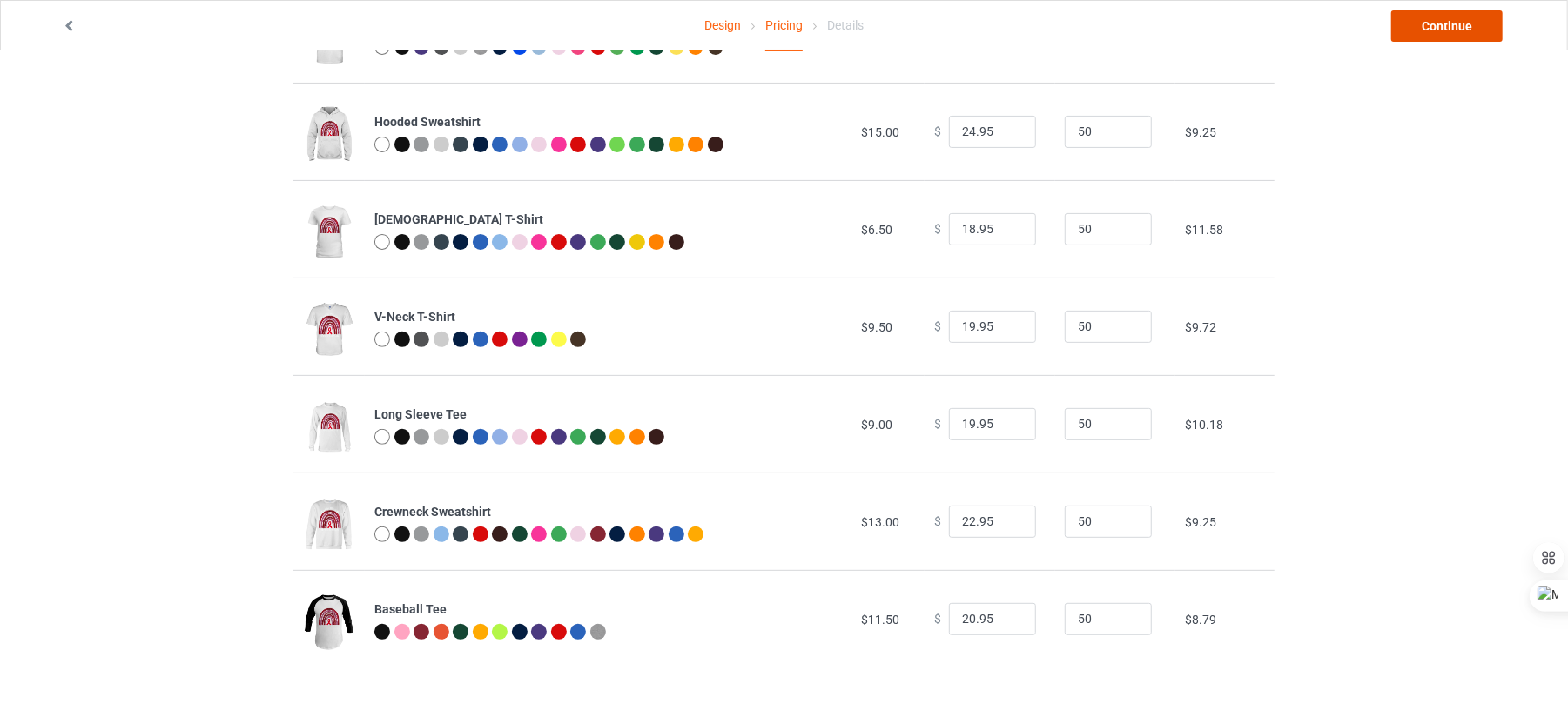
click at [1422, 22] on link "Continue" at bounding box center [1447, 26] width 112 height 32
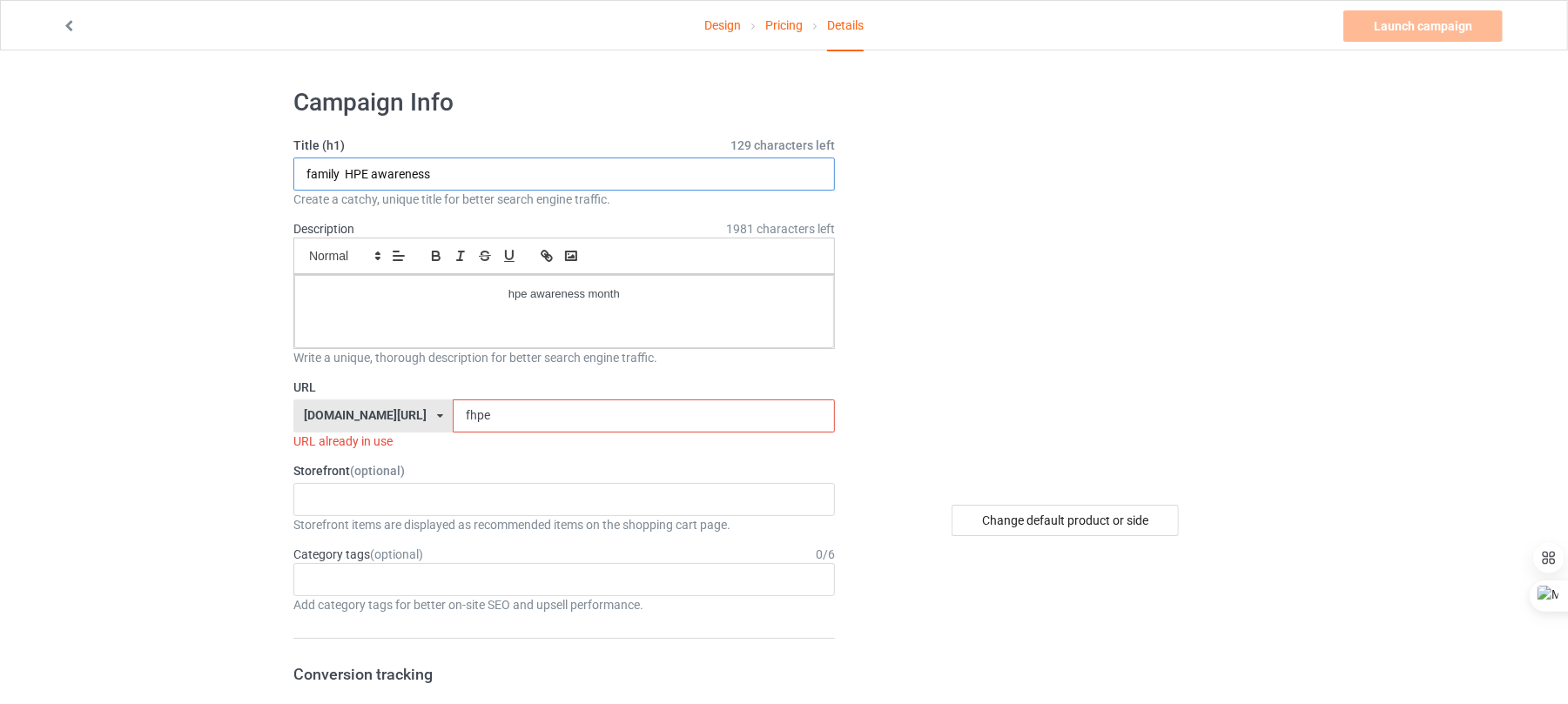
click at [374, 171] on input "family HPE awareness" at bounding box center [564, 174] width 542 height 33
type input "sepsis survivor"
click at [562, 303] on p "hpe awareness month" at bounding box center [565, 294] width 512 height 16
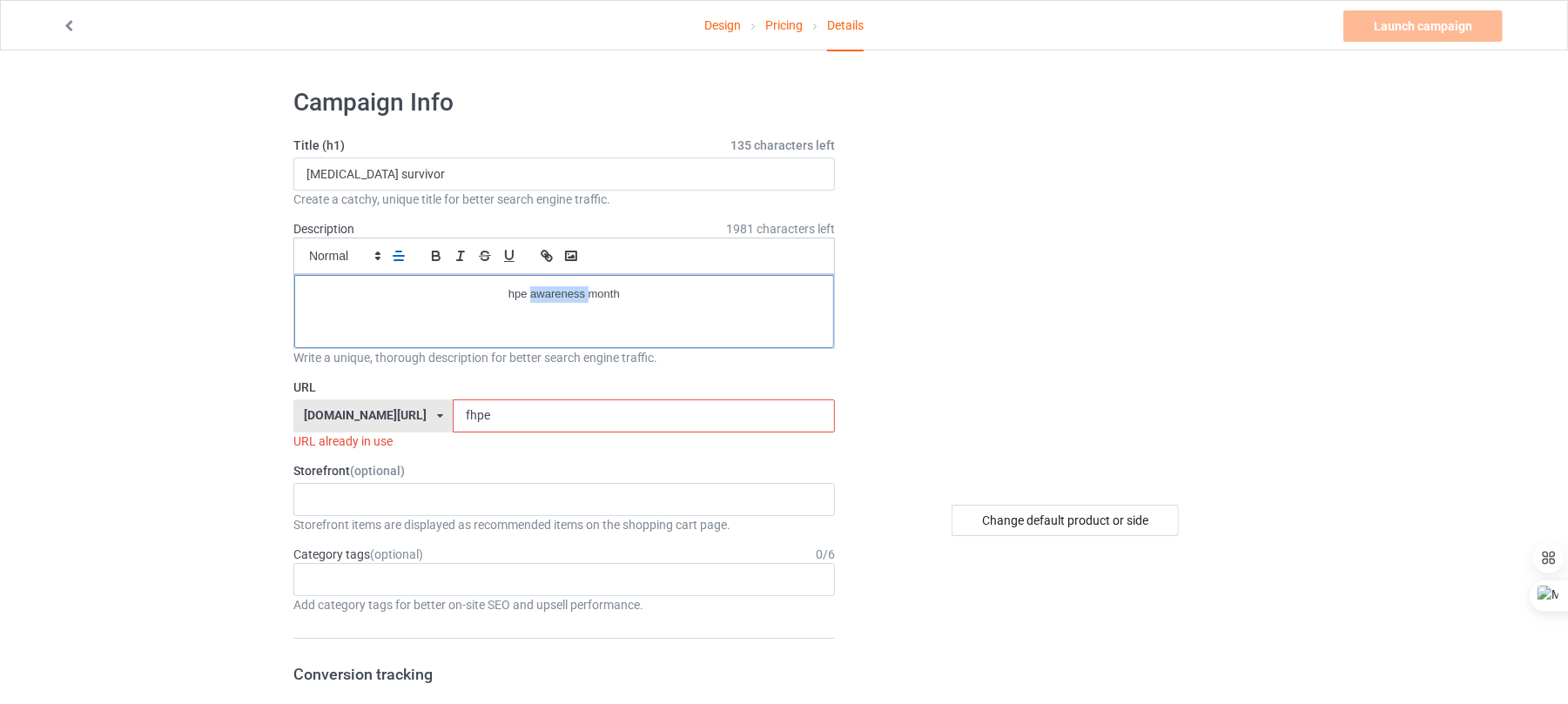
click at [562, 303] on p "hpe awareness month" at bounding box center [565, 294] width 512 height 16
click at [520, 284] on div "hpe awareness month" at bounding box center [564, 311] width 540 height 74
click at [491, 432] on input "fhpe" at bounding box center [643, 416] width 381 height 33
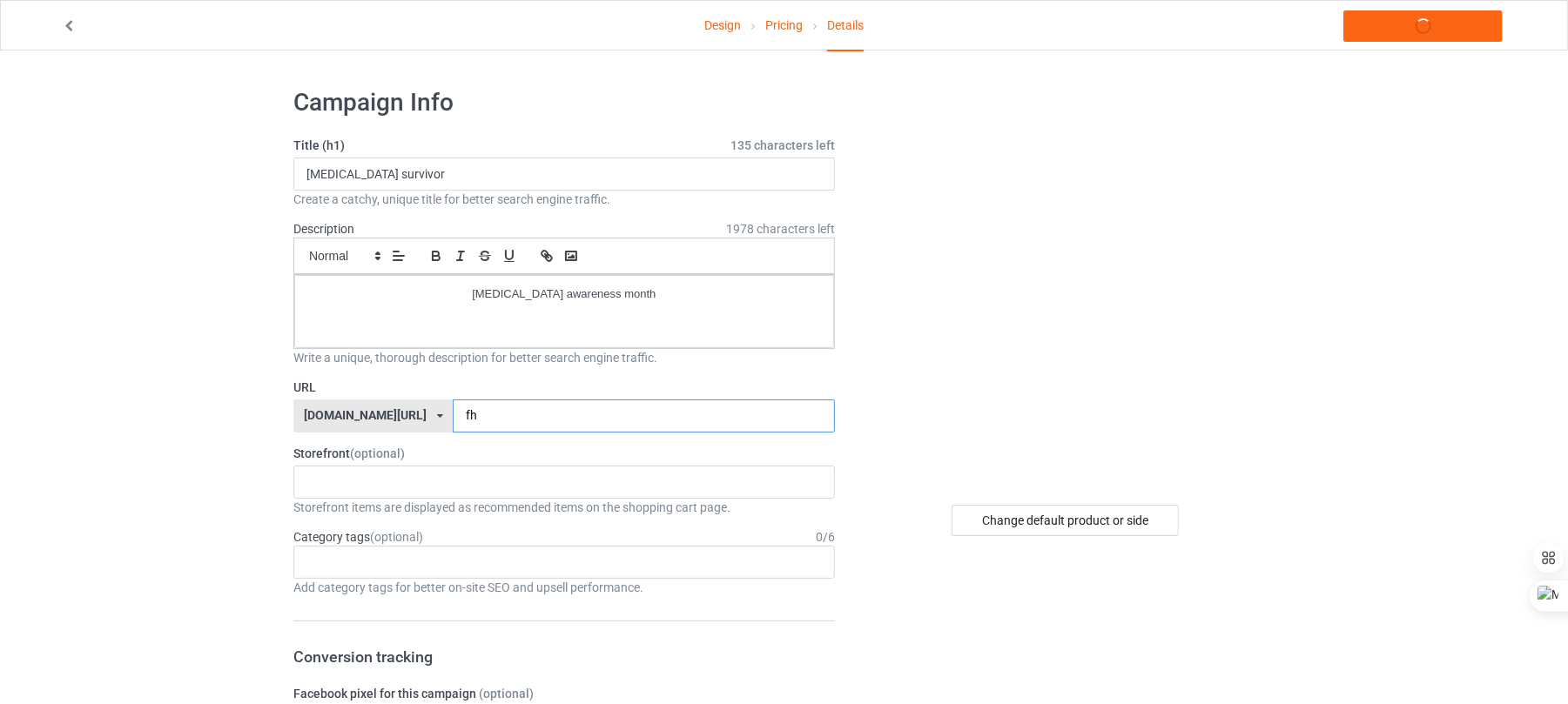
type input "f"
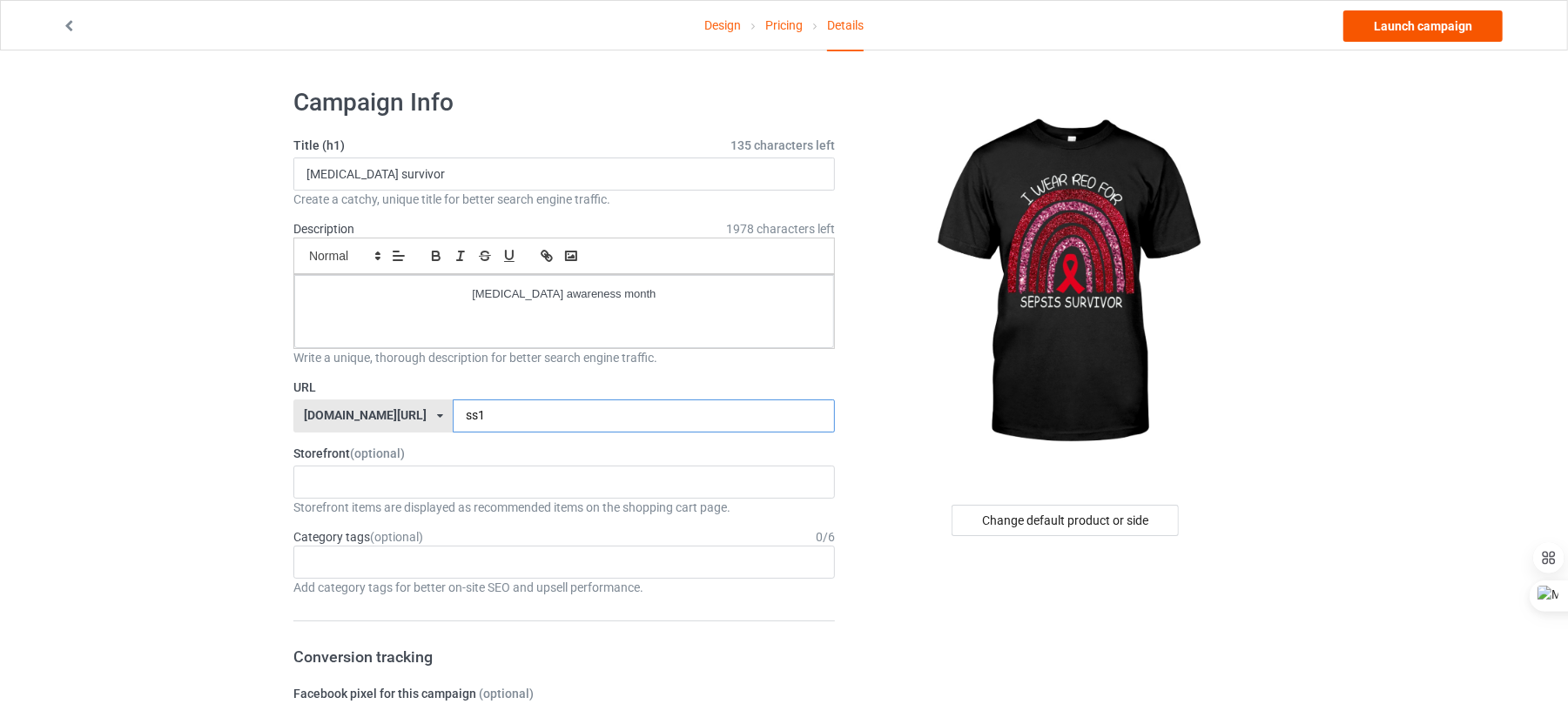
type input "ss1"
click at [1400, 23] on link "Launch campaign" at bounding box center [1423, 26] width 160 height 32
